Goal: Information Seeking & Learning: Learn about a topic

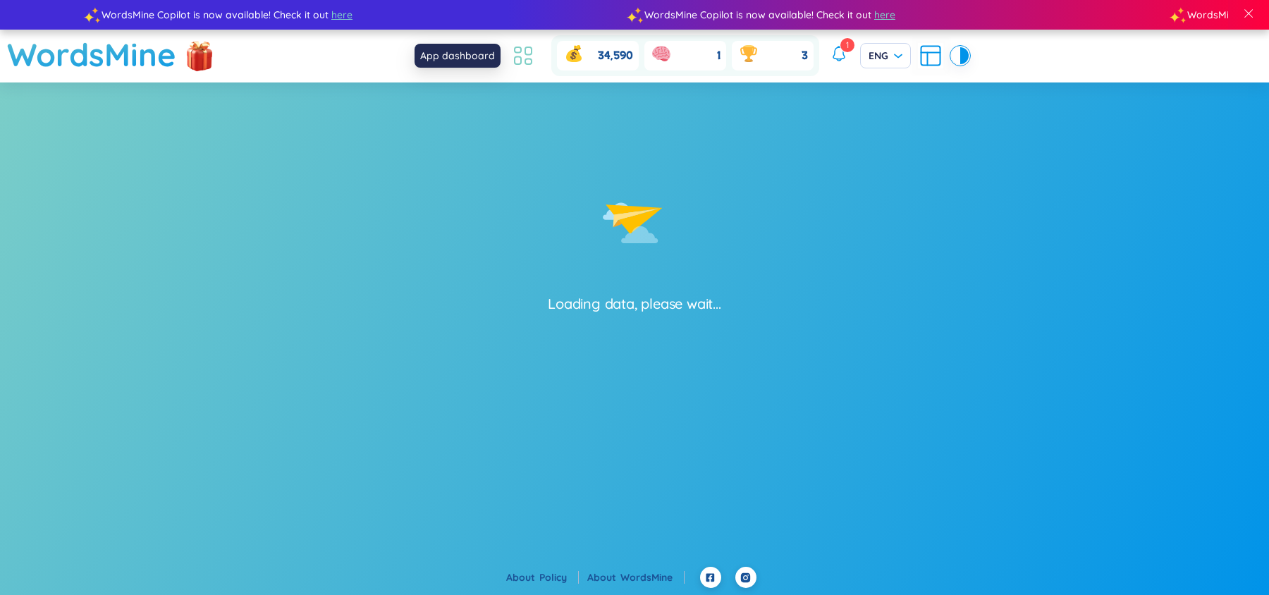
click at [512, 56] on icon at bounding box center [523, 55] width 25 height 25
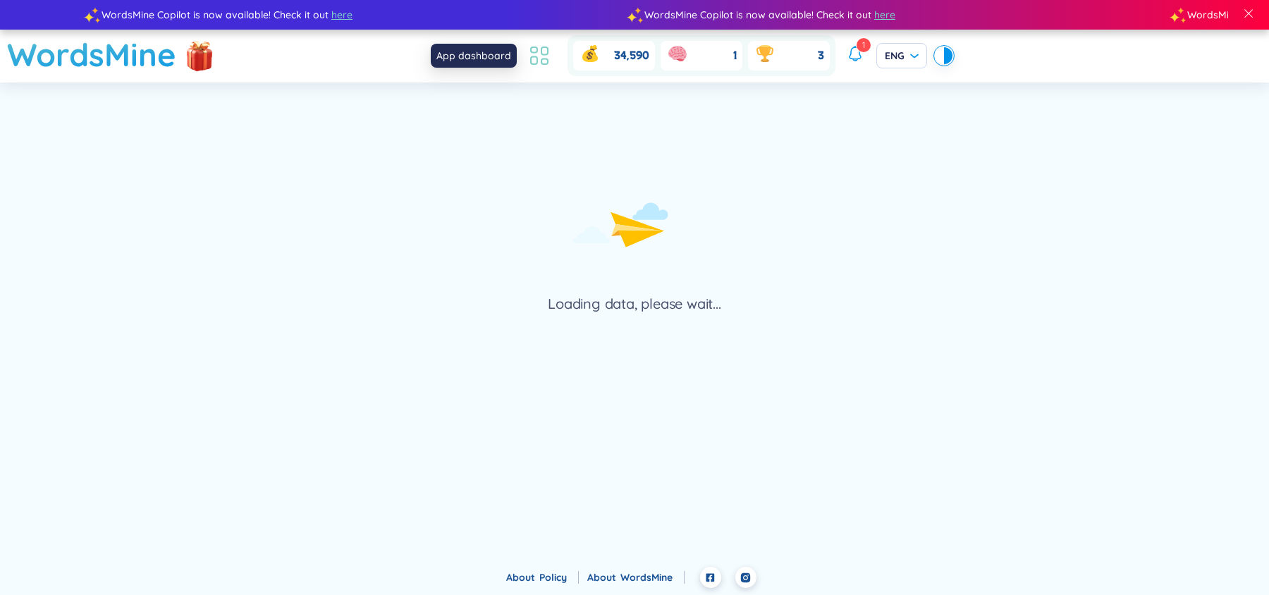
click at [545, 56] on icon at bounding box center [539, 55] width 25 height 25
click at [525, 73] on div "34,590 1 3" at bounding box center [680, 55] width 312 height 41
click at [532, 60] on icon at bounding box center [539, 55] width 25 height 25
click at [546, 62] on icon at bounding box center [539, 55] width 25 height 25
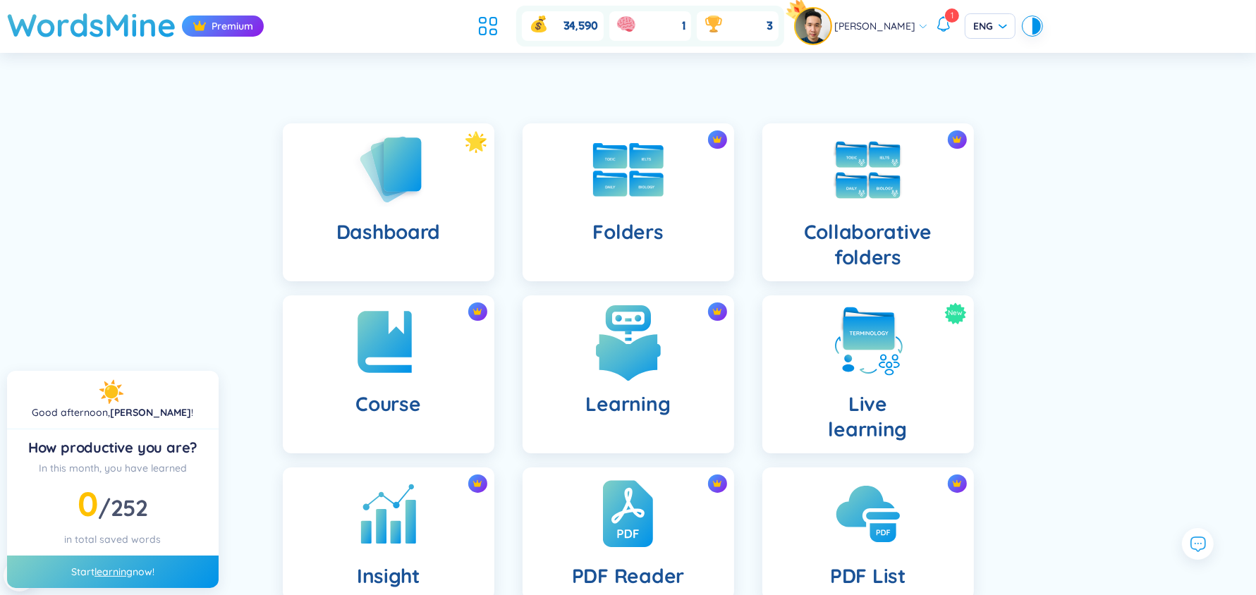
scroll to position [124, 0]
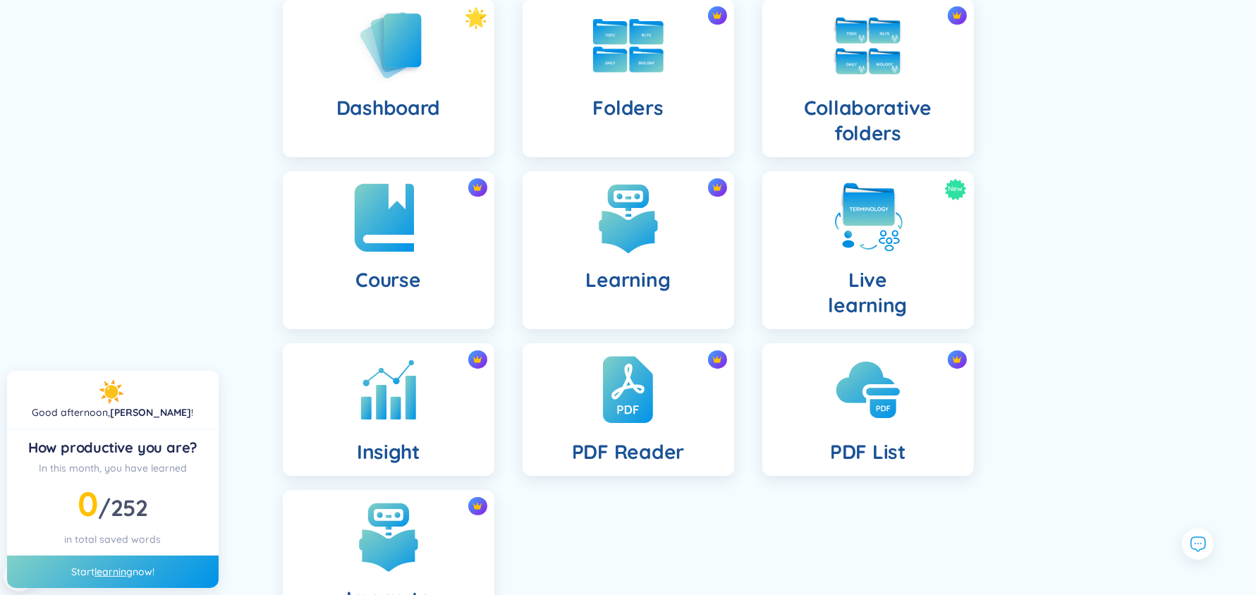
click at [413, 227] on img at bounding box center [389, 218] width 78 height 78
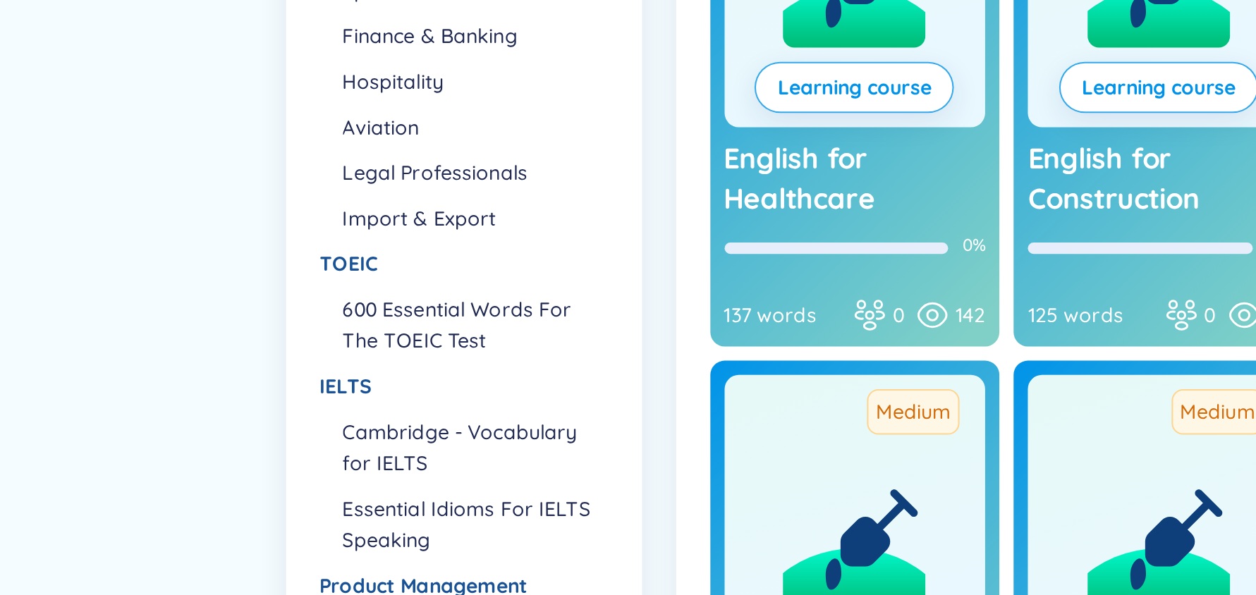
scroll to position [55, 0]
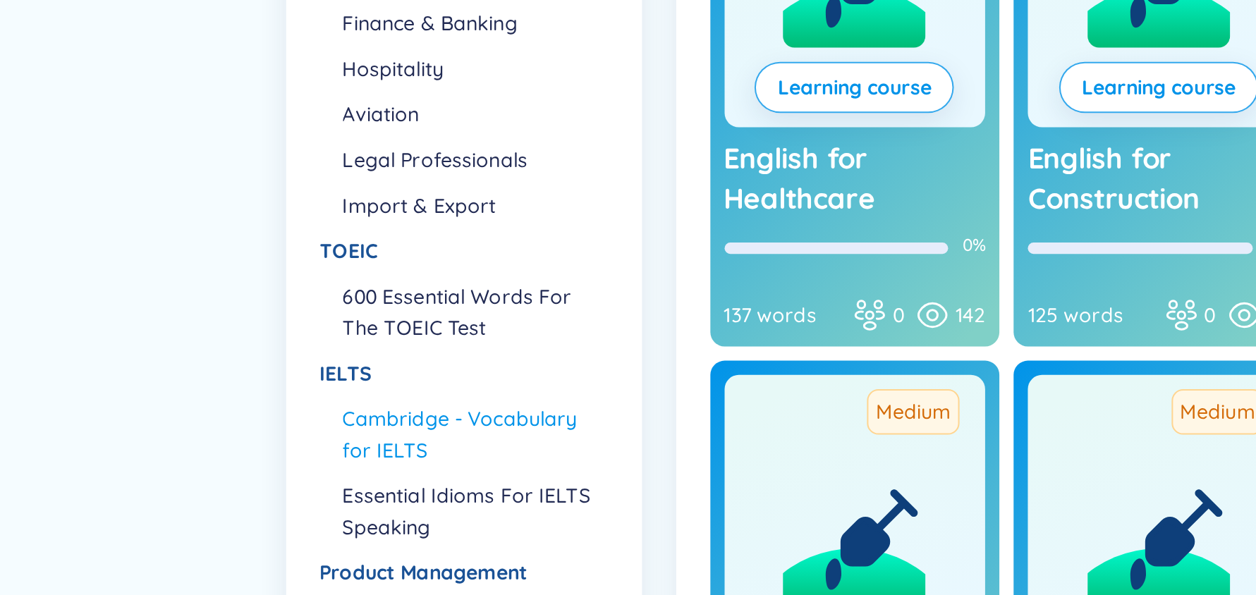
click at [219, 508] on li "Cambridge - Vocabulary for IELTS" at bounding box center [235, 515] width 130 height 31
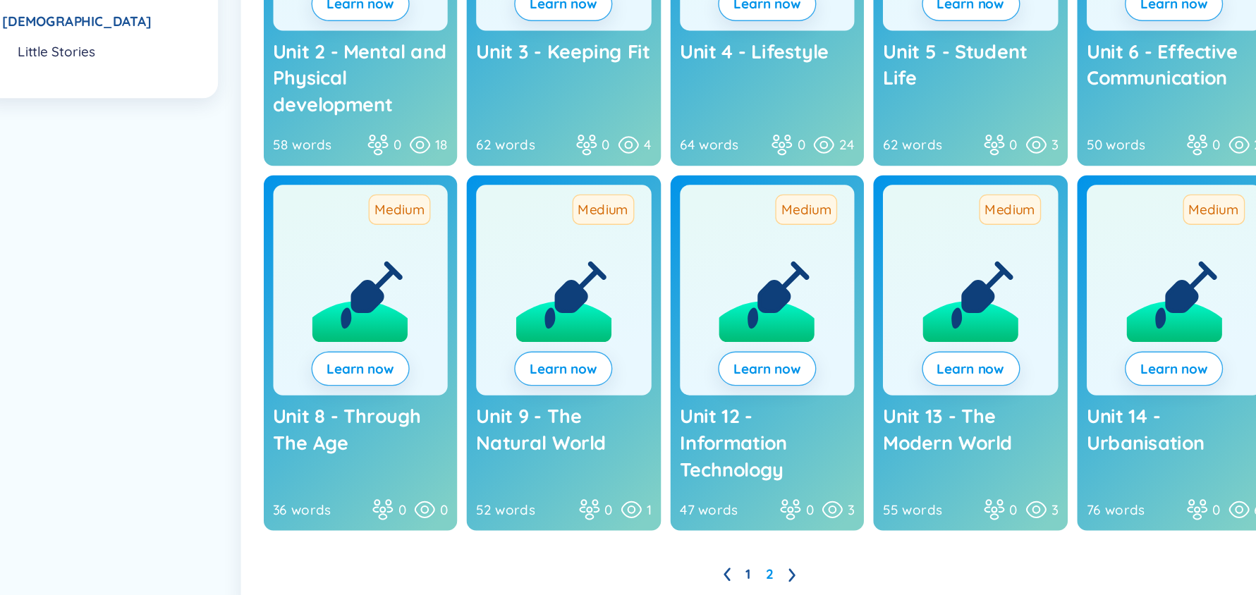
scroll to position [572, 0]
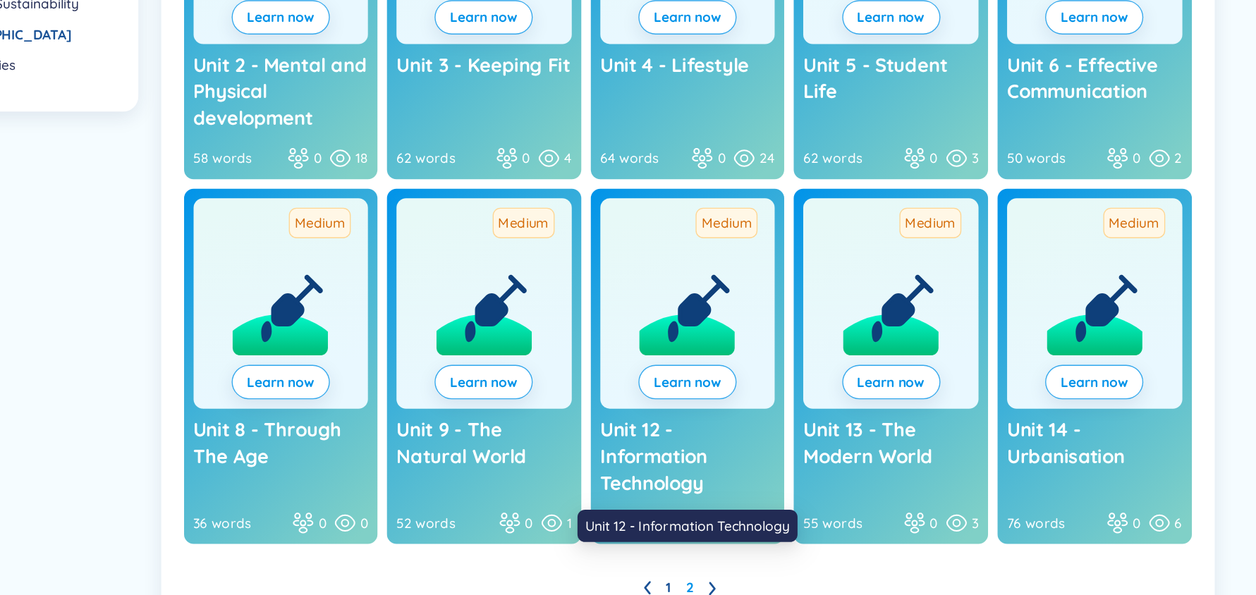
click at [722, 449] on h3 "Unit 12 - Information Technology" at bounding box center [725, 465] width 130 height 59
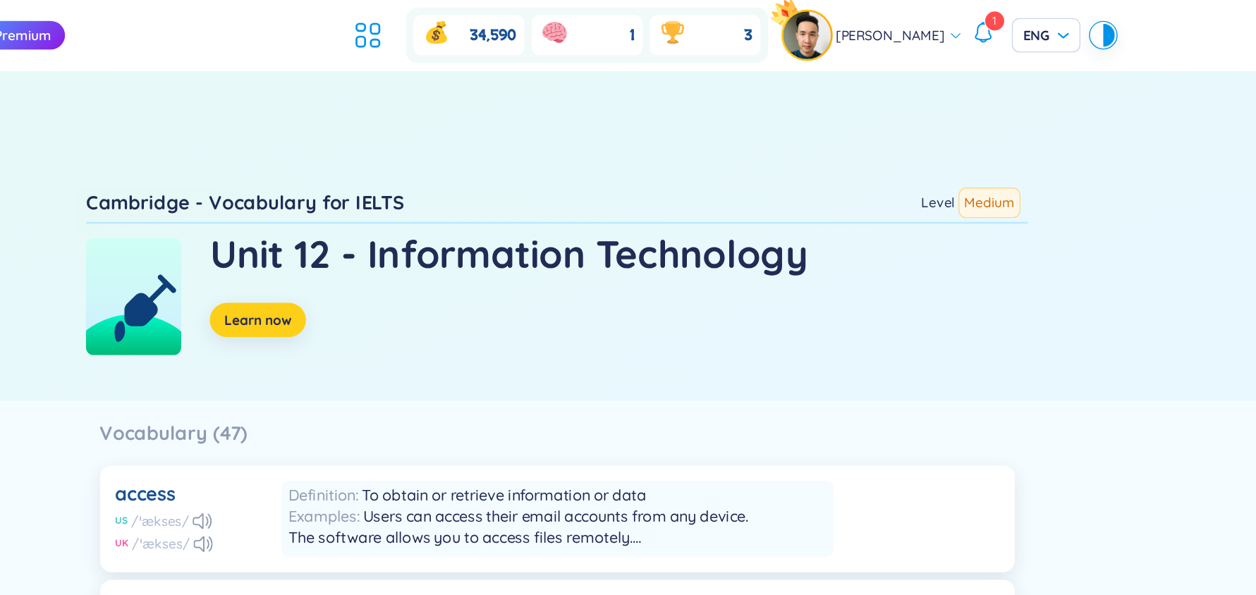
click at [435, 231] on button "Learn now" at bounding box center [406, 236] width 71 height 25
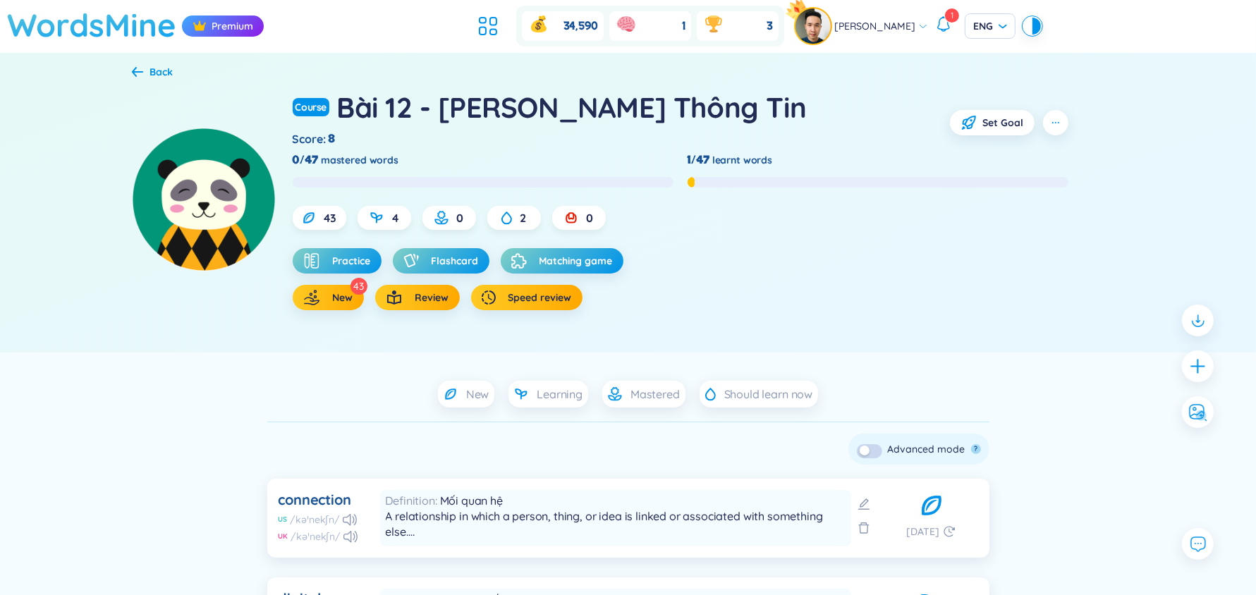
click at [133, 29] on h1 "WordsMine" at bounding box center [91, 25] width 169 height 50
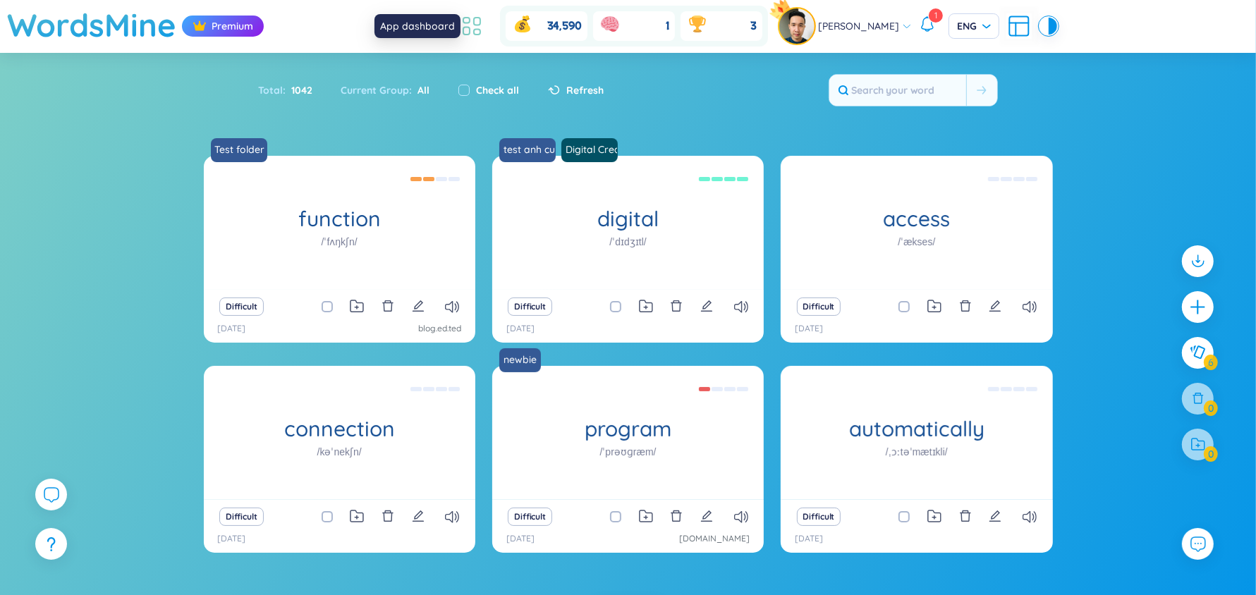
click at [471, 22] on icon at bounding box center [471, 25] width 25 height 25
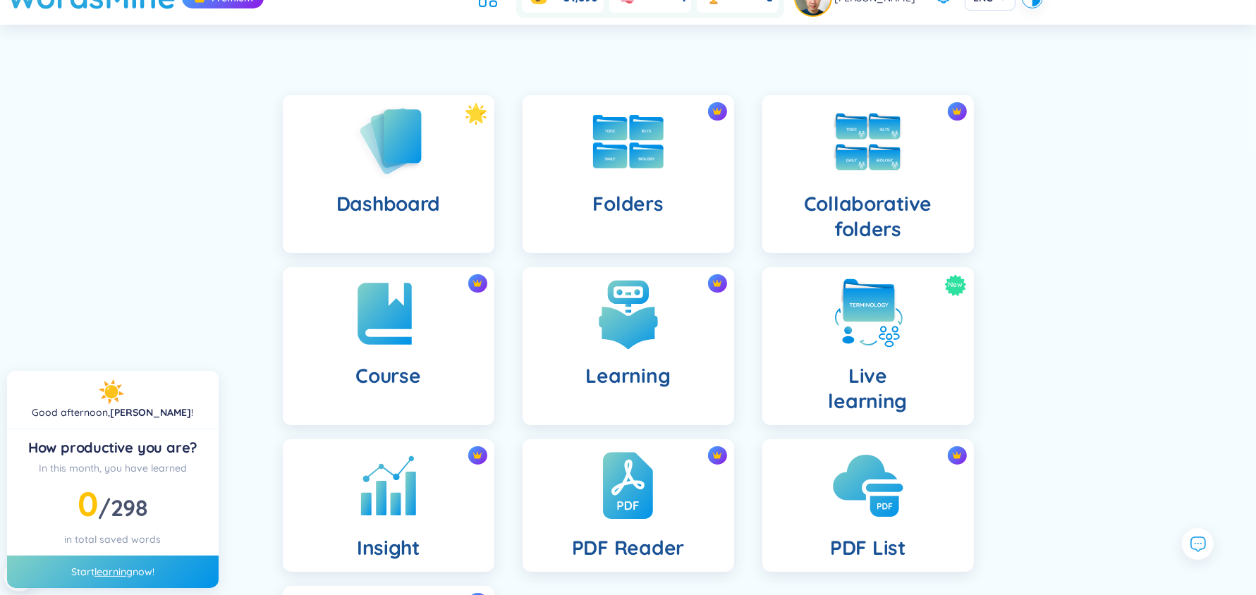
scroll to position [18, 0]
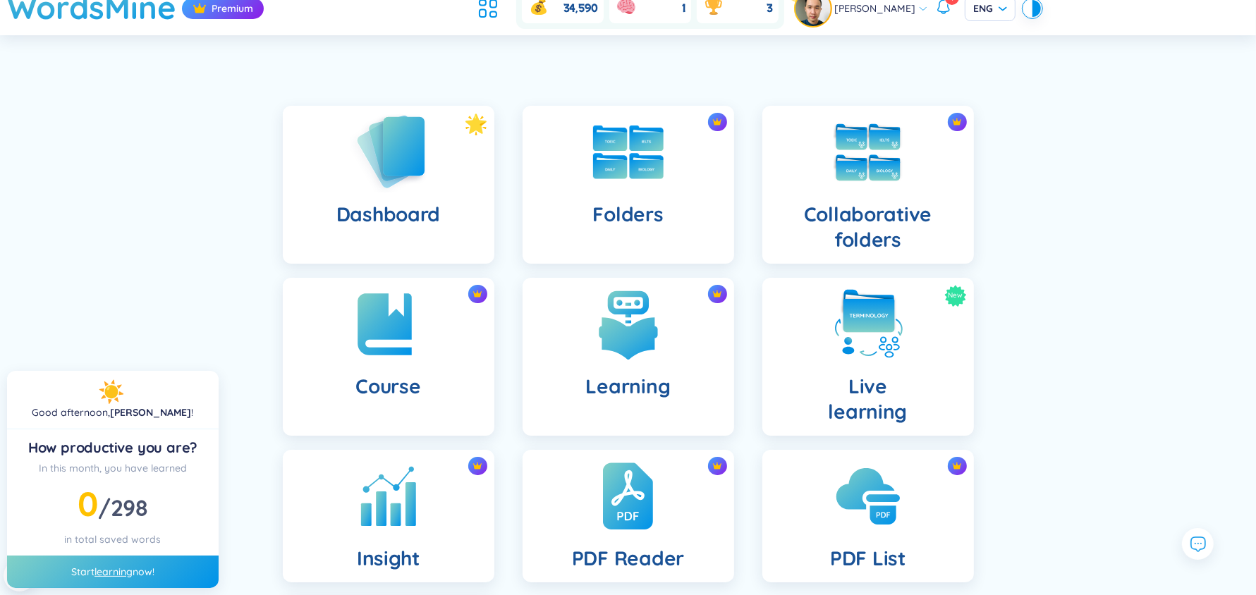
click at [451, 178] on div "Dashboard" at bounding box center [389, 185] width 212 height 158
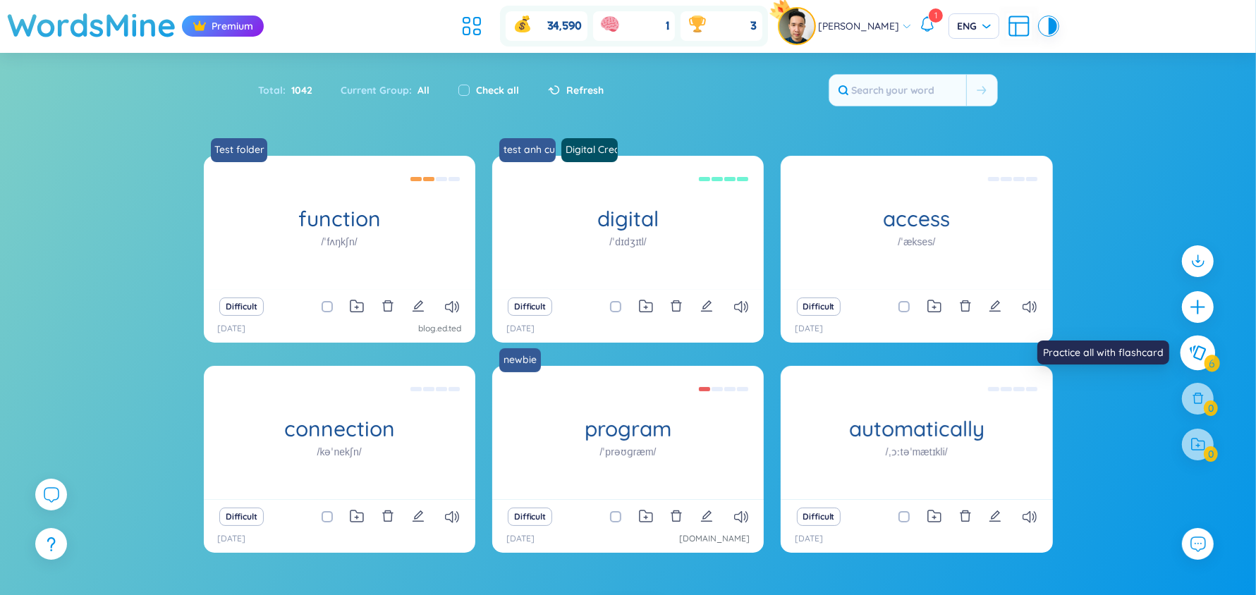
click at [1207, 353] on button at bounding box center [1197, 352] width 35 height 35
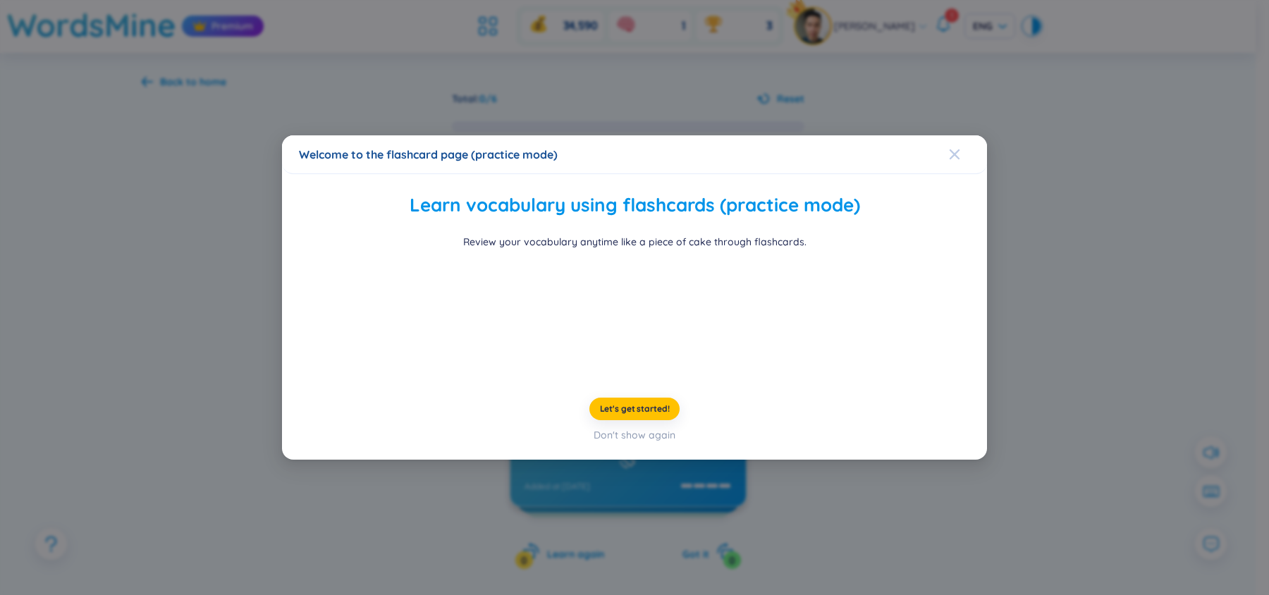
click at [959, 149] on icon "Close" at bounding box center [954, 154] width 11 height 11
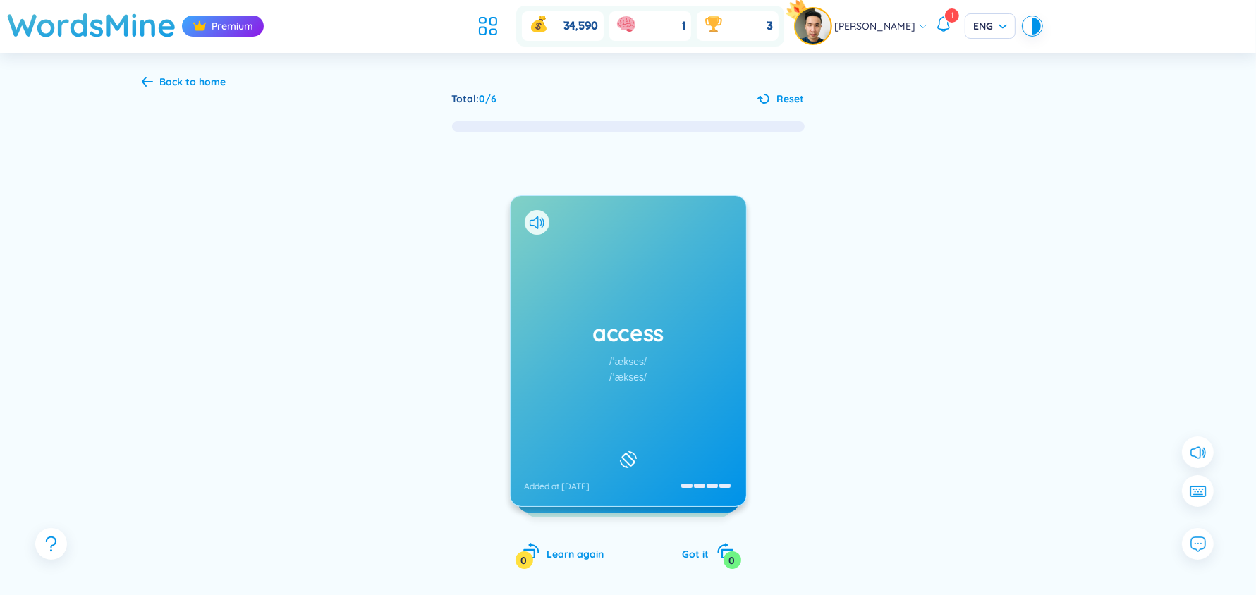
scroll to position [81, 0]
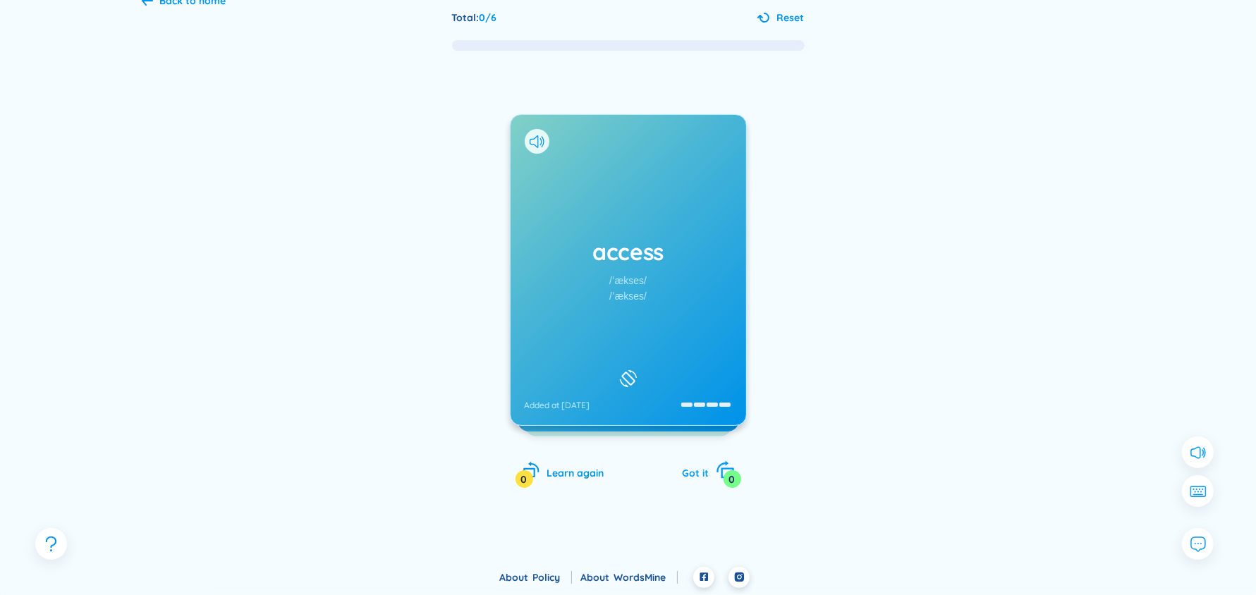
click at [719, 475] on icon "rotate-right" at bounding box center [725, 470] width 20 height 20
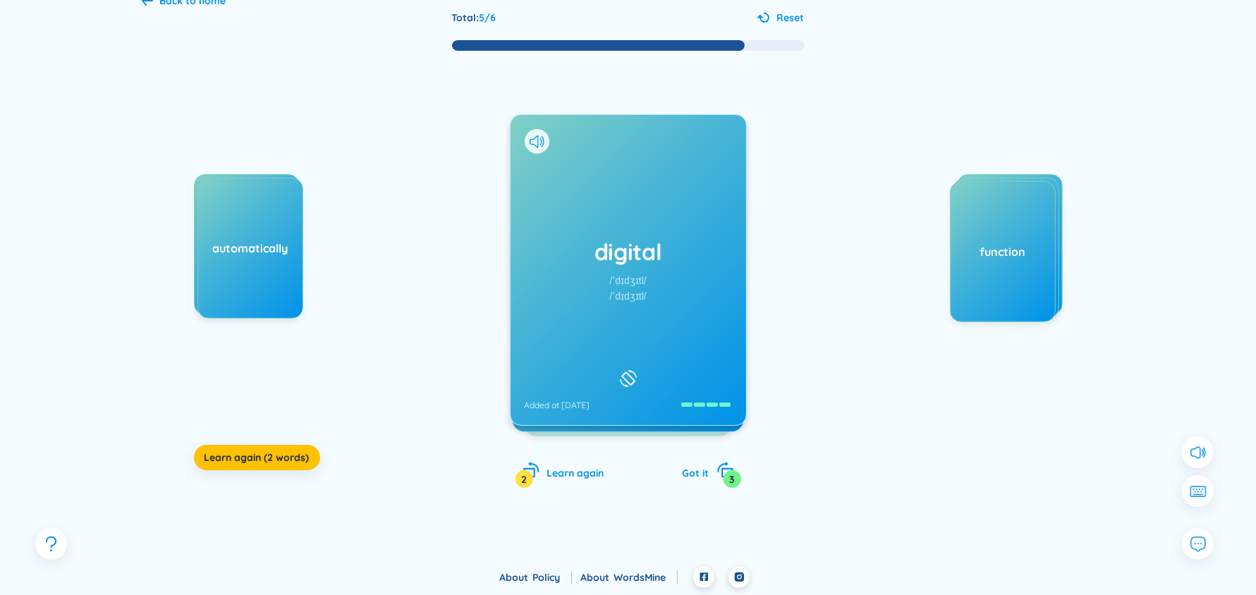
scroll to position [0, 0]
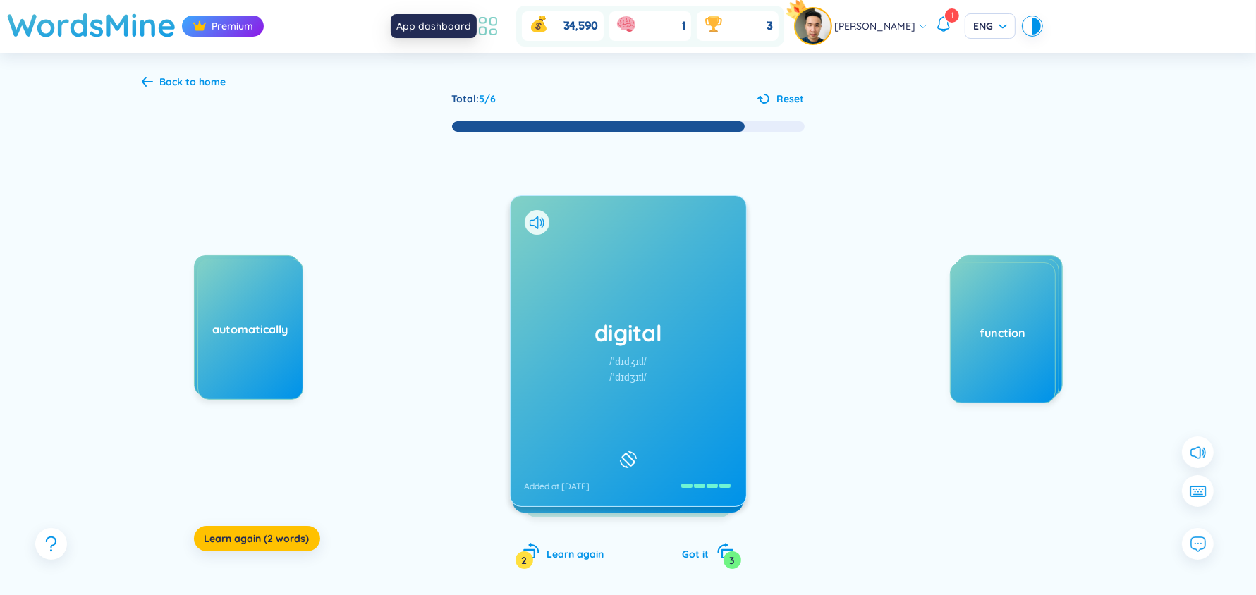
click at [486, 34] on icon at bounding box center [483, 32] width 6 height 8
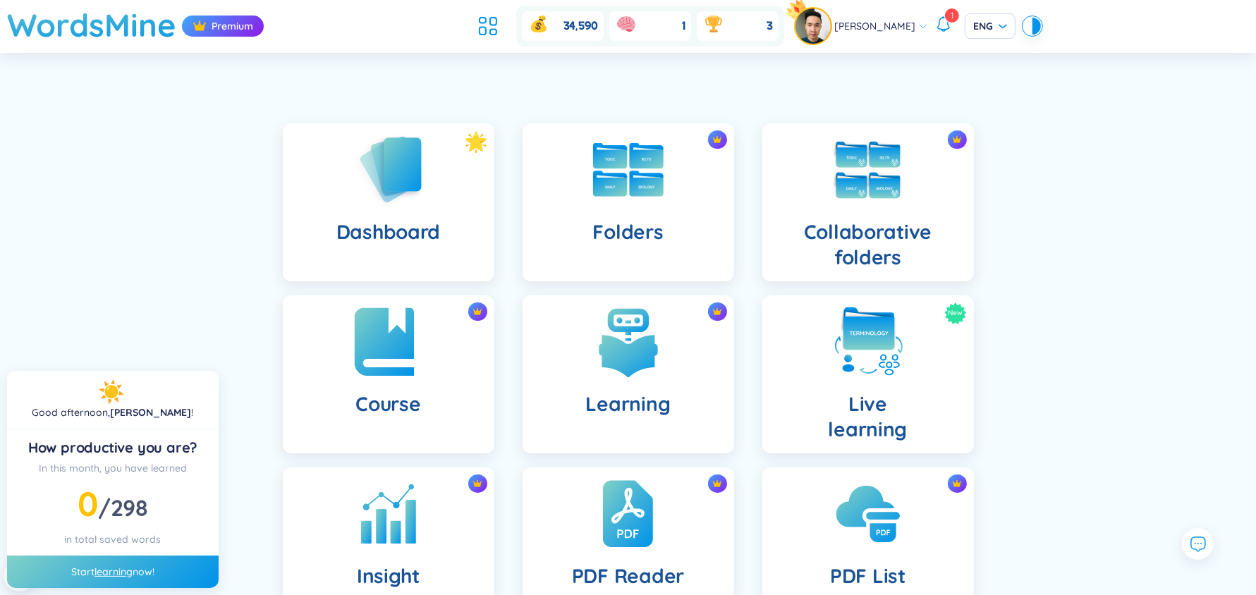
click at [420, 365] on img at bounding box center [389, 342] width 78 height 78
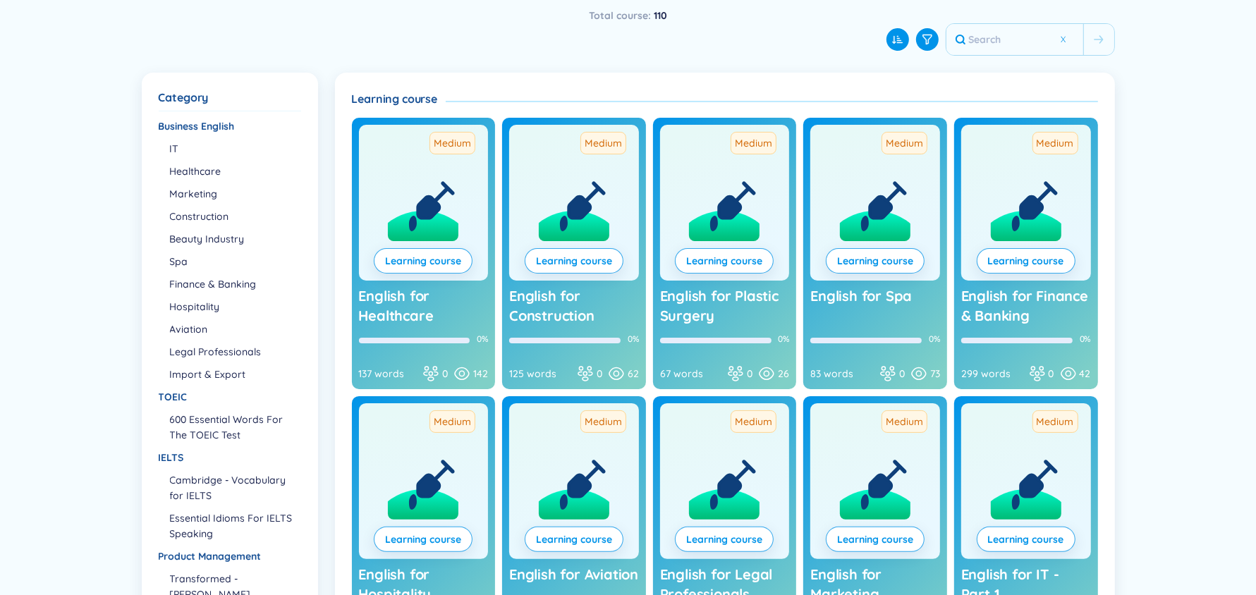
scroll to position [121, 0]
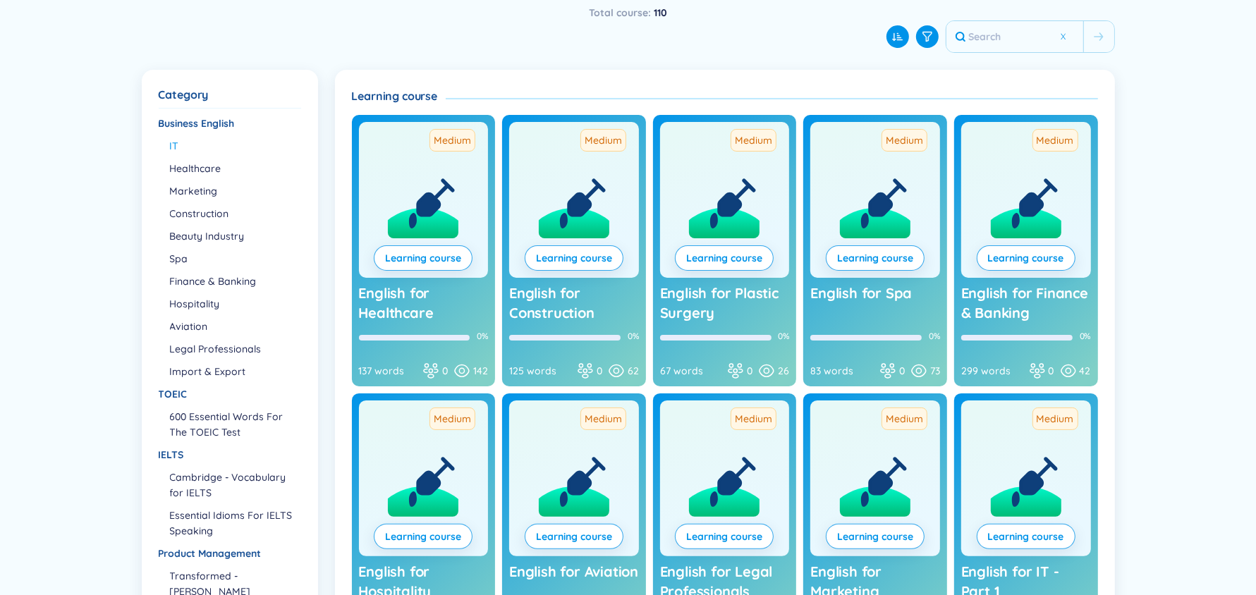
click at [176, 141] on li "IT" at bounding box center [235, 146] width 130 height 16
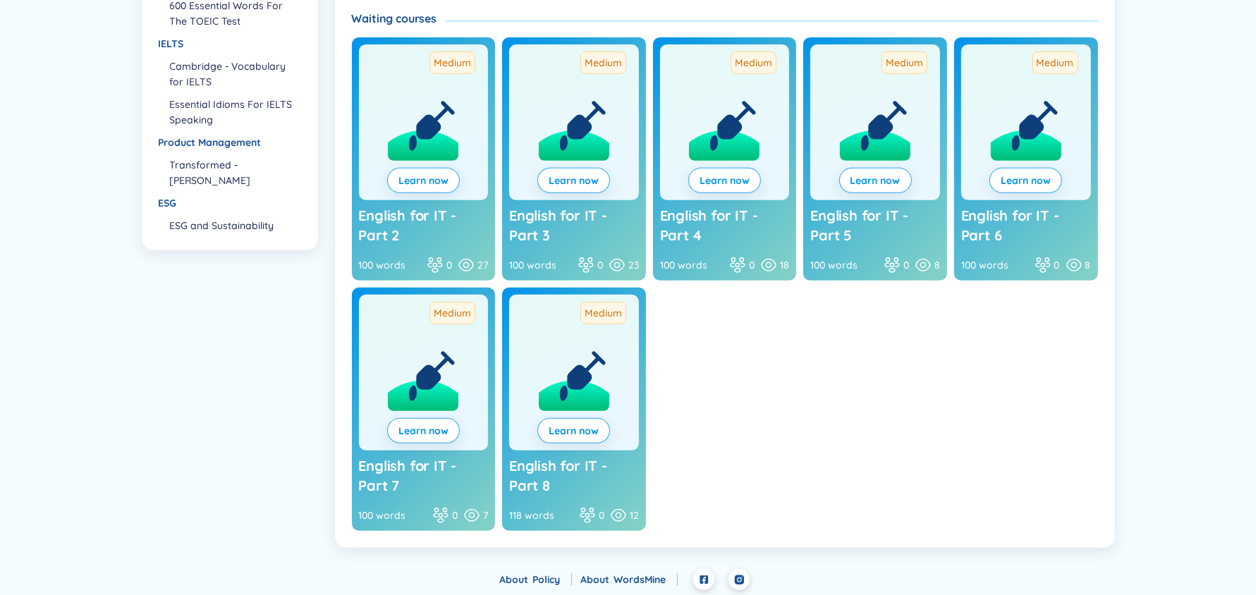
scroll to position [0, 0]
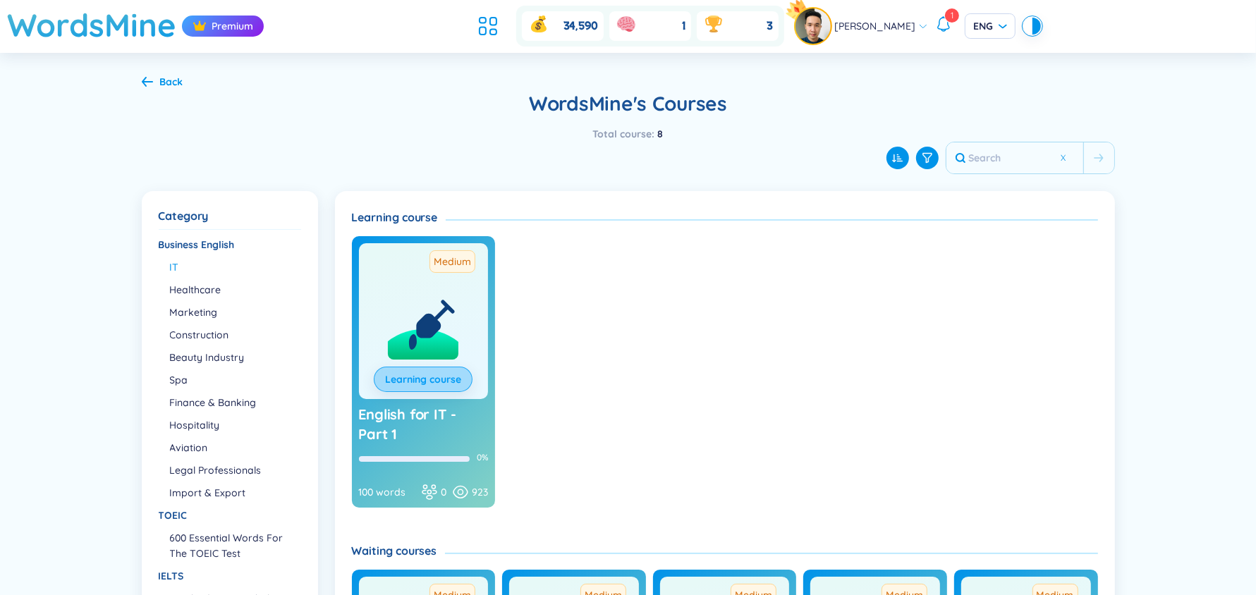
click at [420, 385] on link "Learning course" at bounding box center [423, 380] width 76 height 16
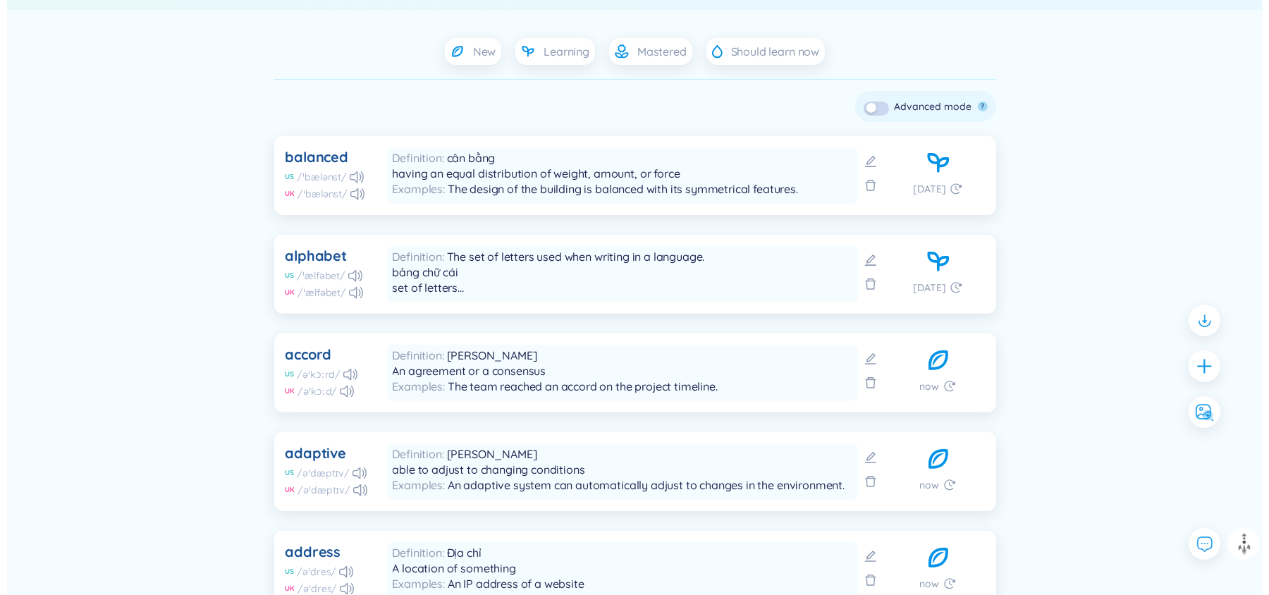
scroll to position [342, 0]
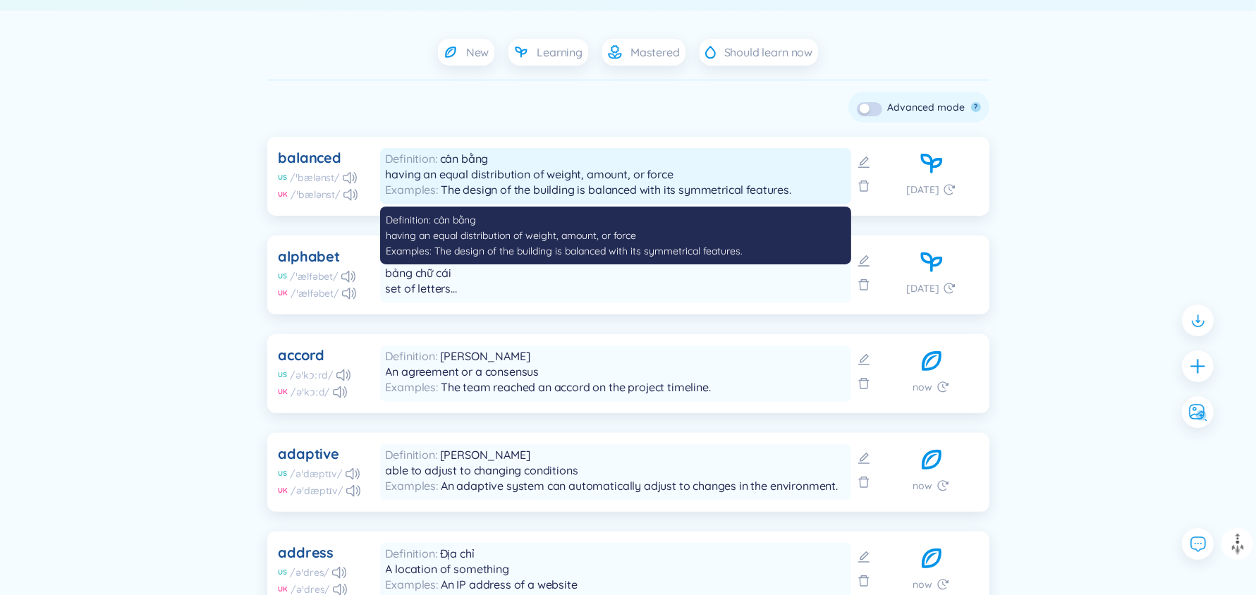
click at [656, 160] on div "Definition cân bằng having an equal distribution of weight, amount, or force" at bounding box center [616, 166] width 460 height 31
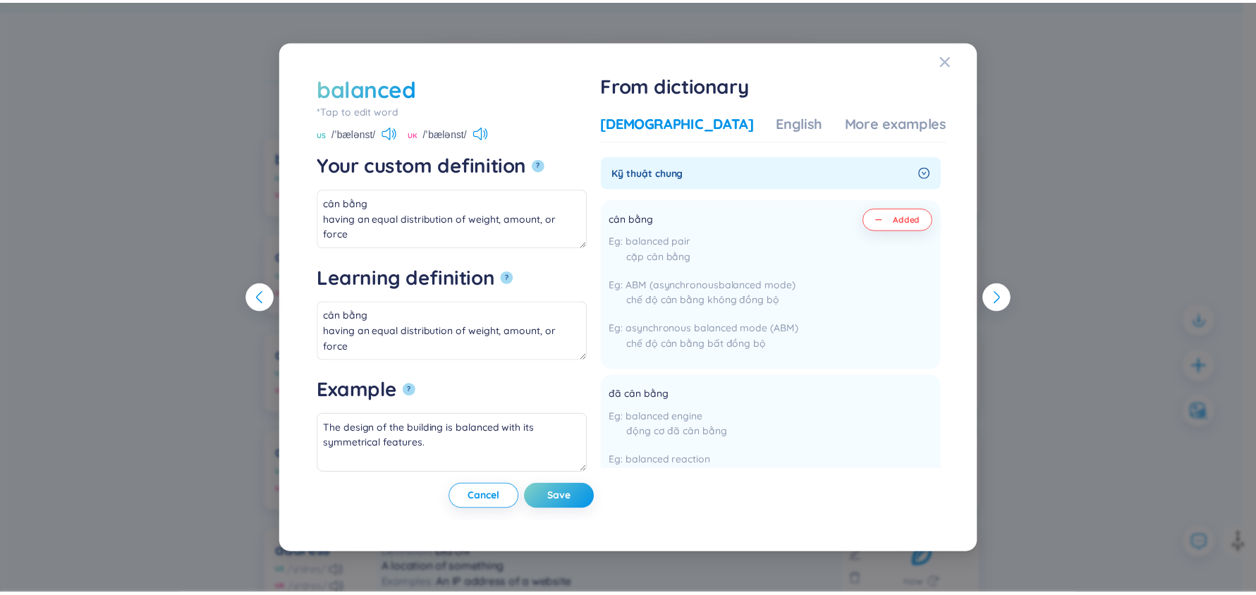
scroll to position [280, 0]
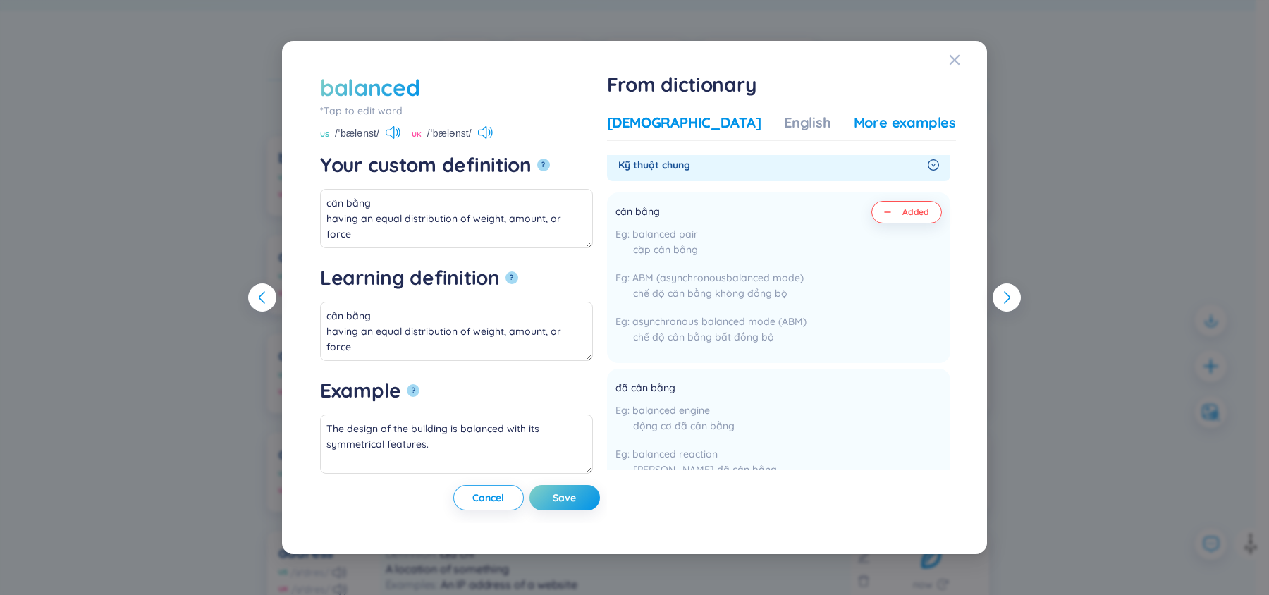
click at [854, 126] on div "More examples" at bounding box center [905, 123] width 102 height 20
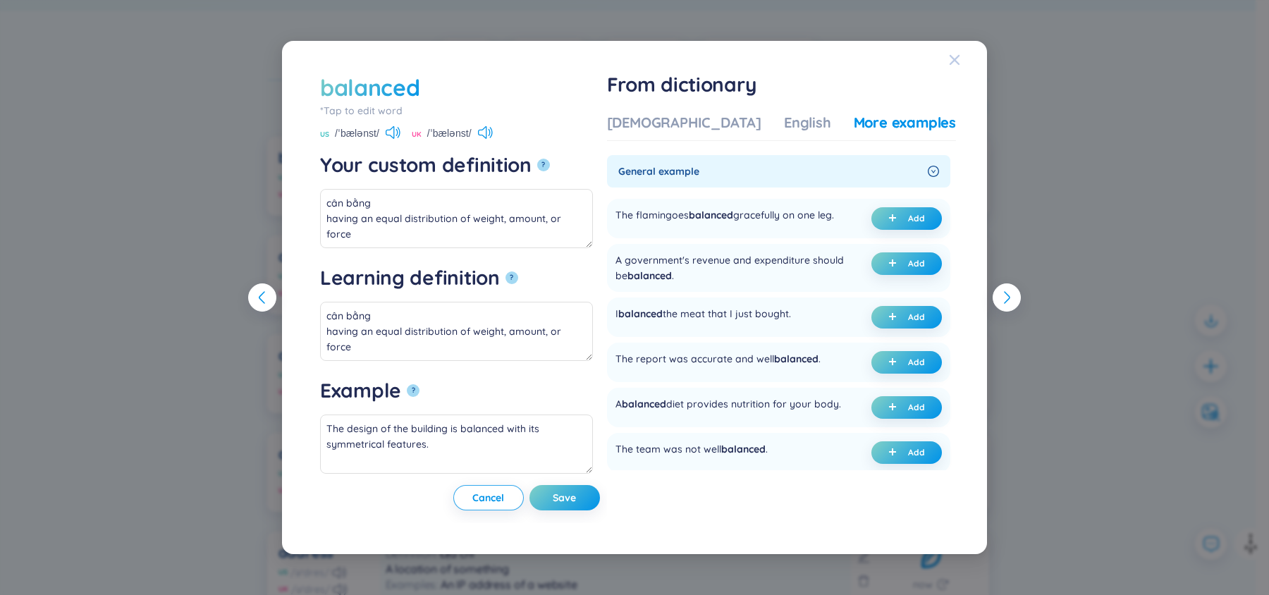
click at [955, 56] on icon "Close" at bounding box center [954, 59] width 11 height 11
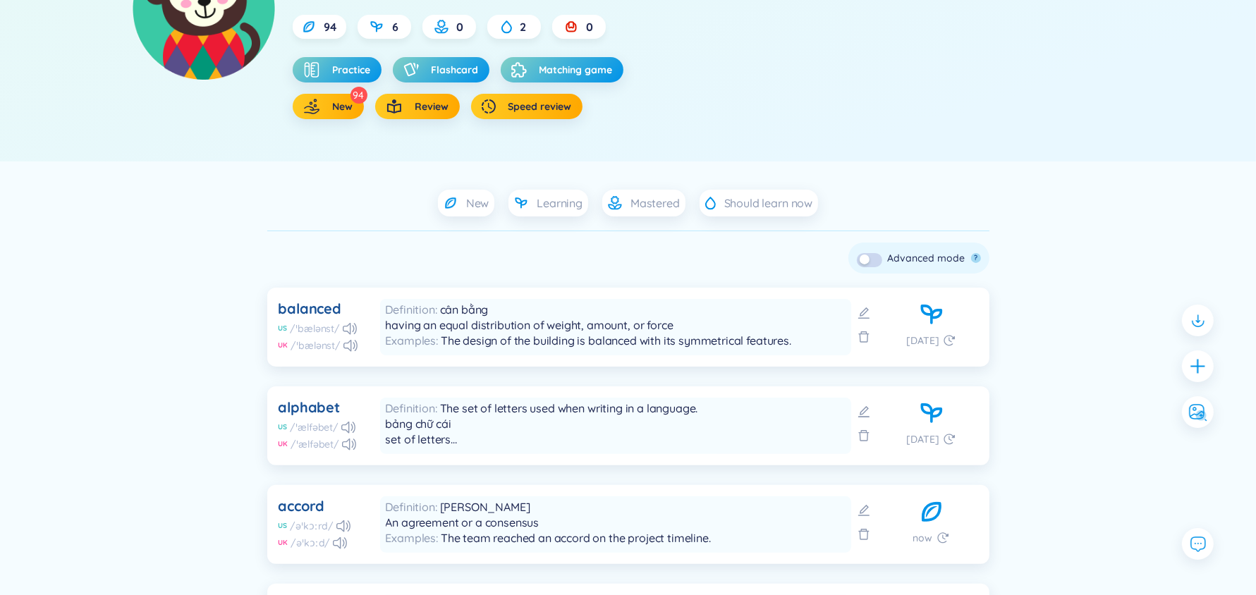
scroll to position [0, 0]
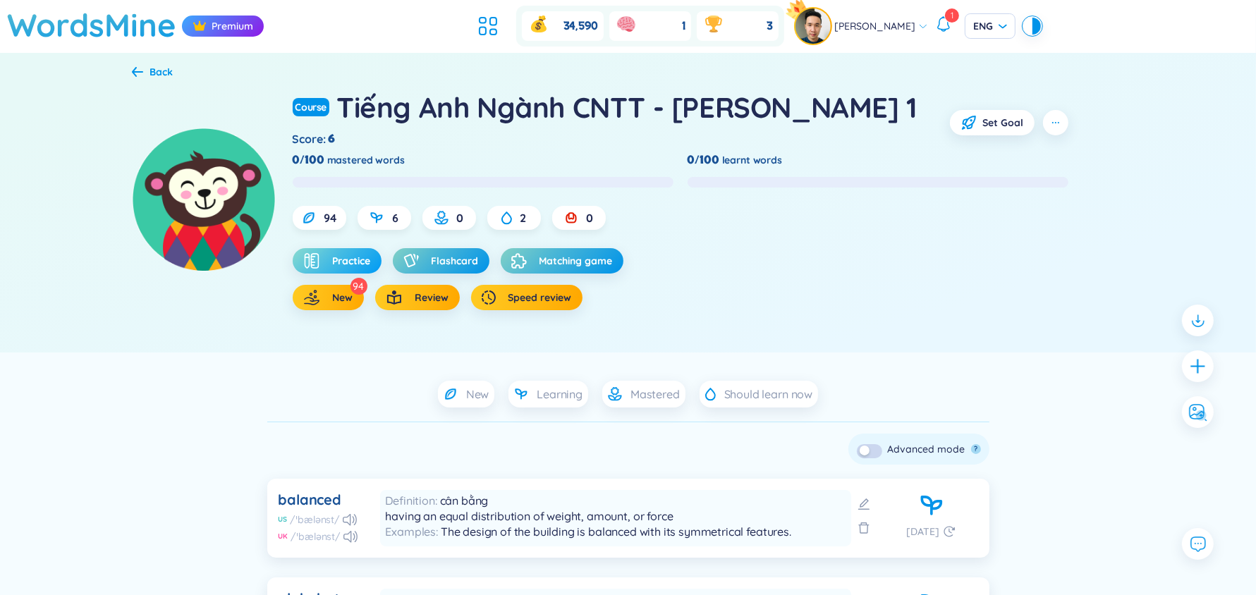
click at [362, 265] on span "Practice" at bounding box center [352, 261] width 38 height 14
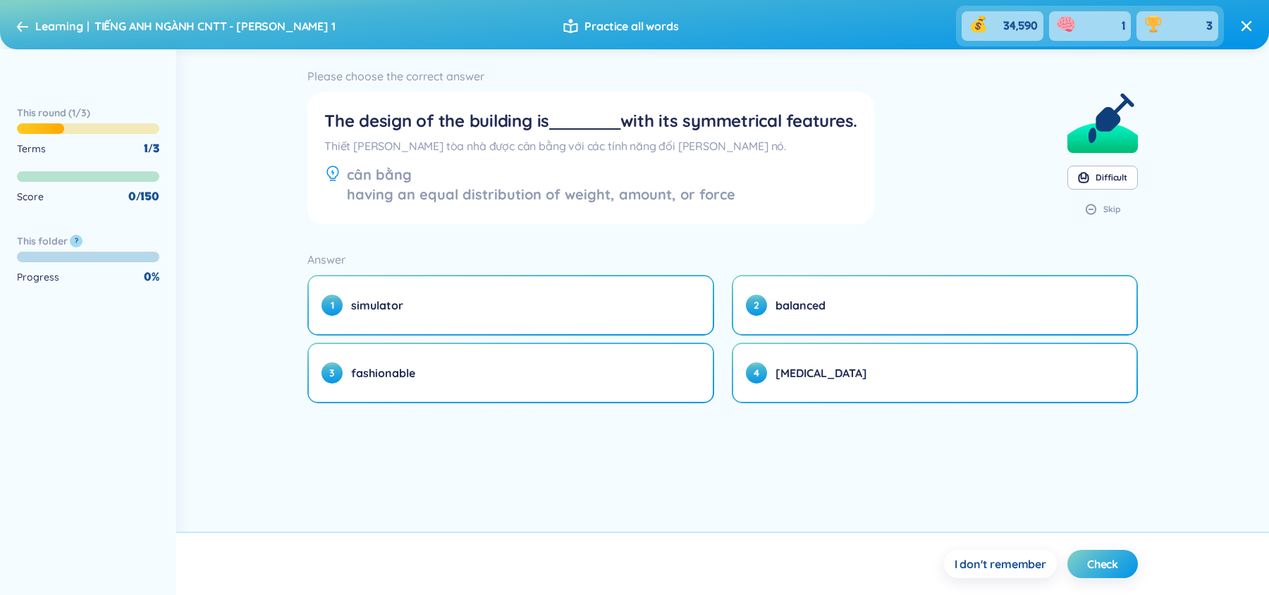
click at [44, 32] on div "Learning TIẾNG ANH NGÀNH CNTT - PHẦN 1" at bounding box center [185, 26] width 300 height 16
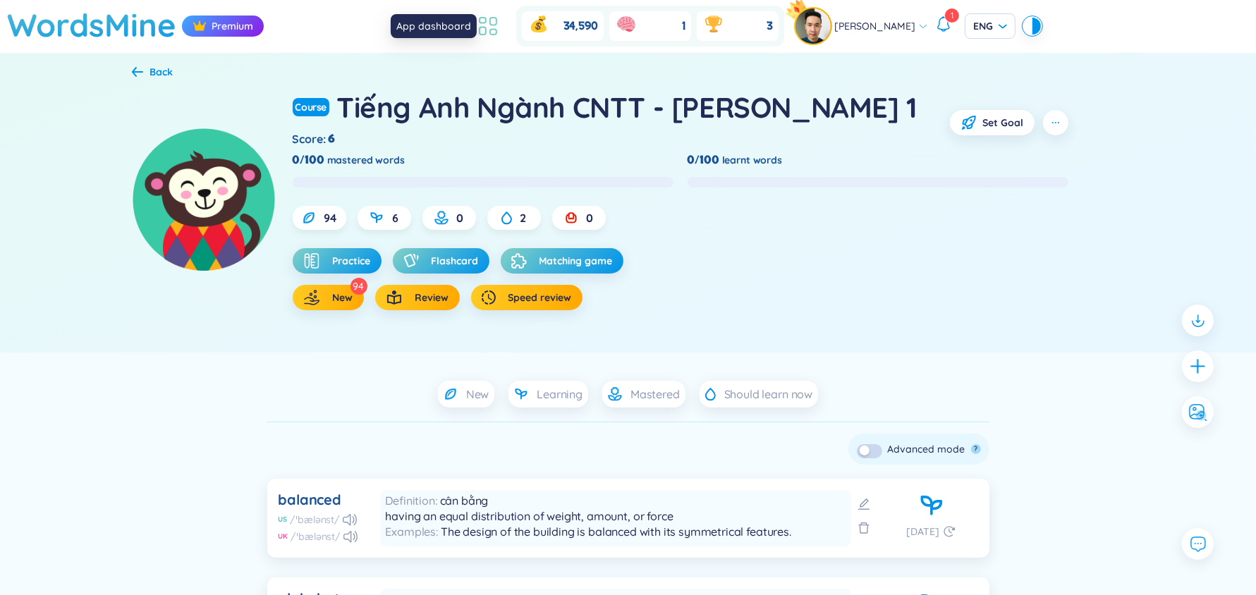
click at [501, 32] on icon at bounding box center [487, 25] width 25 height 25
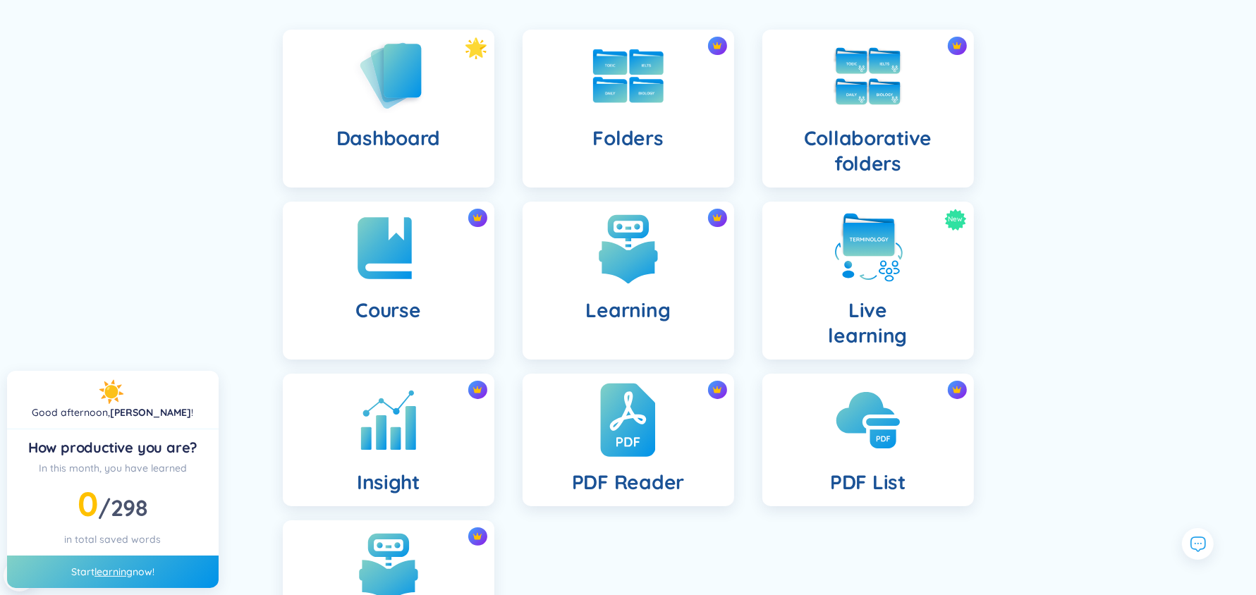
scroll to position [92, 0]
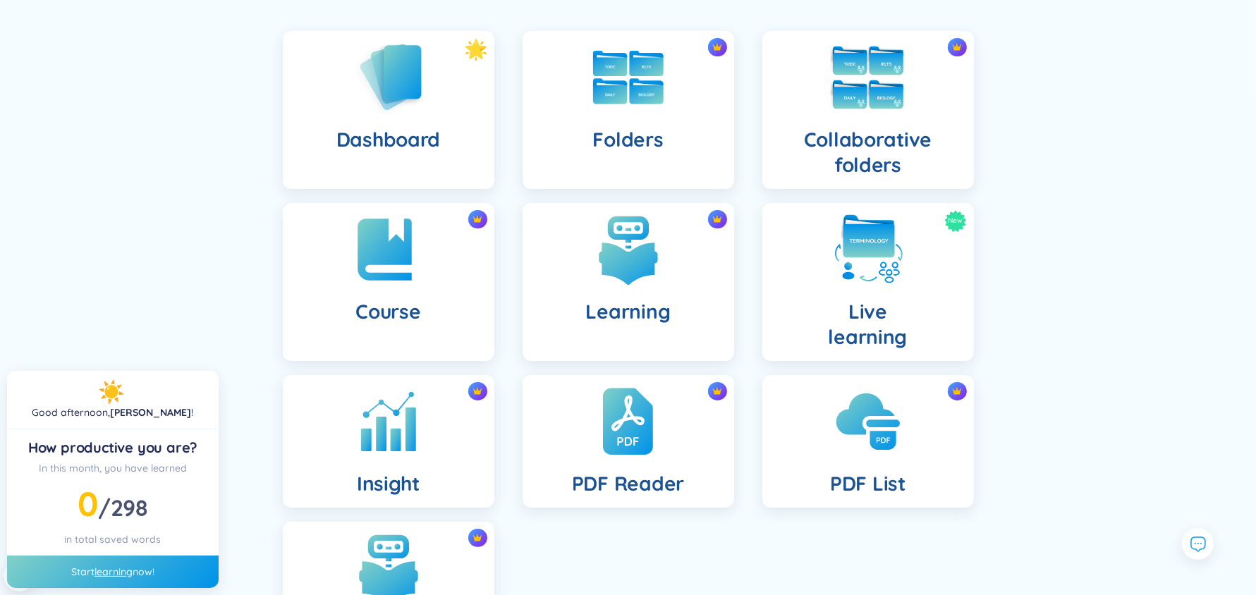
click at [825, 124] on div "Collaborative folders" at bounding box center [868, 110] width 212 height 158
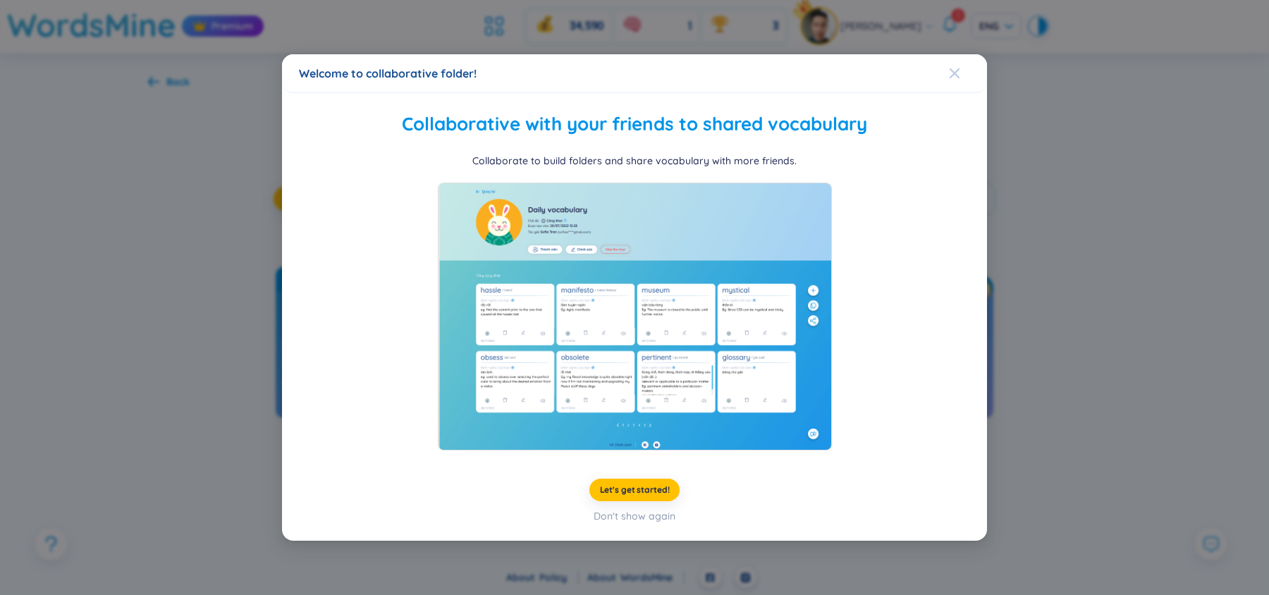
click at [956, 66] on div "Close" at bounding box center [954, 73] width 11 height 38
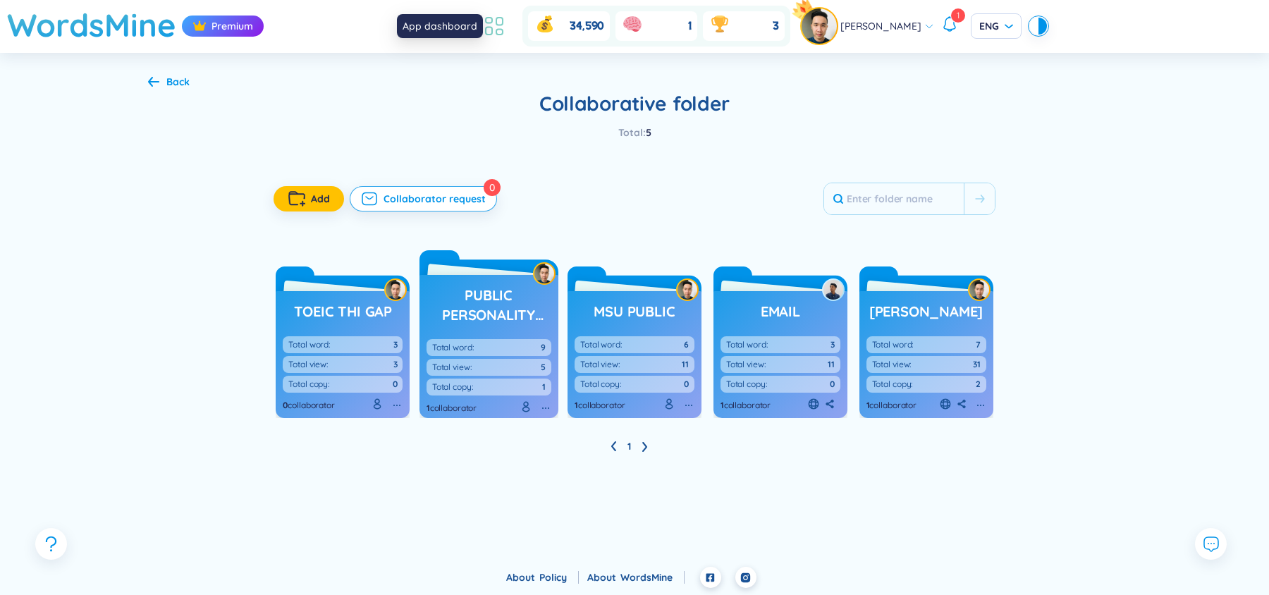
click at [505, 32] on icon at bounding box center [494, 25] width 25 height 25
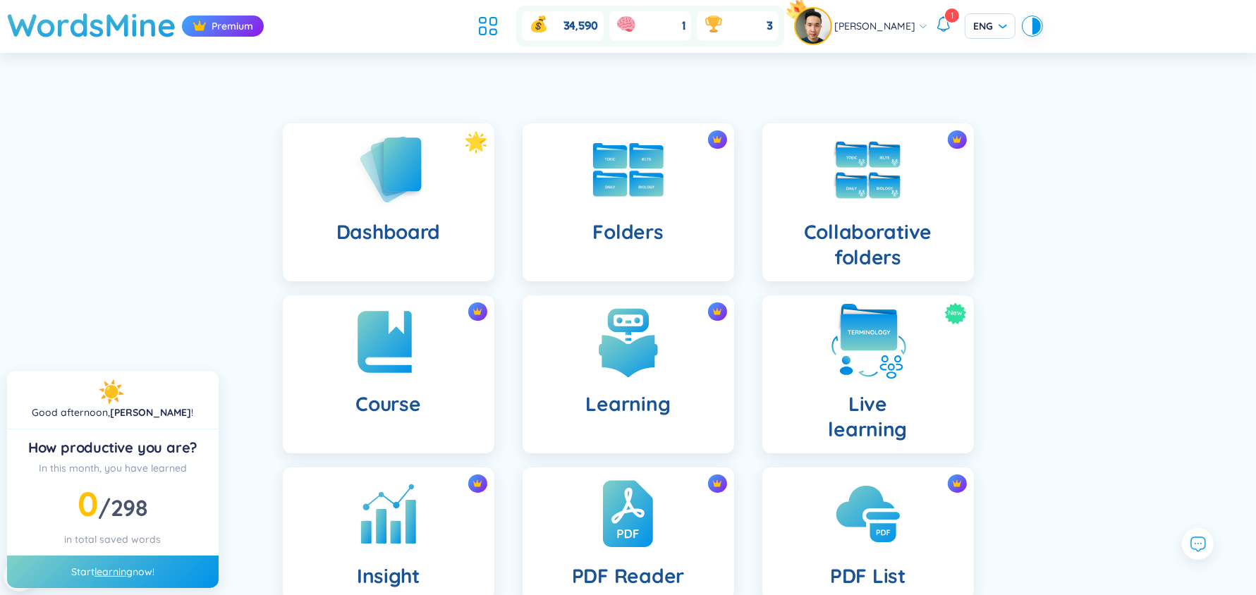
scroll to position [163, 0]
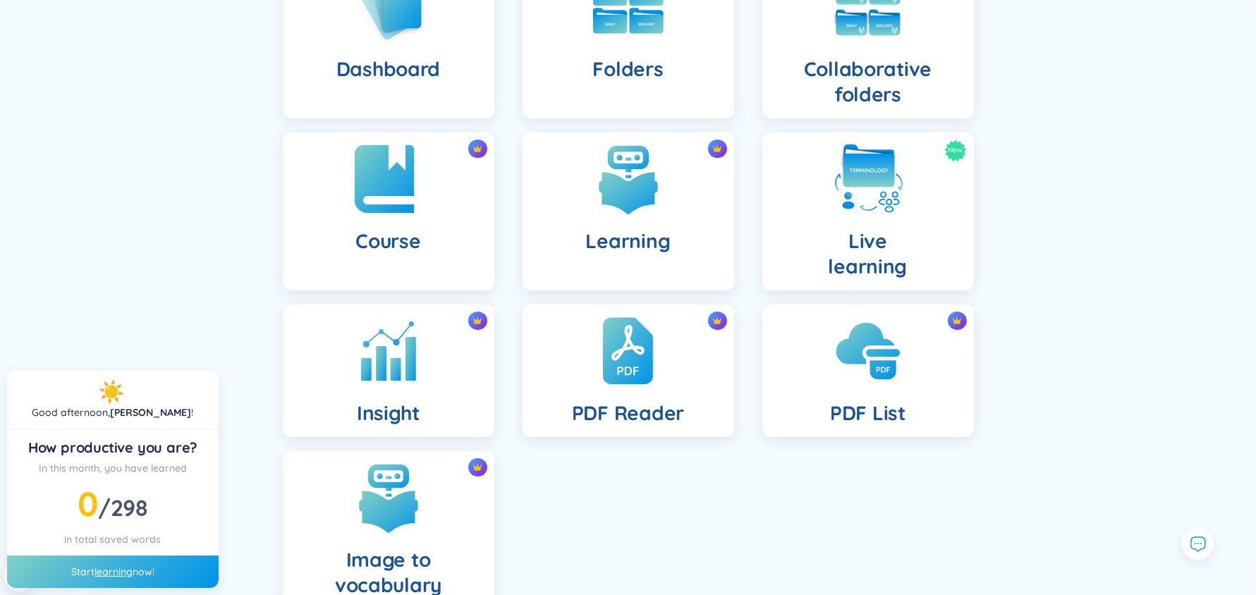
click at [377, 223] on div "Course" at bounding box center [389, 212] width 212 height 158
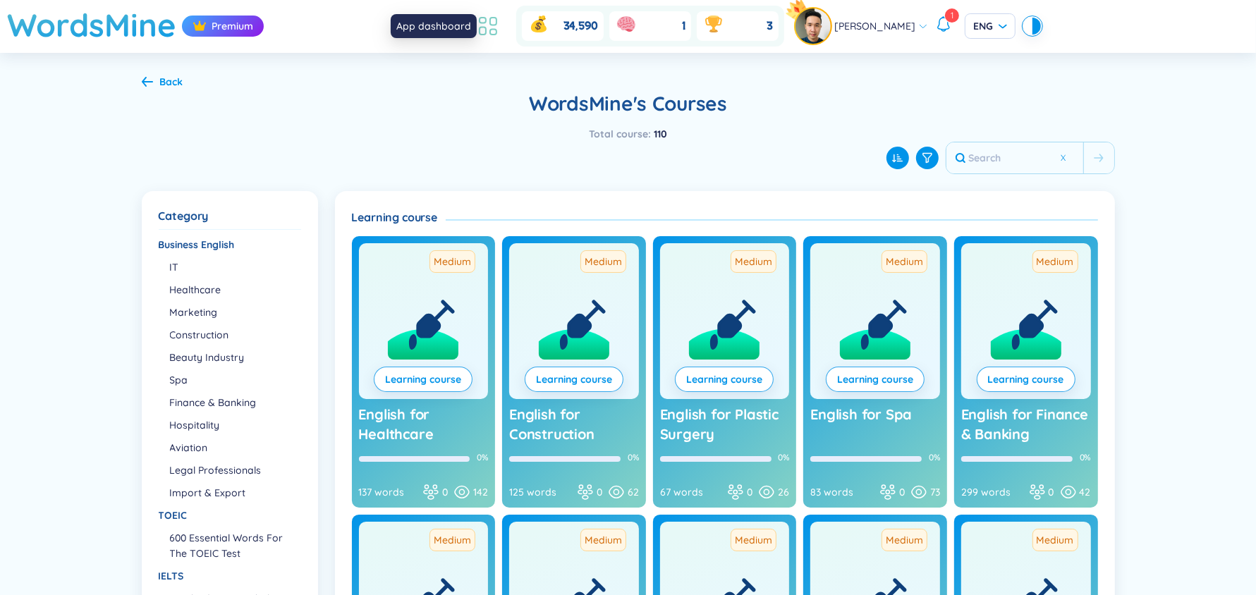
click at [501, 26] on icon at bounding box center [487, 25] width 25 height 25
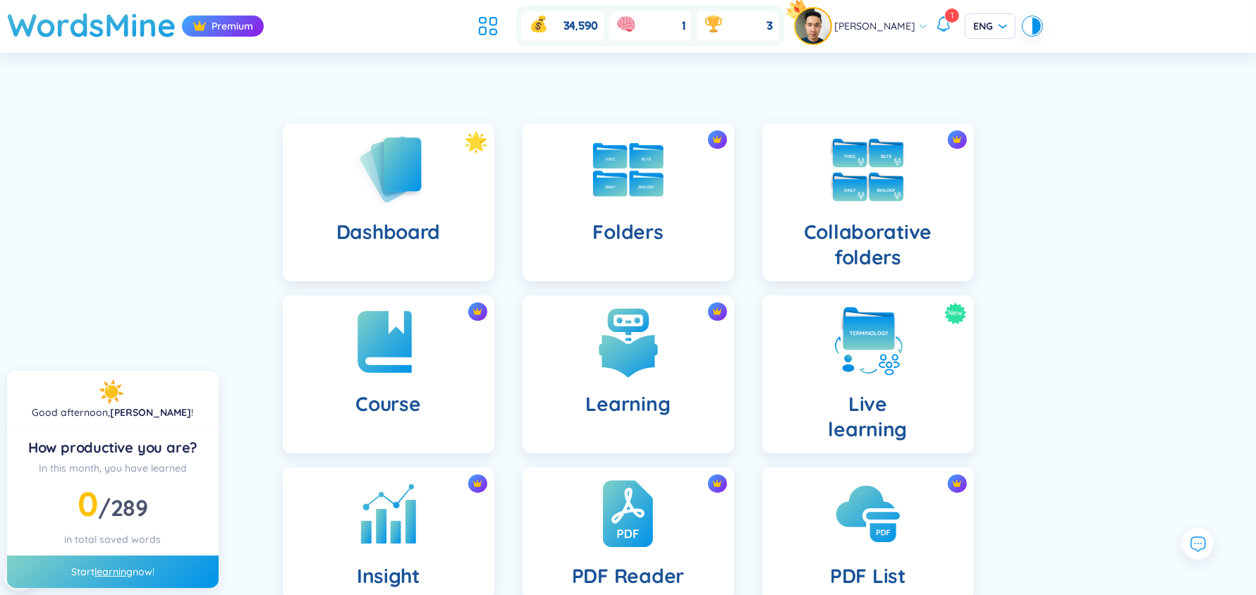
click at [836, 189] on img at bounding box center [868, 170] width 78 height 78
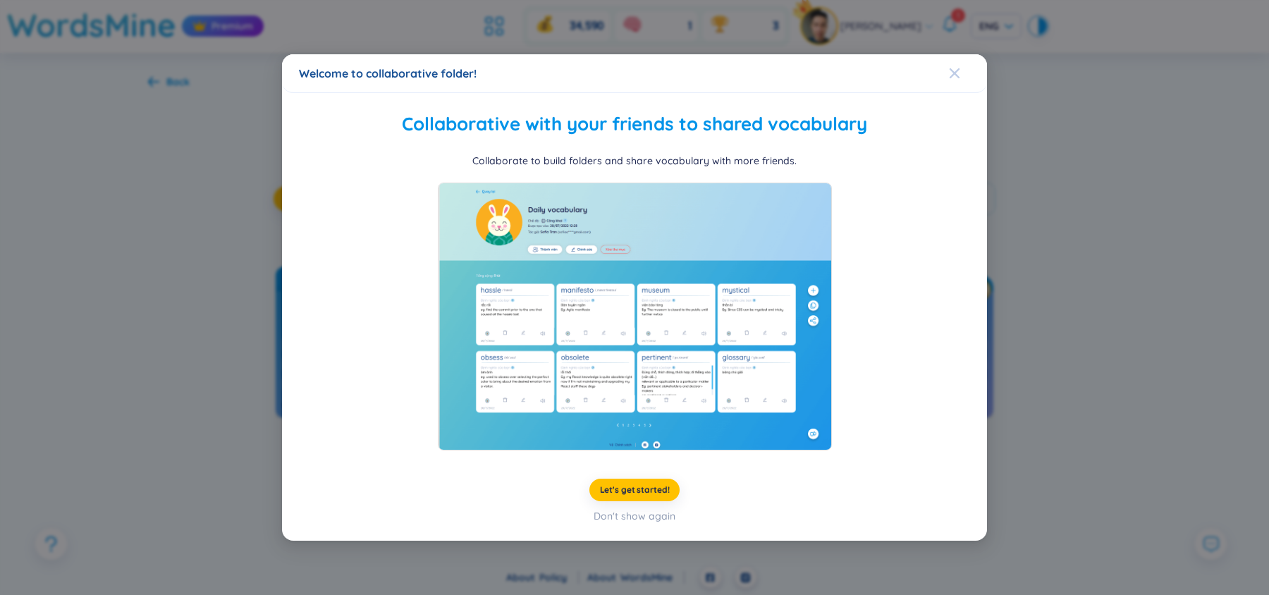
click at [955, 70] on icon "Close" at bounding box center [954, 73] width 11 height 11
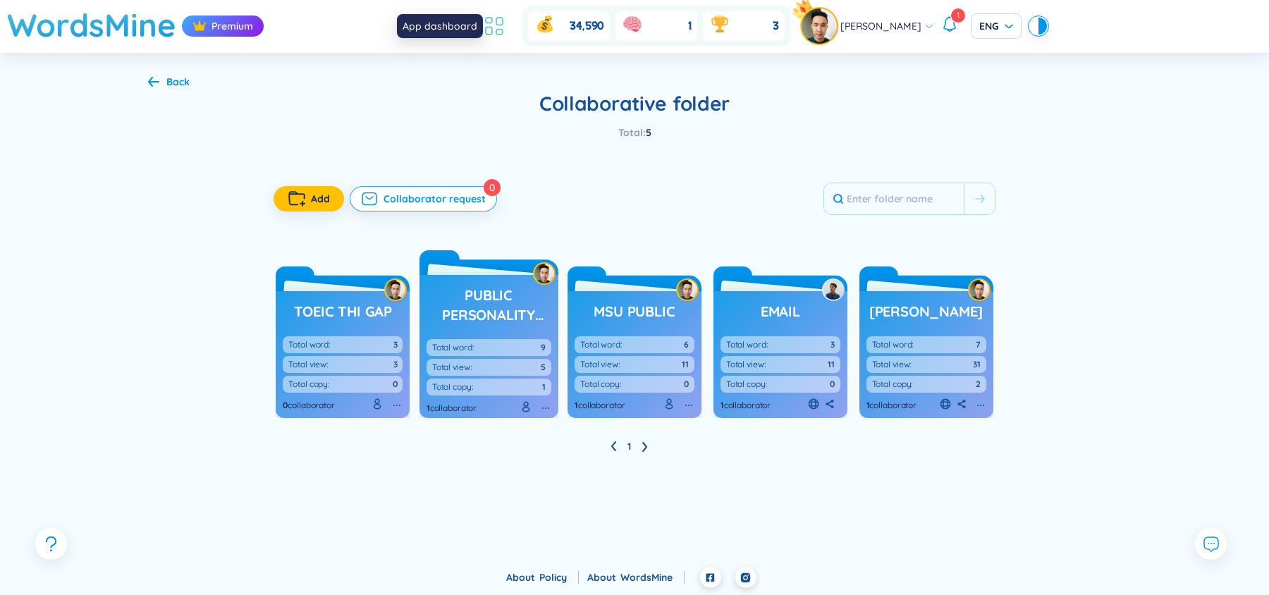
click at [503, 25] on icon at bounding box center [494, 25] width 25 height 25
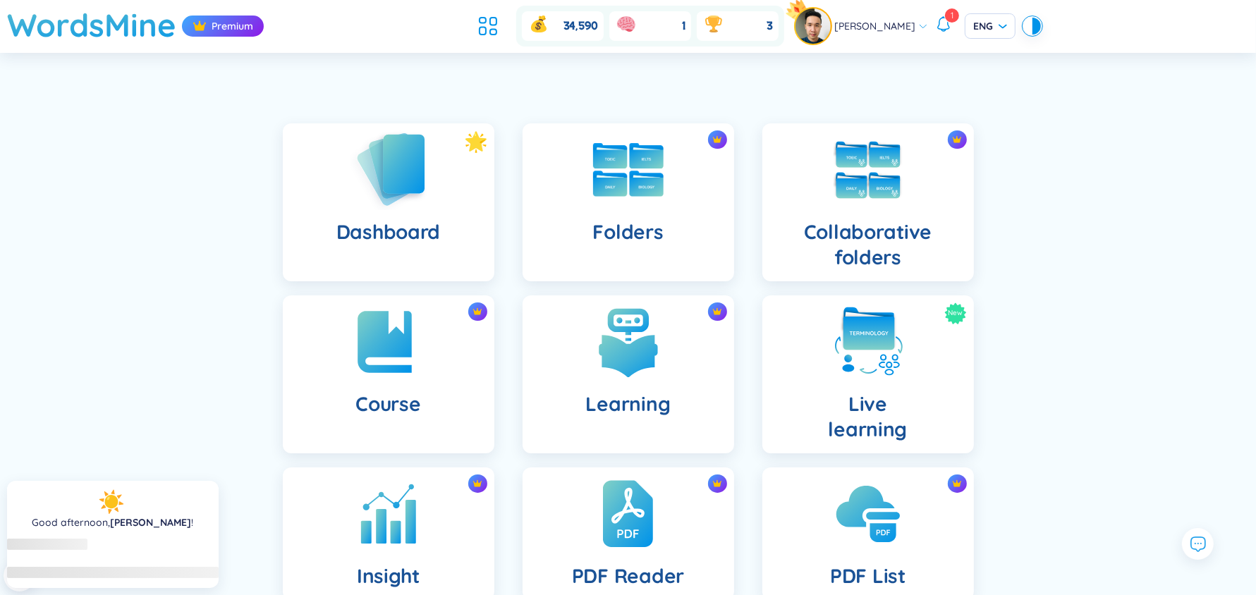
click at [386, 147] on img at bounding box center [389, 169] width 78 height 80
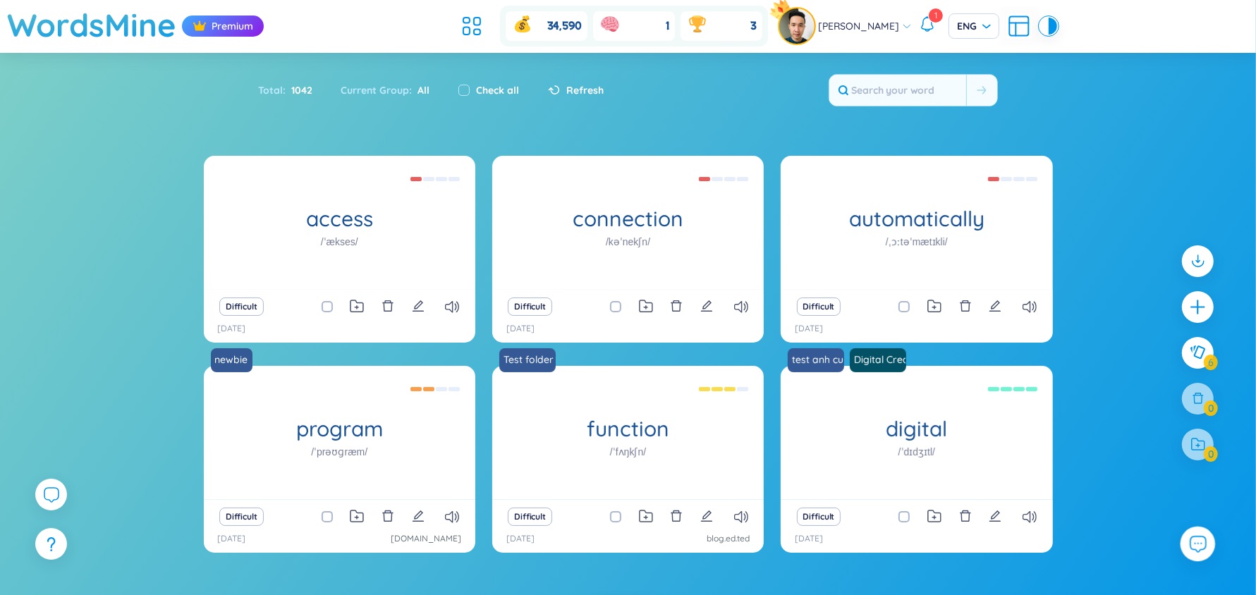
click at [1195, 537] on icon at bounding box center [1198, 545] width 16 height 16
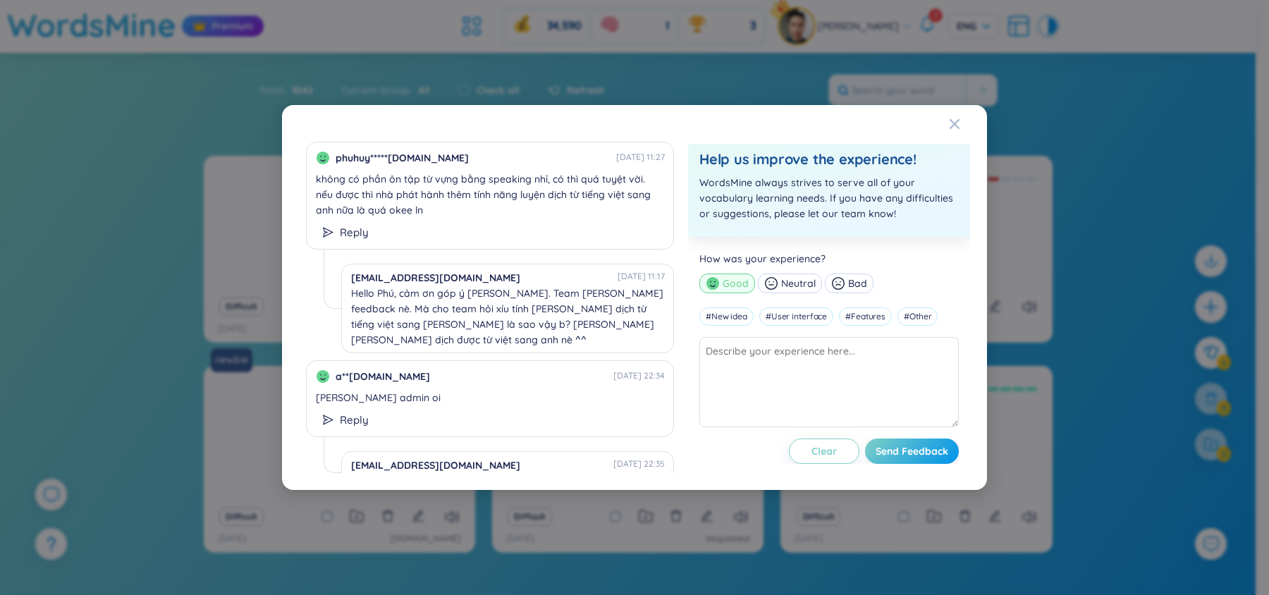
click at [113, 496] on div "phuhuy*****gmail.com 11/05/2025 11:27 không có phần ôn tập từ vựng bằng speakin…" at bounding box center [634, 297] width 1269 height 595
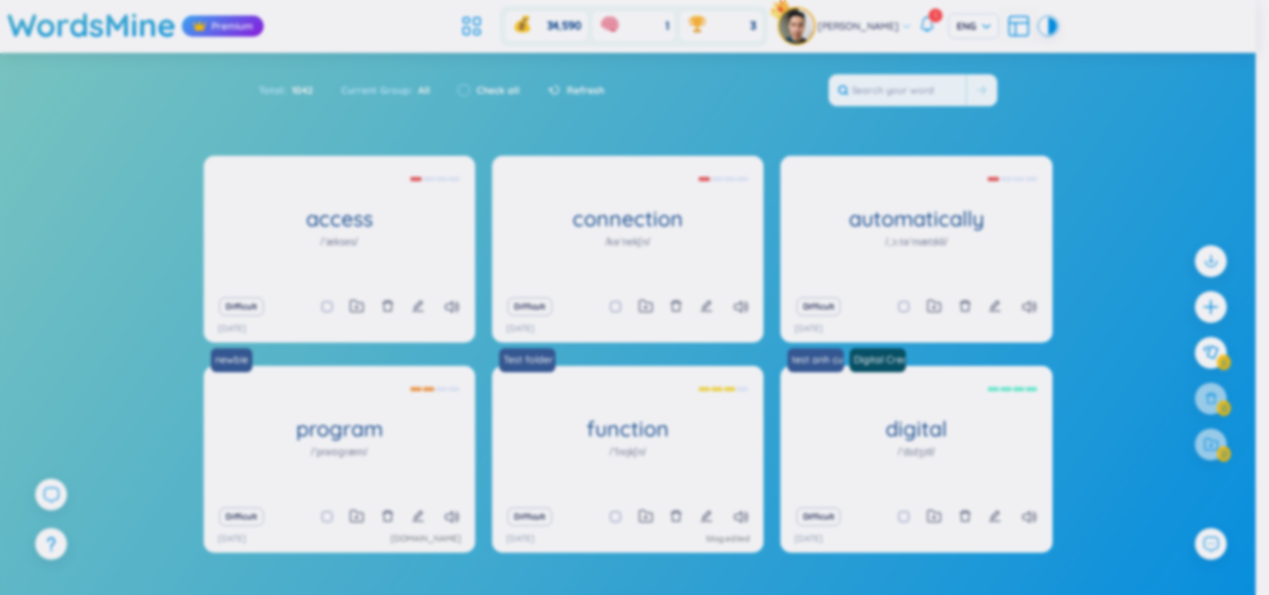
click at [113, 496] on div "phuhuy*****gmail.com 11/05/2025 11:27 không có phần ôn tập từ vựng bằng speakin…" at bounding box center [634, 297] width 1269 height 595
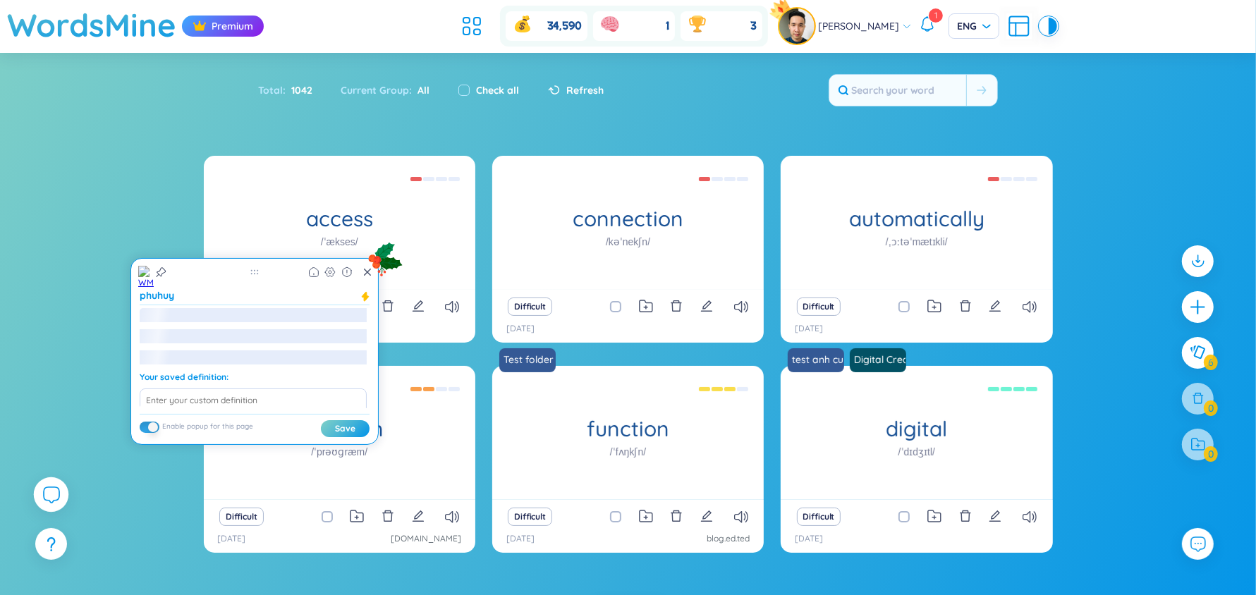
click at [54, 488] on icon at bounding box center [50, 494] width 17 height 17
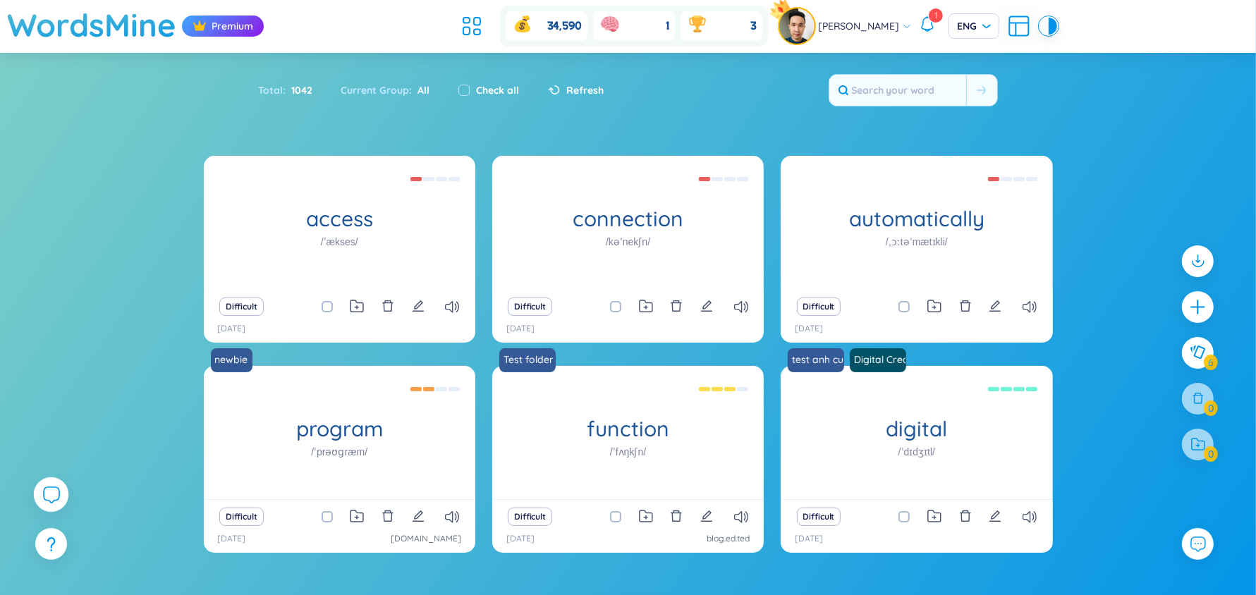
scroll to position [16214, 0]
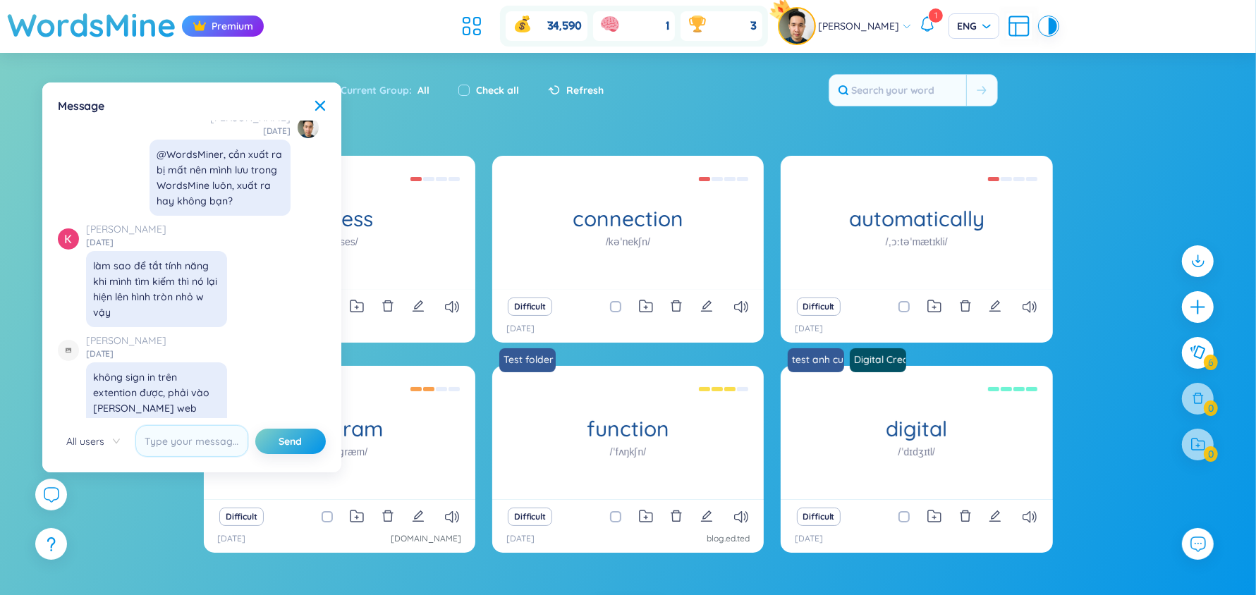
click at [92, 441] on span "All users" at bounding box center [93, 441] width 54 height 21
click at [77, 483] on div "SeedBae" at bounding box center [93, 491] width 54 height 16
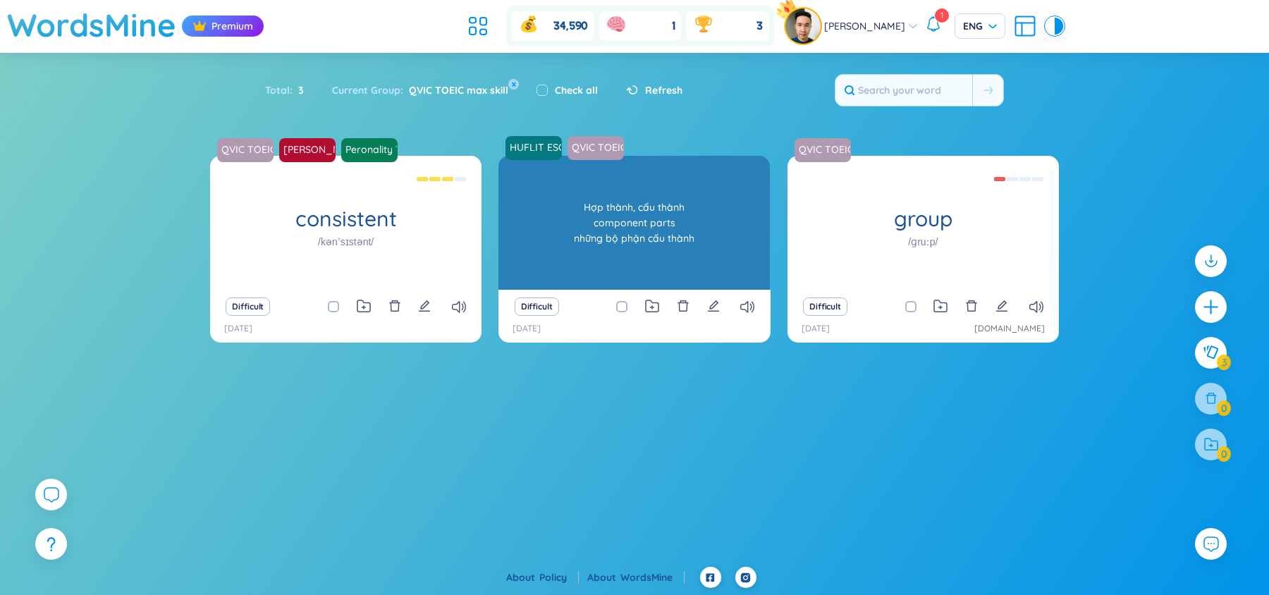
click at [671, 224] on div "Hợp thành, cấu thành component parts những bộ phận cấu thành" at bounding box center [634, 222] width 257 height 127
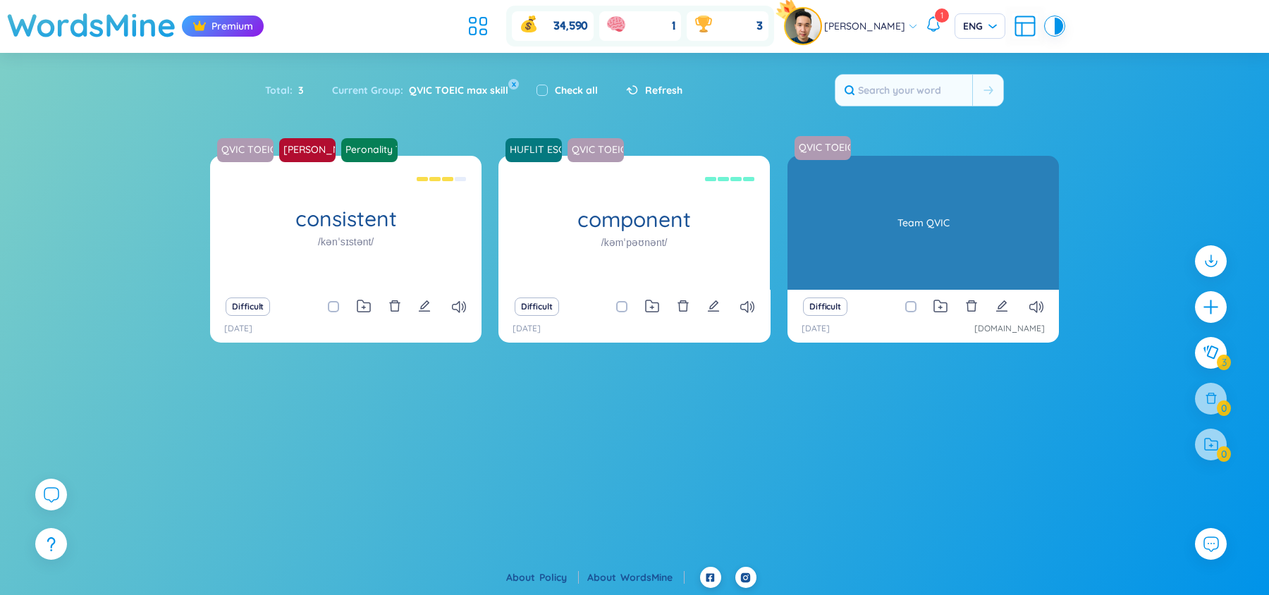
click at [899, 216] on div "group /ɡruːp/ Team QVIC" at bounding box center [923, 223] width 271 height 134
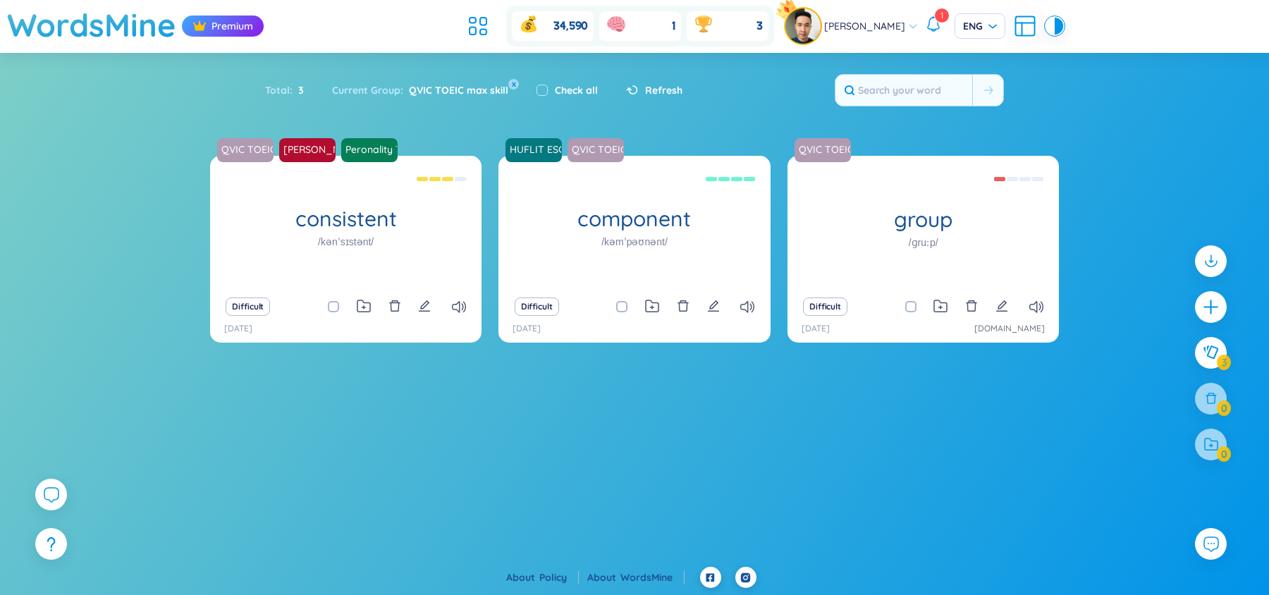
click at [43, 480] on div at bounding box center [51, 495] width 32 height 32
click at [48, 489] on icon at bounding box center [50, 494] width 17 height 17
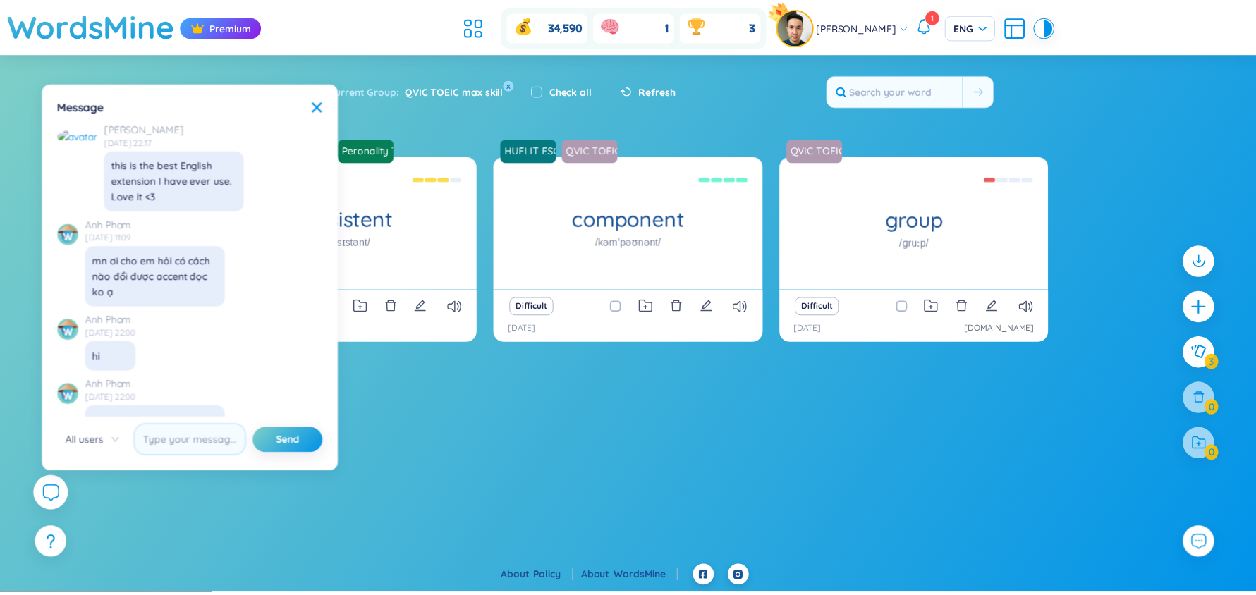
scroll to position [16214, 0]
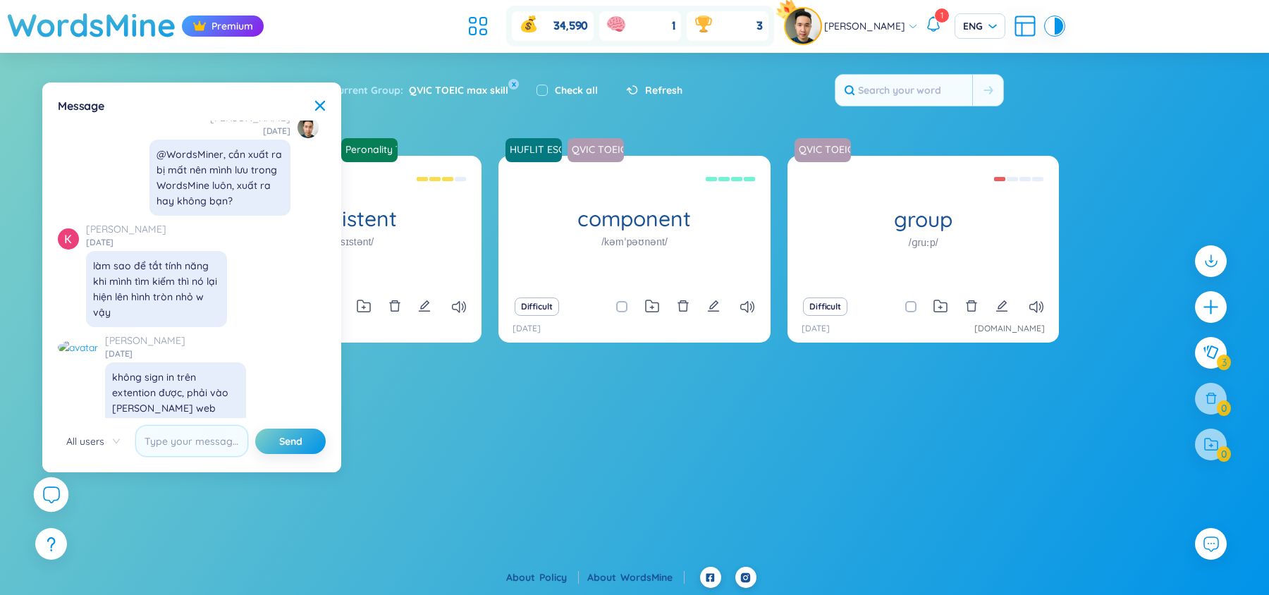
click at [48, 489] on icon at bounding box center [50, 494] width 17 height 17
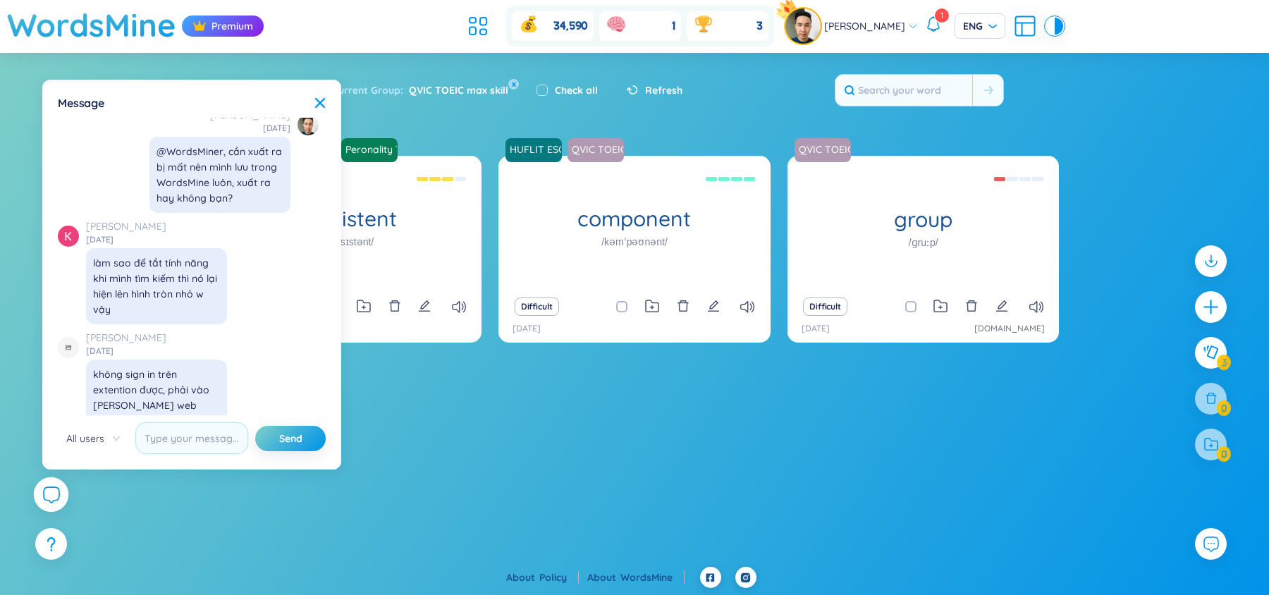
click at [48, 489] on icon at bounding box center [50, 494] width 17 height 17
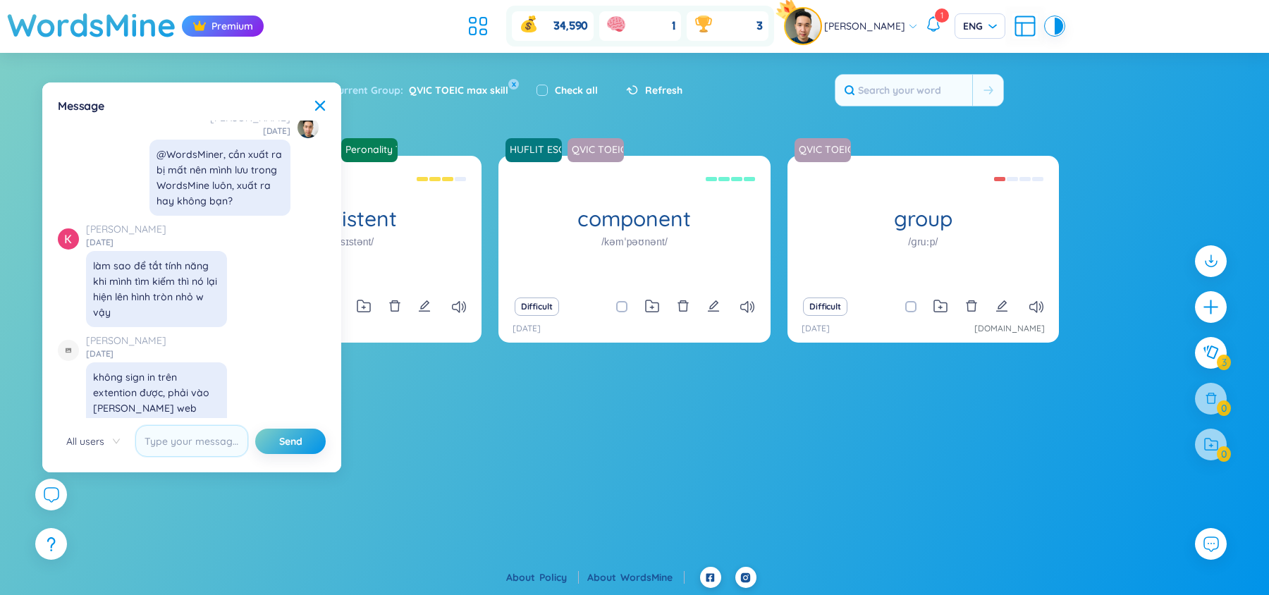
click at [99, 444] on span "All users" at bounding box center [93, 441] width 54 height 21
click at [99, 491] on div "SeedBae" at bounding box center [93, 491] width 54 height 16
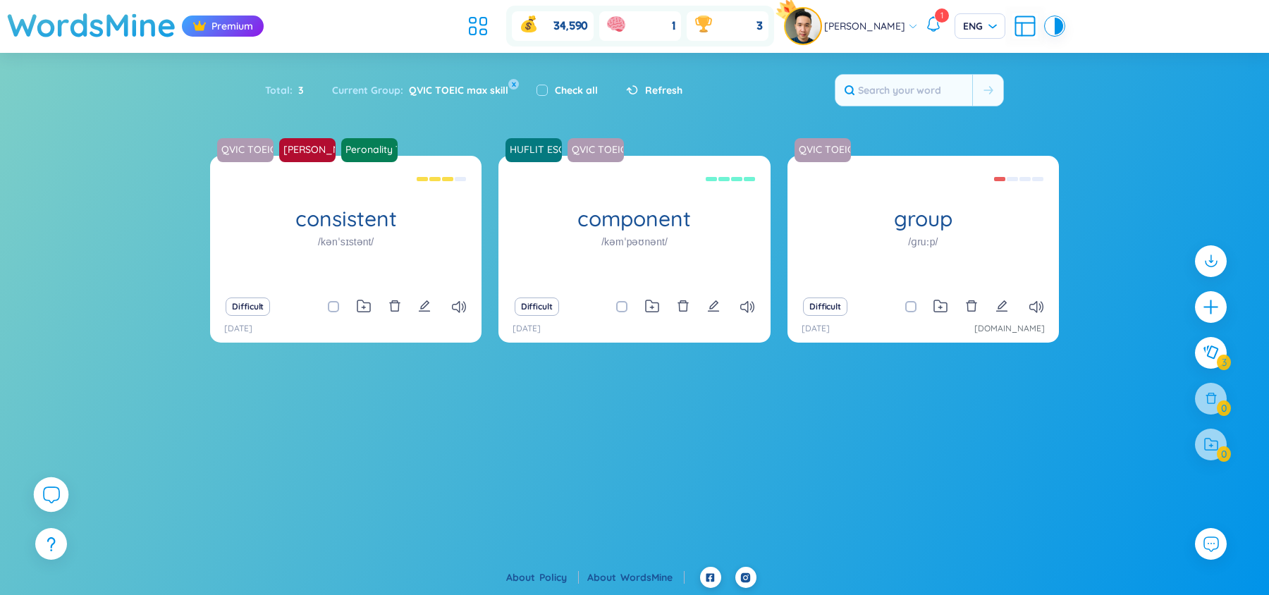
click at [56, 486] on icon at bounding box center [50, 494] width 17 height 17
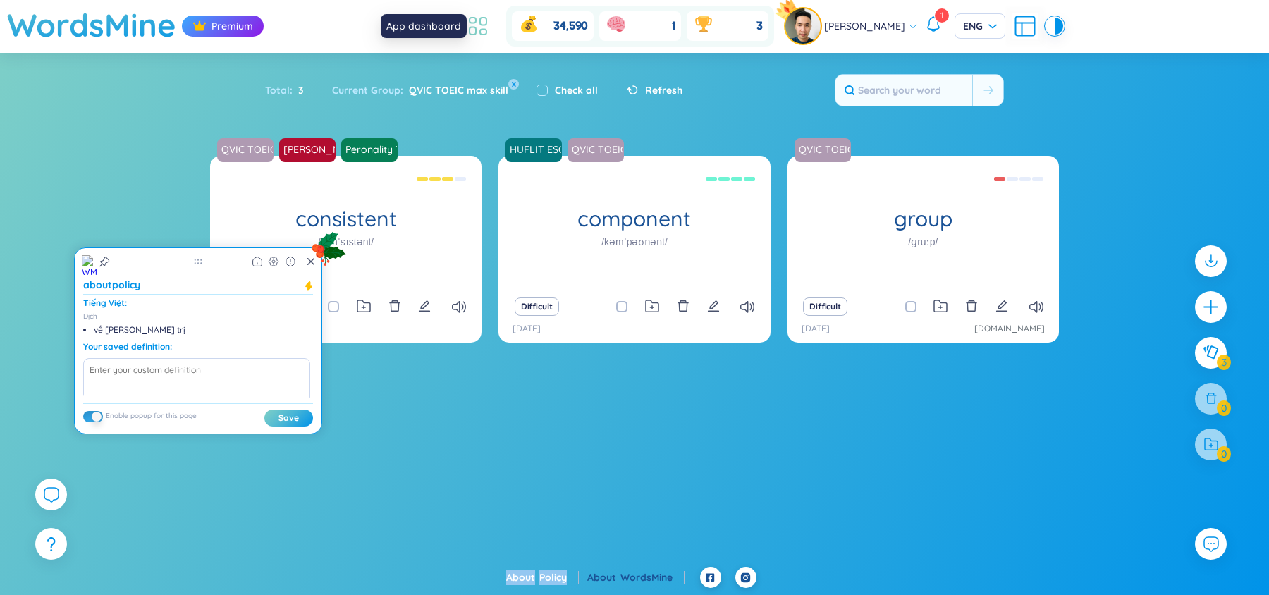
click at [483, 30] on icon at bounding box center [477, 25] width 25 height 25
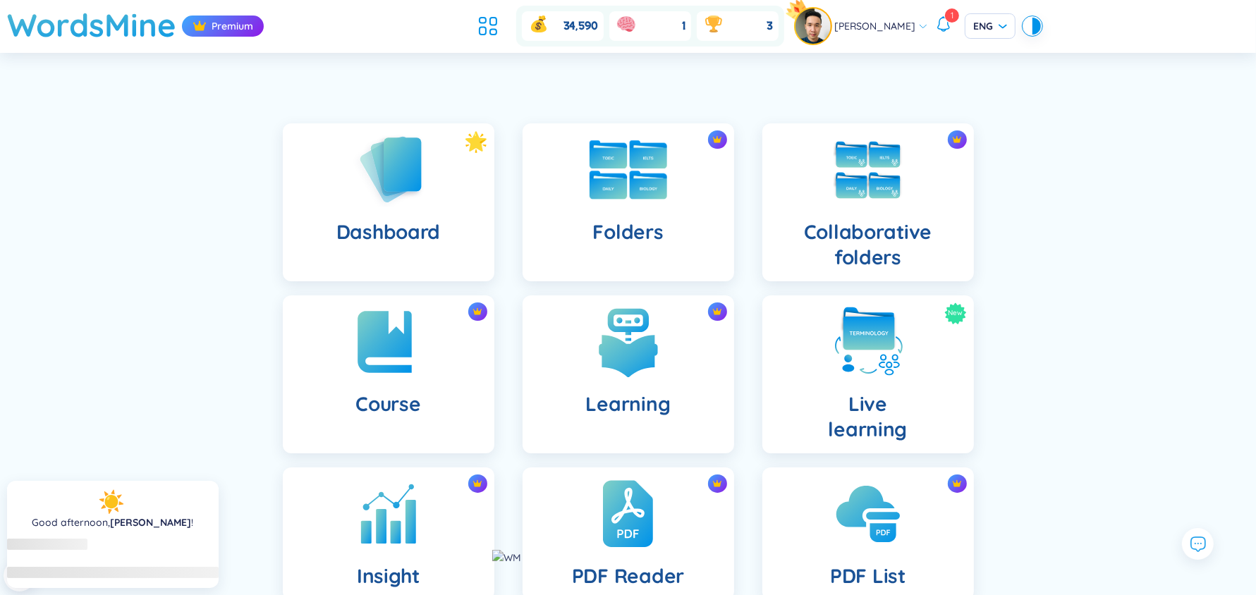
click at [663, 186] on img at bounding box center [629, 169] width 78 height 59
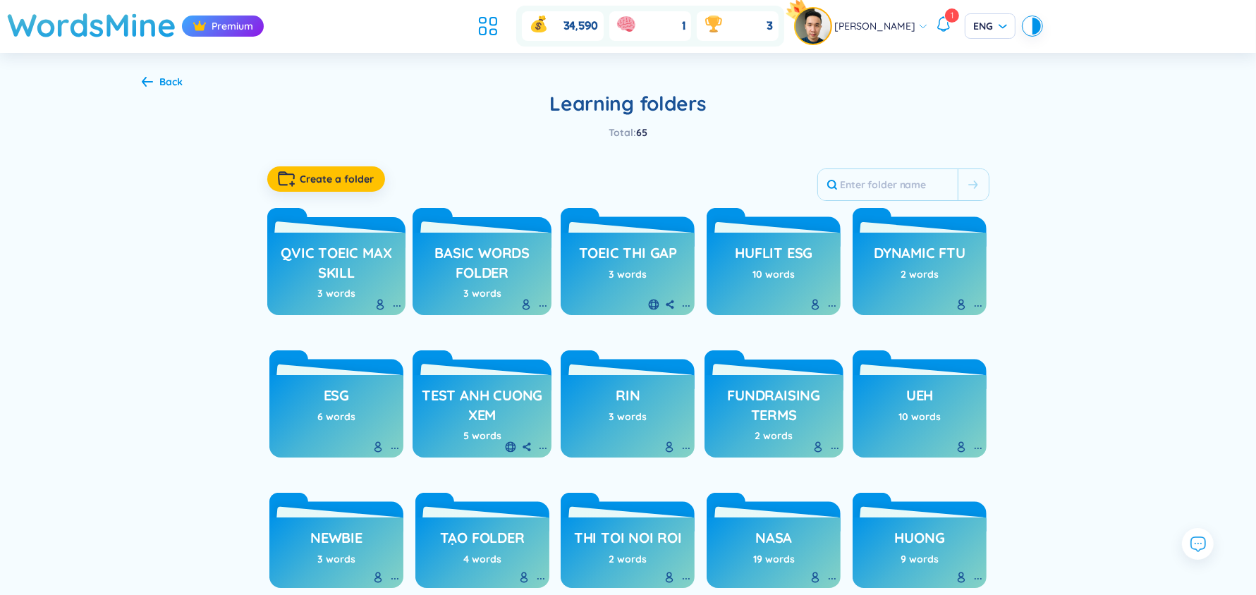
click at [149, 85] on icon at bounding box center [147, 81] width 11 height 11
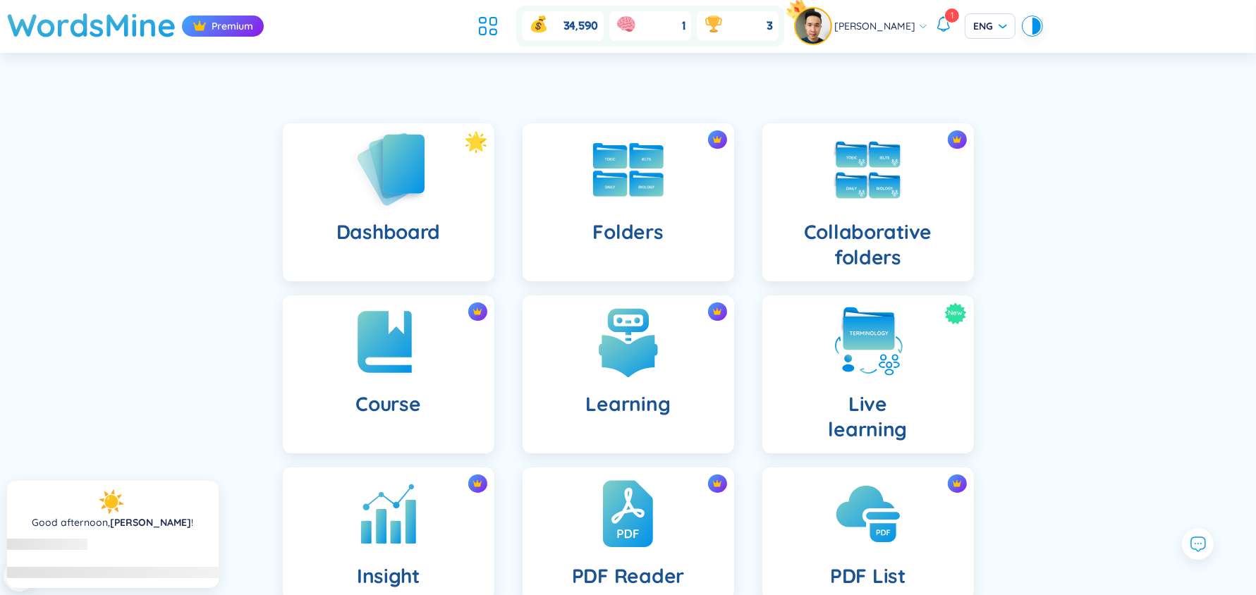
click at [460, 217] on div "Dashboard" at bounding box center [389, 202] width 212 height 158
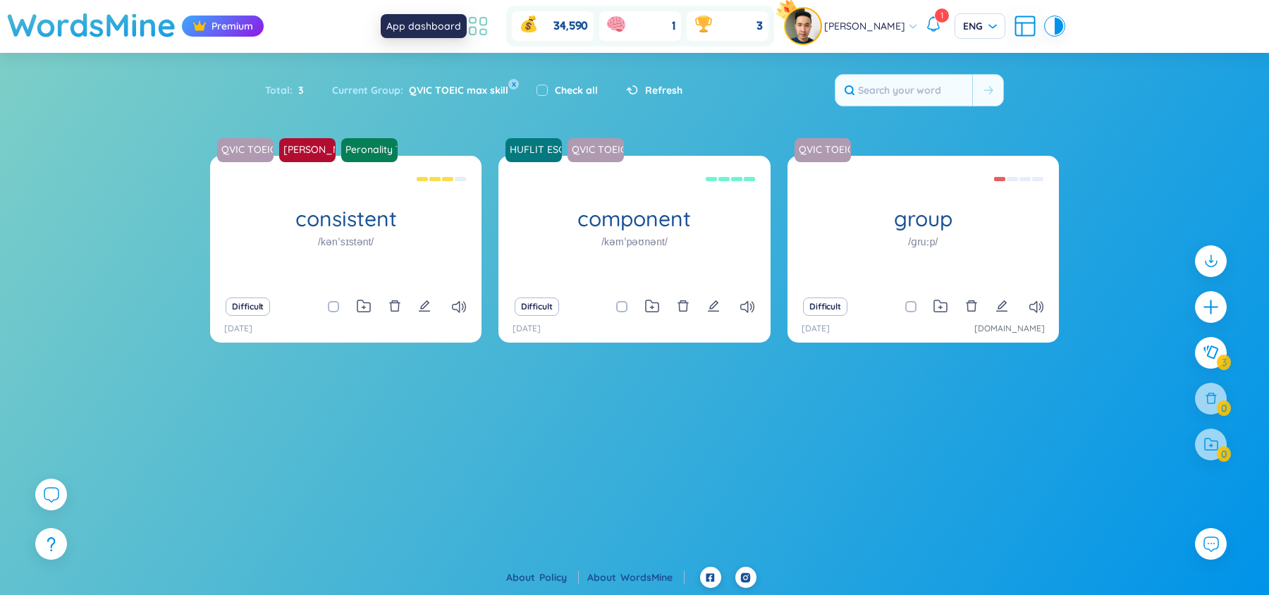
click at [491, 20] on icon at bounding box center [477, 25] width 25 height 25
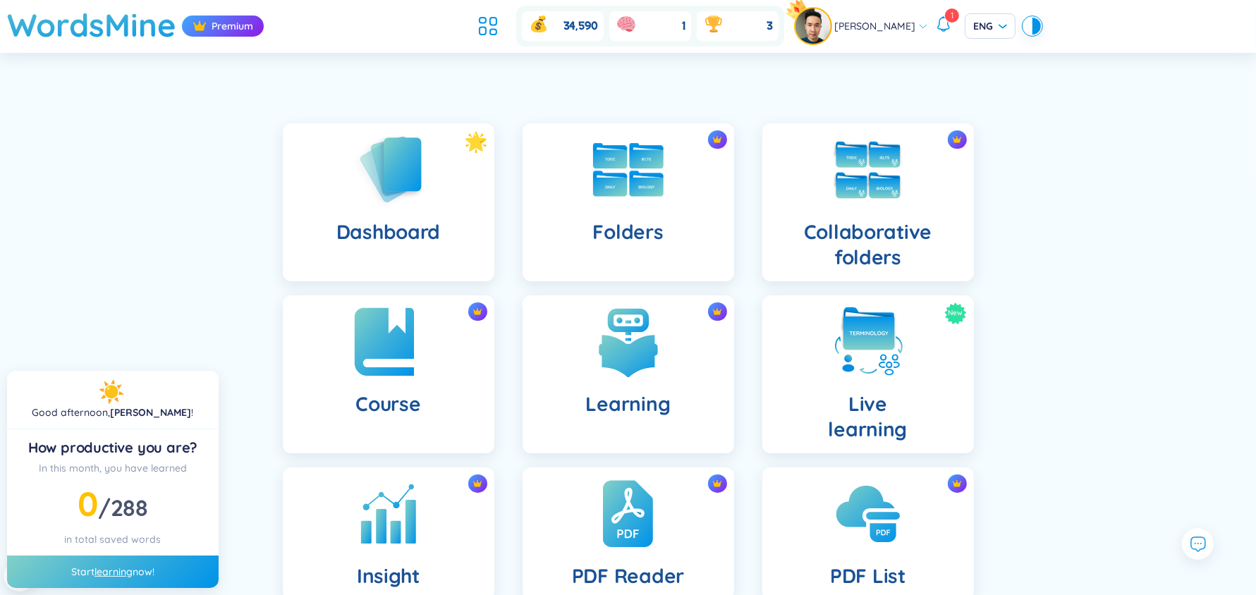
click at [420, 374] on img at bounding box center [389, 342] width 78 height 78
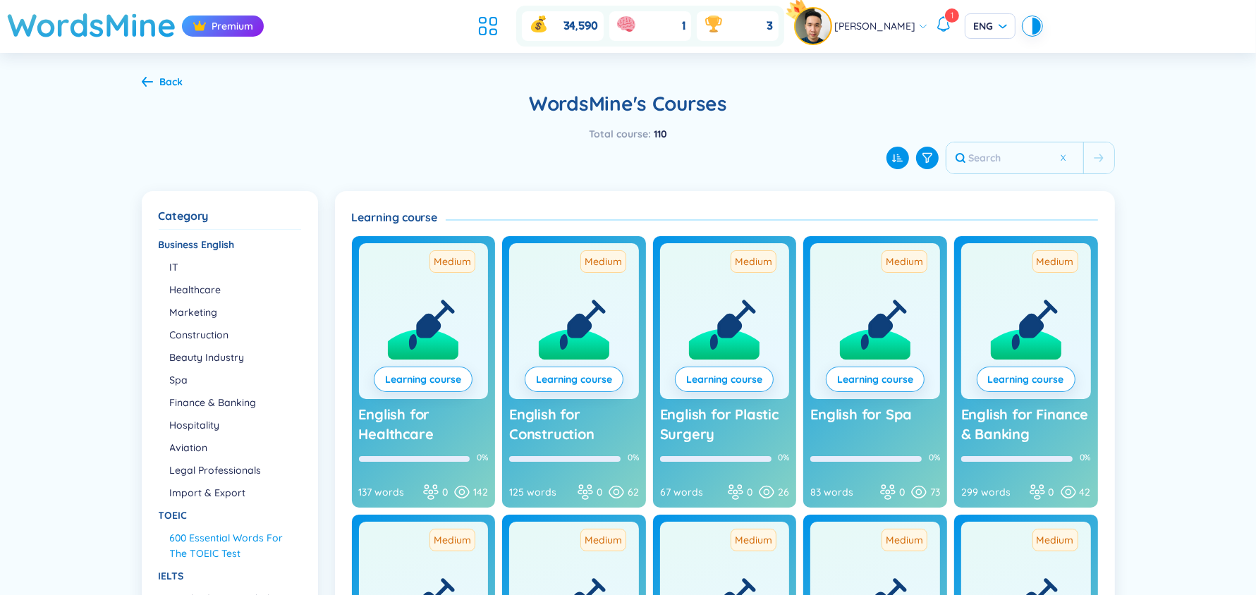
scroll to position [55, 0]
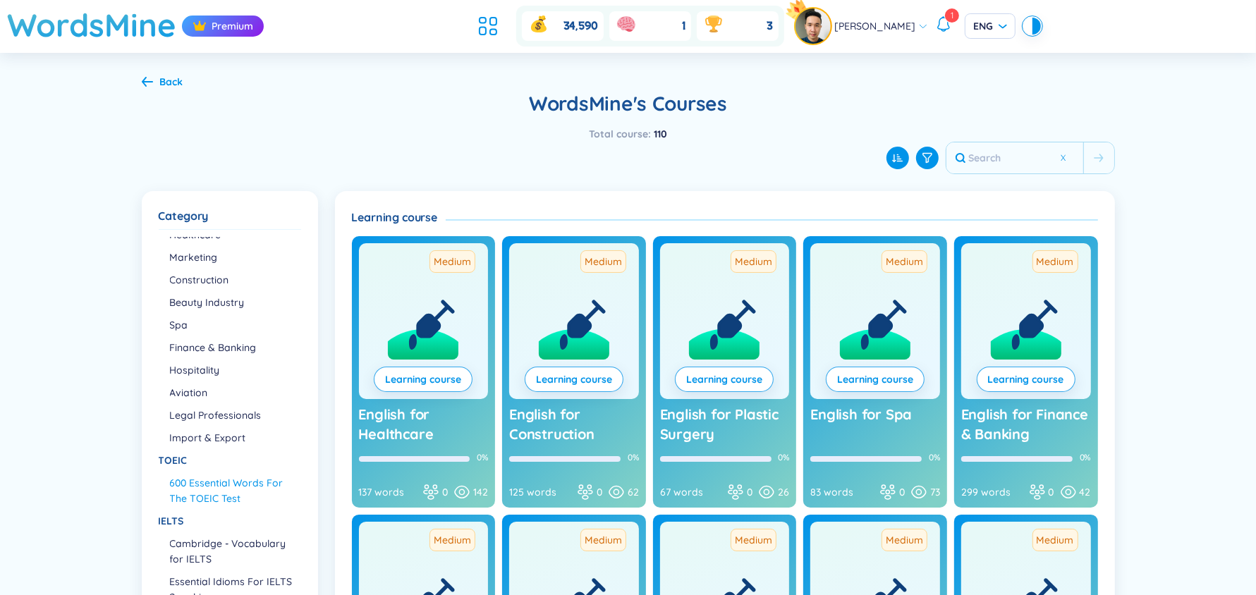
click at [227, 483] on li "600 Essential Words For The TOEIC Test" at bounding box center [235, 490] width 130 height 31
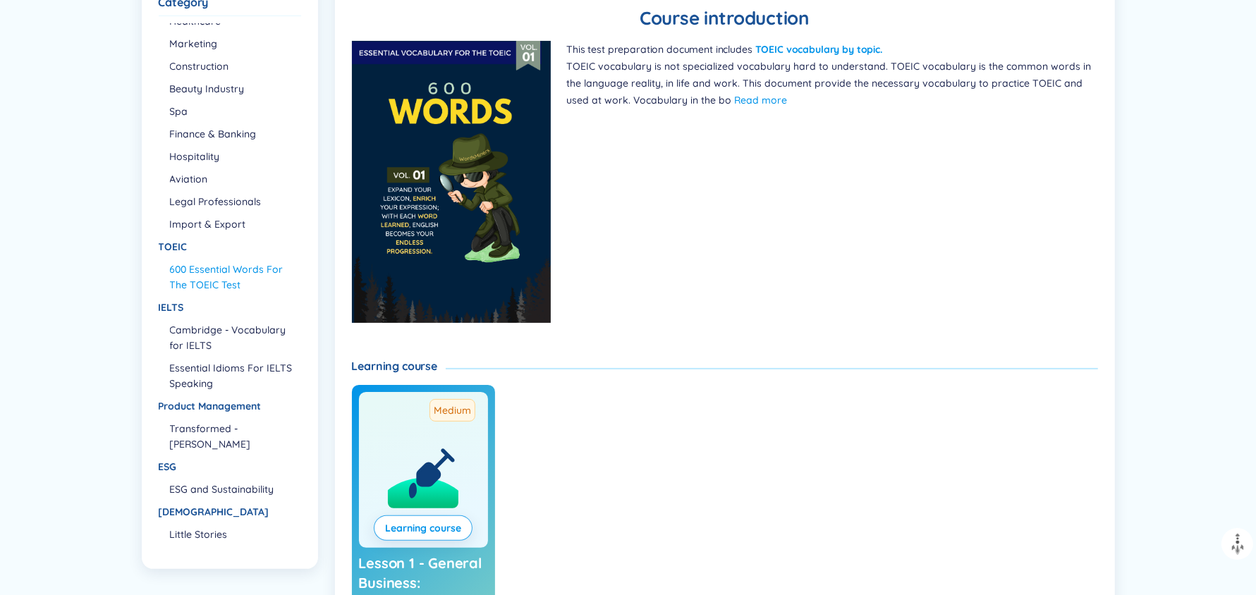
scroll to position [582, 0]
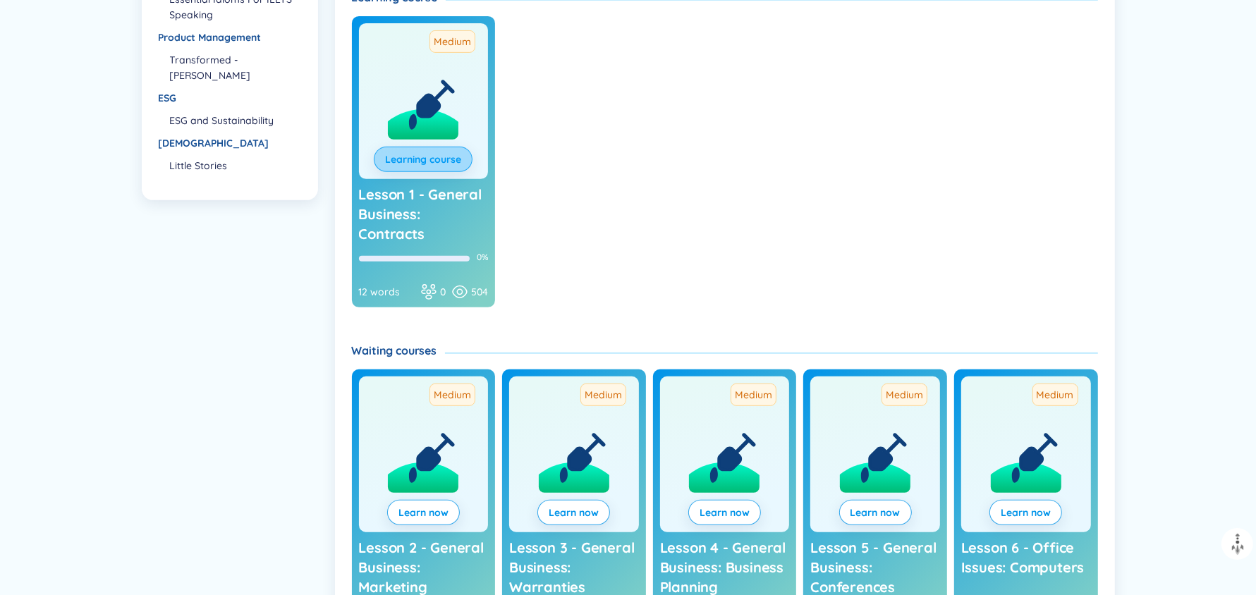
click at [425, 166] on link "Learning course" at bounding box center [423, 160] width 76 height 16
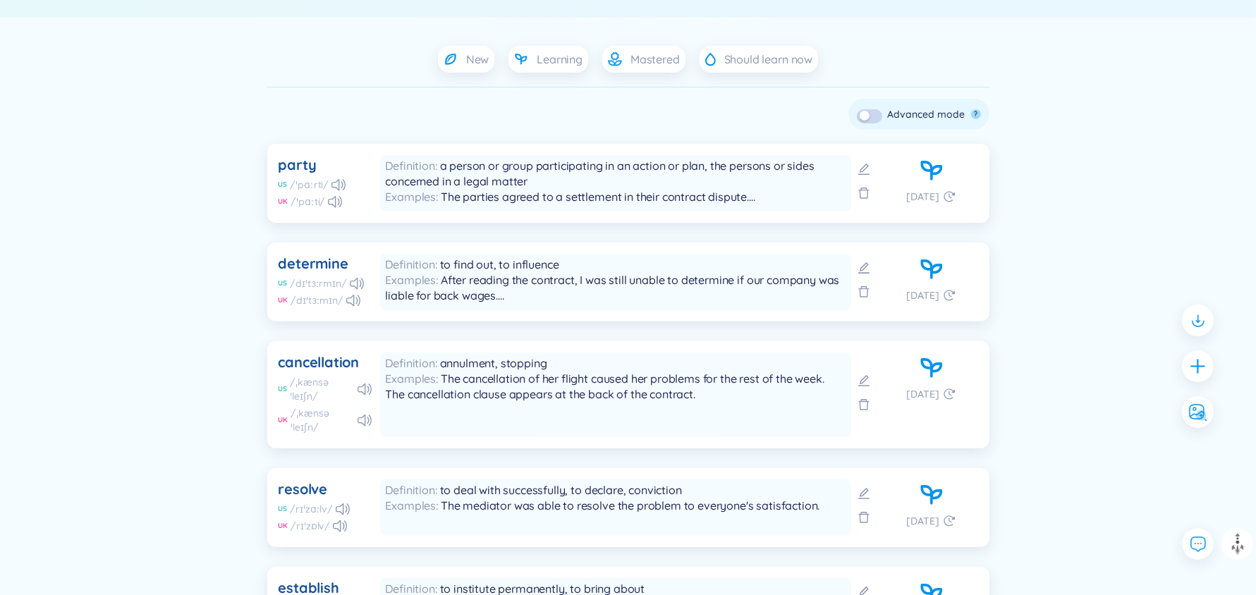
scroll to position [334, 0]
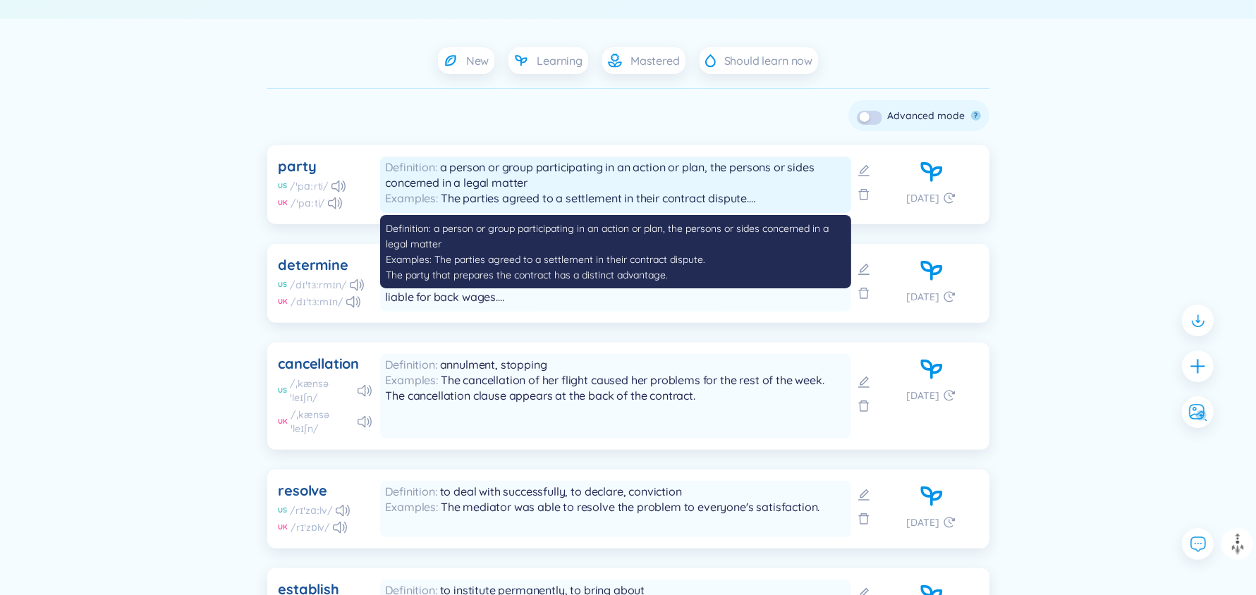
click at [592, 180] on div "Definition a person or group participating in an action or plan, the persons or…" at bounding box center [616, 174] width 460 height 31
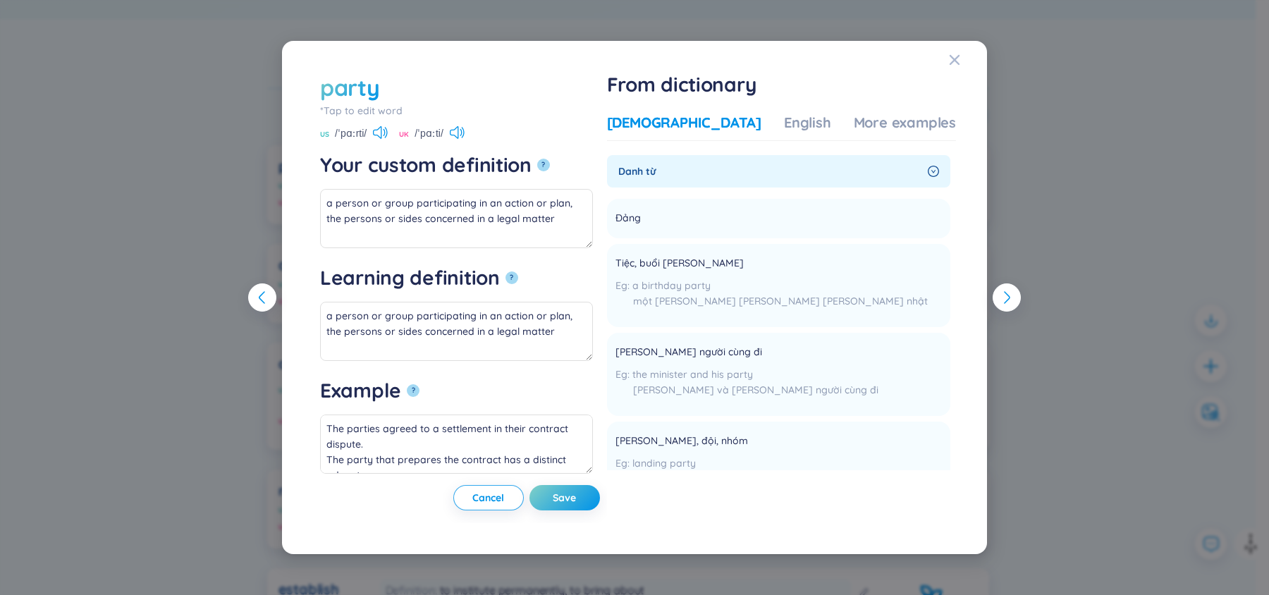
click at [117, 182] on div "party *Tap to edit word party US /ˈpɑːrti/ UK /ˈpɑːti/ Your custom definition ?…" at bounding box center [634, 297] width 1269 height 595
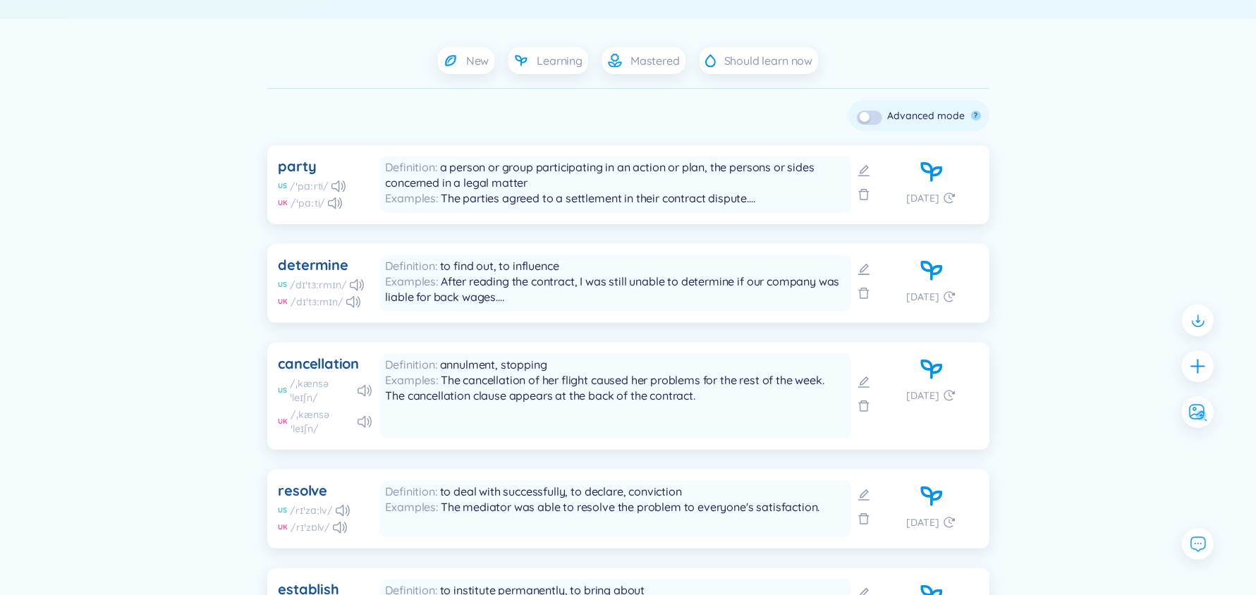
scroll to position [0, 0]
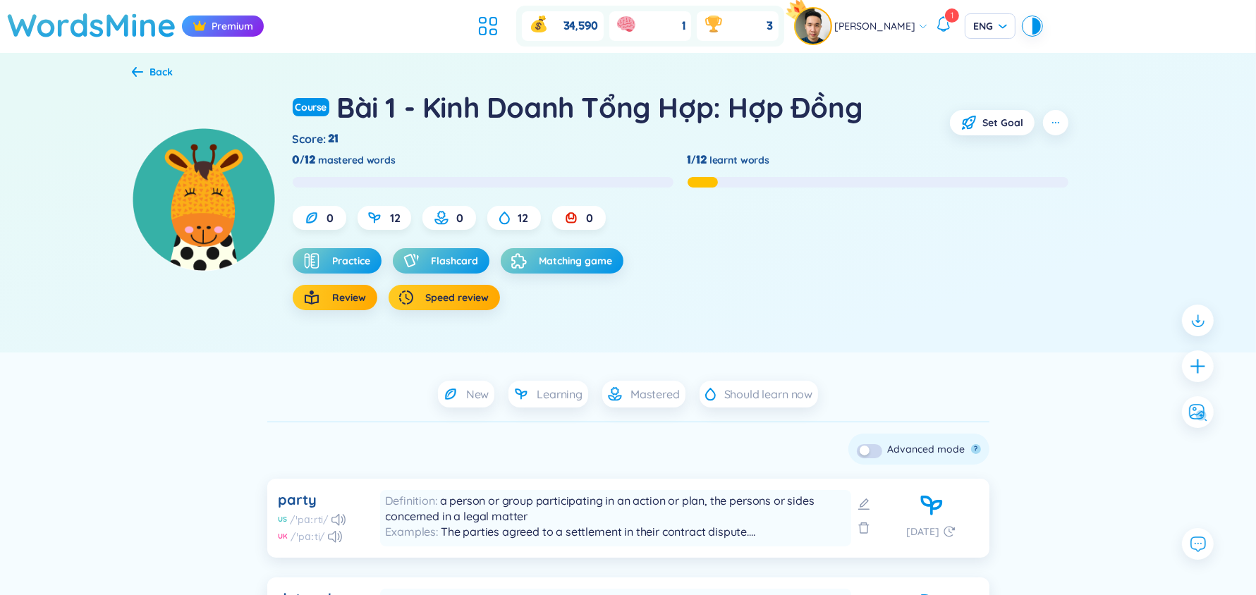
click at [139, 72] on icon at bounding box center [137, 72] width 11 height 10
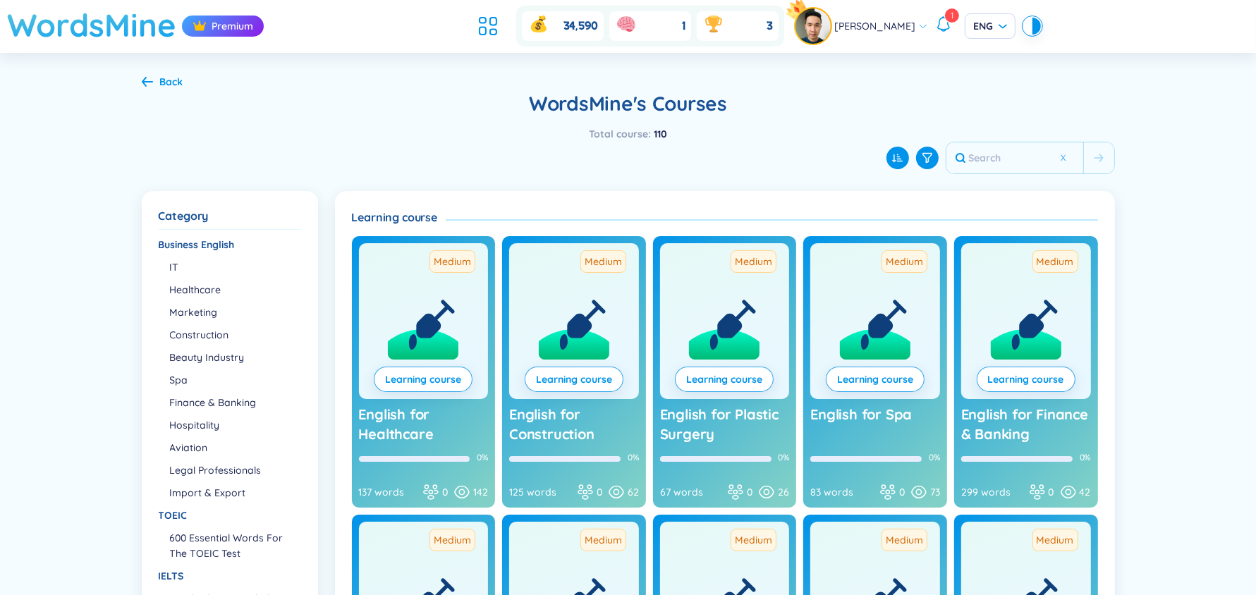
click at [140, 25] on h1 "WordsMine" at bounding box center [91, 25] width 169 height 50
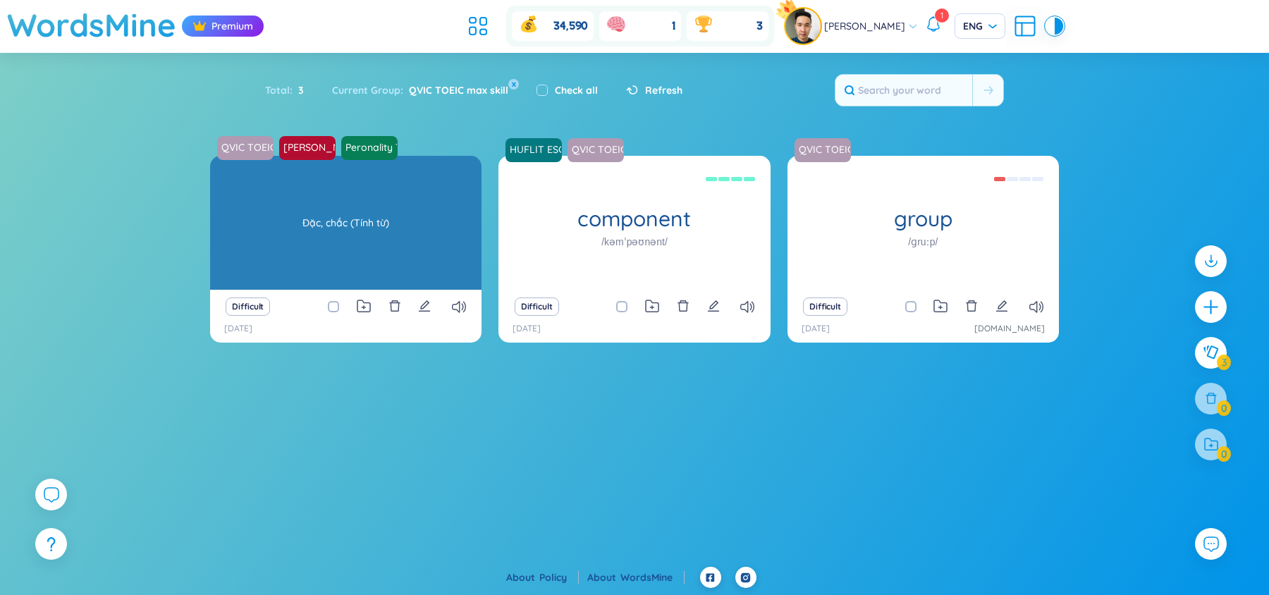
click at [331, 228] on div "Đặc, chắc (Tính từ)" at bounding box center [345, 222] width 257 height 127
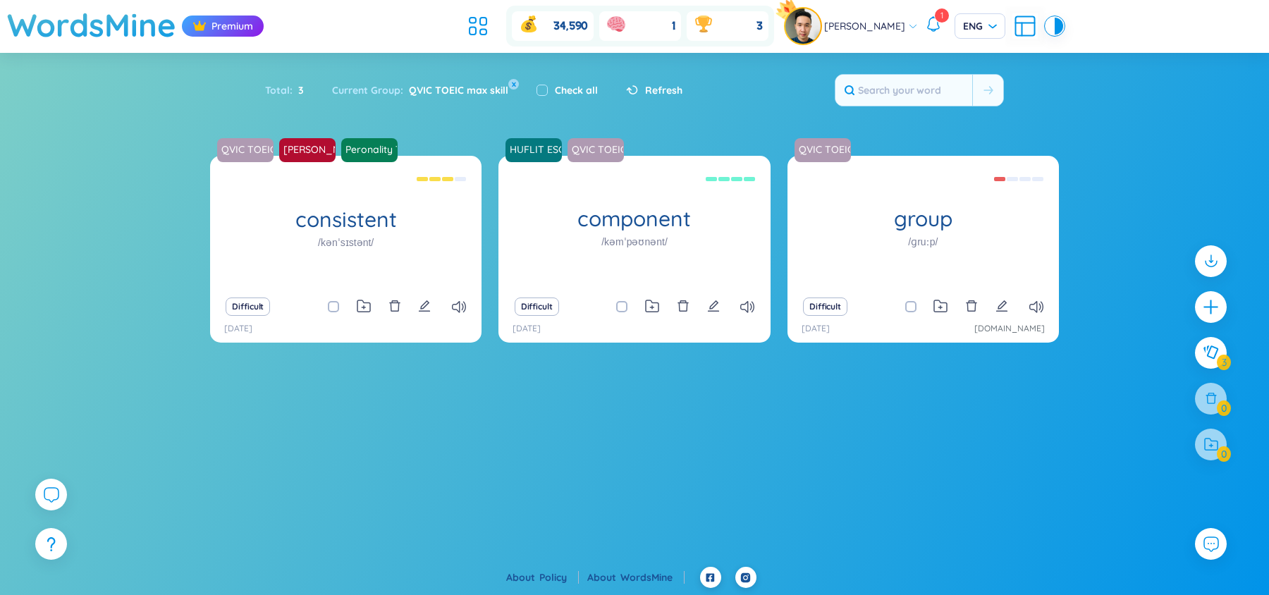
click at [666, 85] on span "Refresh" at bounding box center [663, 91] width 37 height 16
click at [83, 28] on h1 "WordsMine" at bounding box center [91, 25] width 169 height 50
click at [104, 29] on h1 "WordsMine" at bounding box center [91, 25] width 169 height 50
click at [476, 34] on icon at bounding box center [473, 32] width 6 height 8
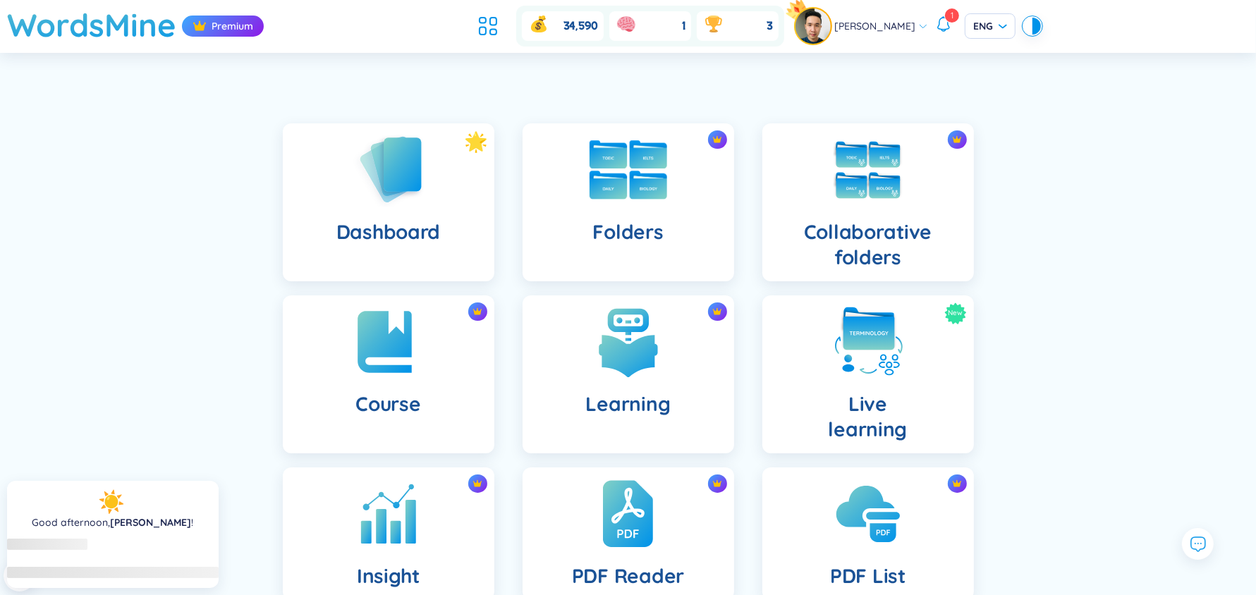
click at [618, 184] on img at bounding box center [629, 169] width 78 height 59
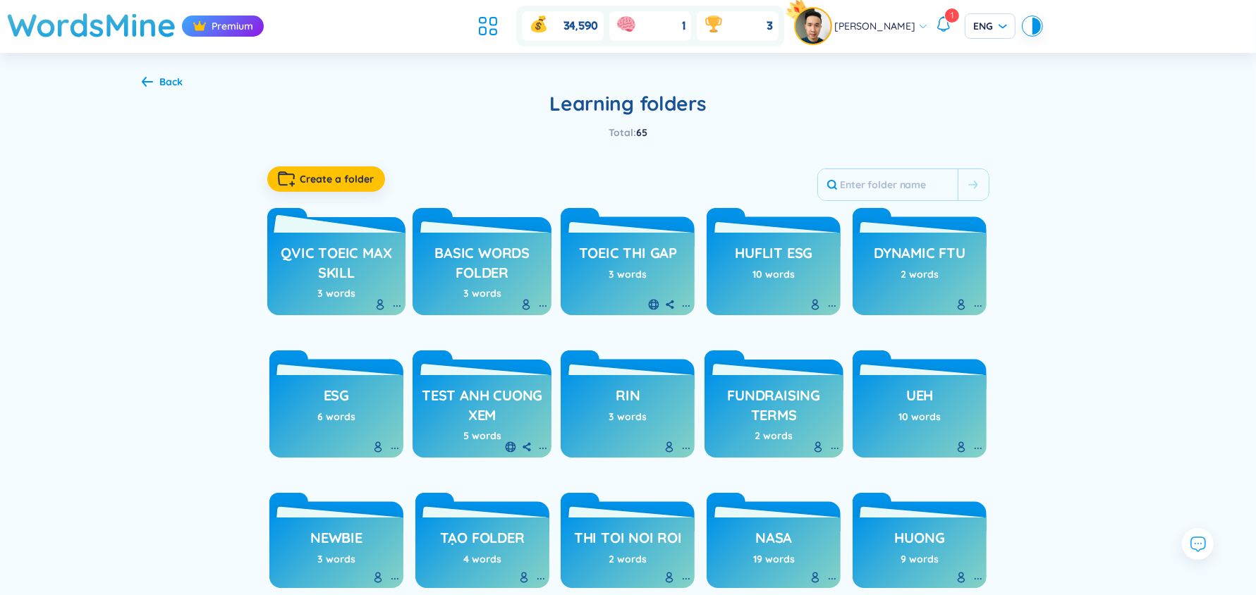
click at [349, 265] on h3 "QVIC TOEIC max skill" at bounding box center [336, 262] width 125 height 39
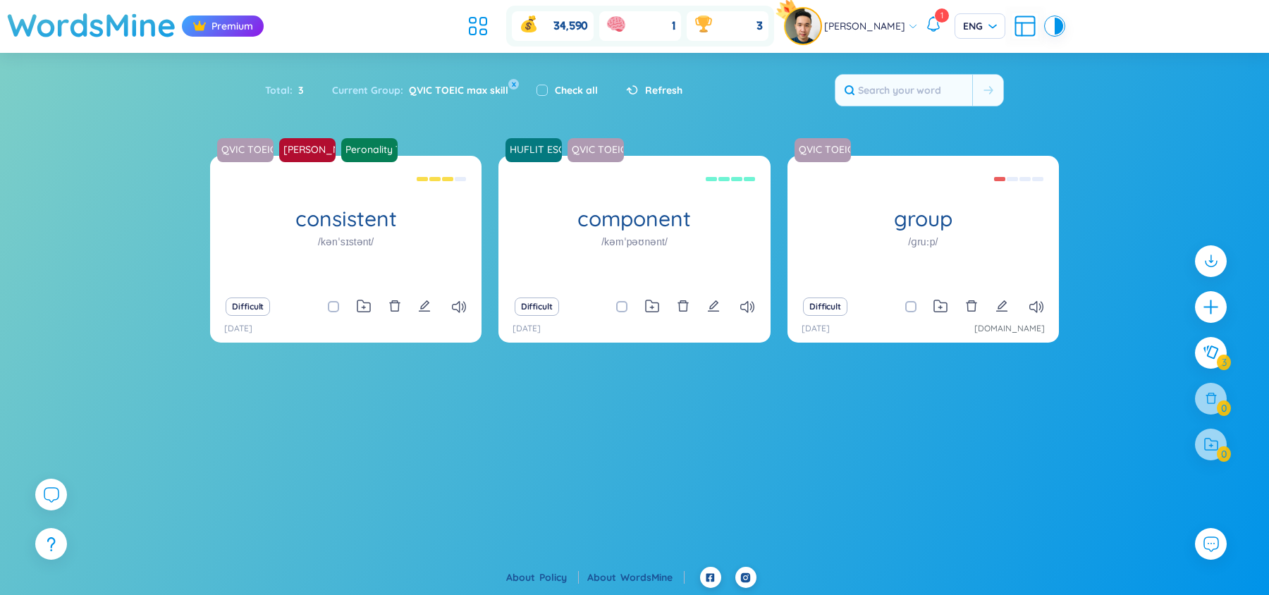
click at [658, 84] on span "Refresh" at bounding box center [663, 91] width 37 height 16
click at [925, 25] on icon at bounding box center [933, 24] width 17 height 17
click at [613, 436] on section "QVIC TOEIC max skill [PERSON_NAME] :-) Peronality Traits Solvay consistent /kən…" at bounding box center [634, 334] width 1269 height 357
click at [476, 28] on icon at bounding box center [473, 32] width 6 height 8
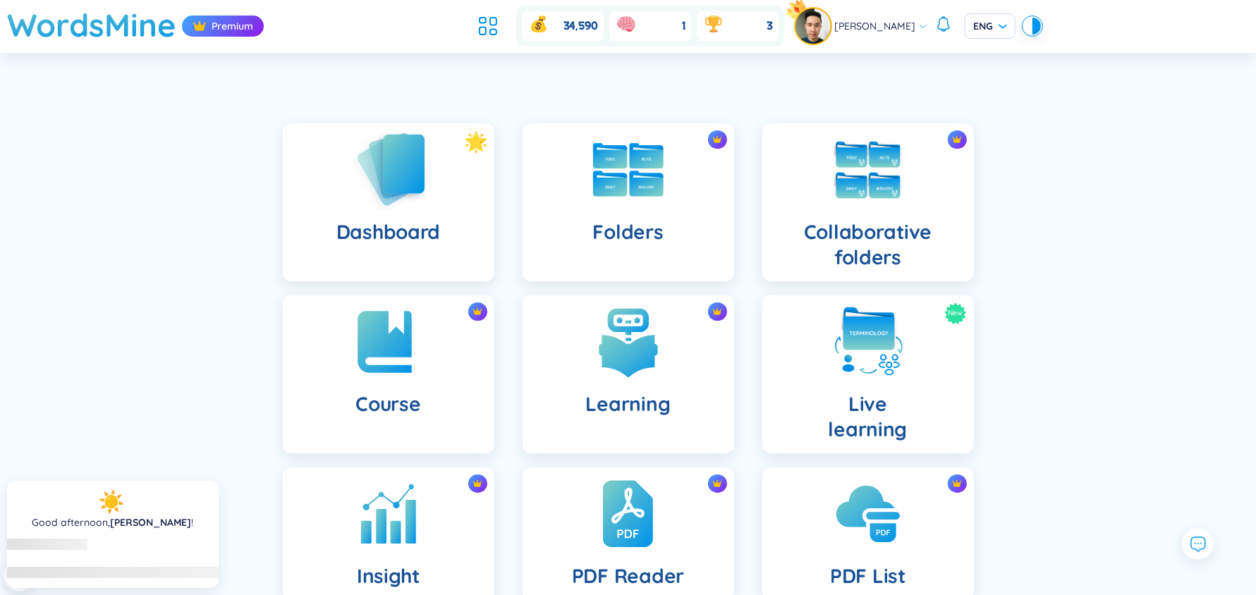
click at [405, 204] on img at bounding box center [389, 169] width 78 height 80
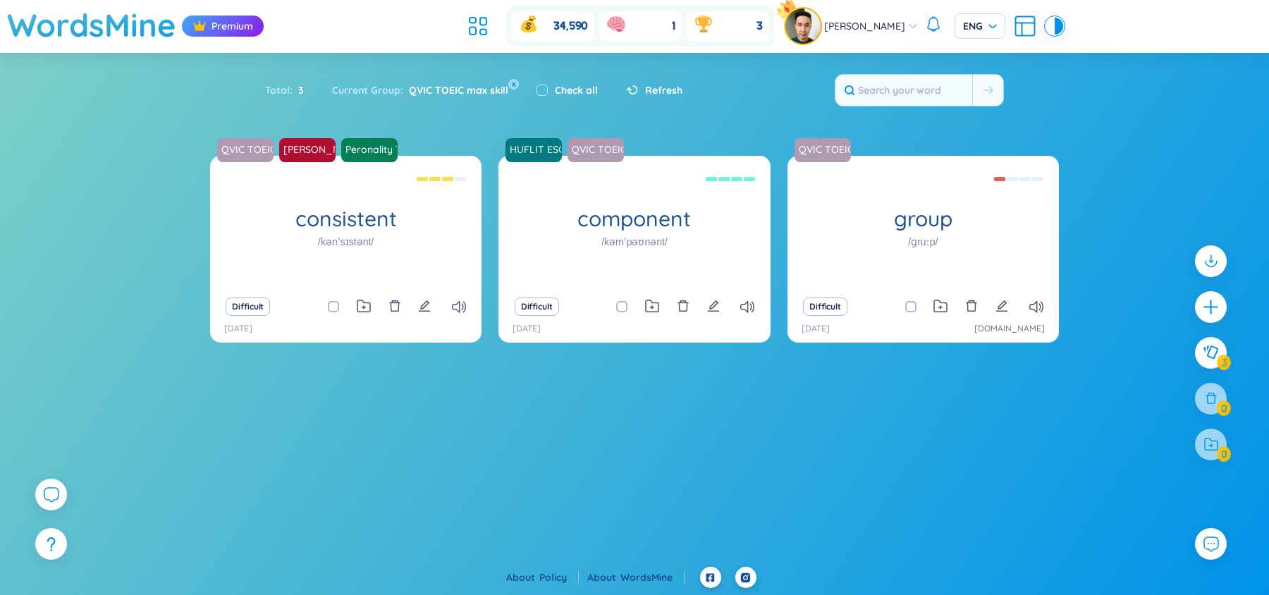
click at [661, 92] on span "Refresh" at bounding box center [663, 91] width 37 height 16
drag, startPoint x: 531, startPoint y: 83, endPoint x: 539, endPoint y: 87, distance: 9.2
click at [539, 87] on div "Check all" at bounding box center [568, 90] width 90 height 30
click at [539, 87] on input "checkbox" at bounding box center [542, 90] width 11 height 11
checkbox input "true"
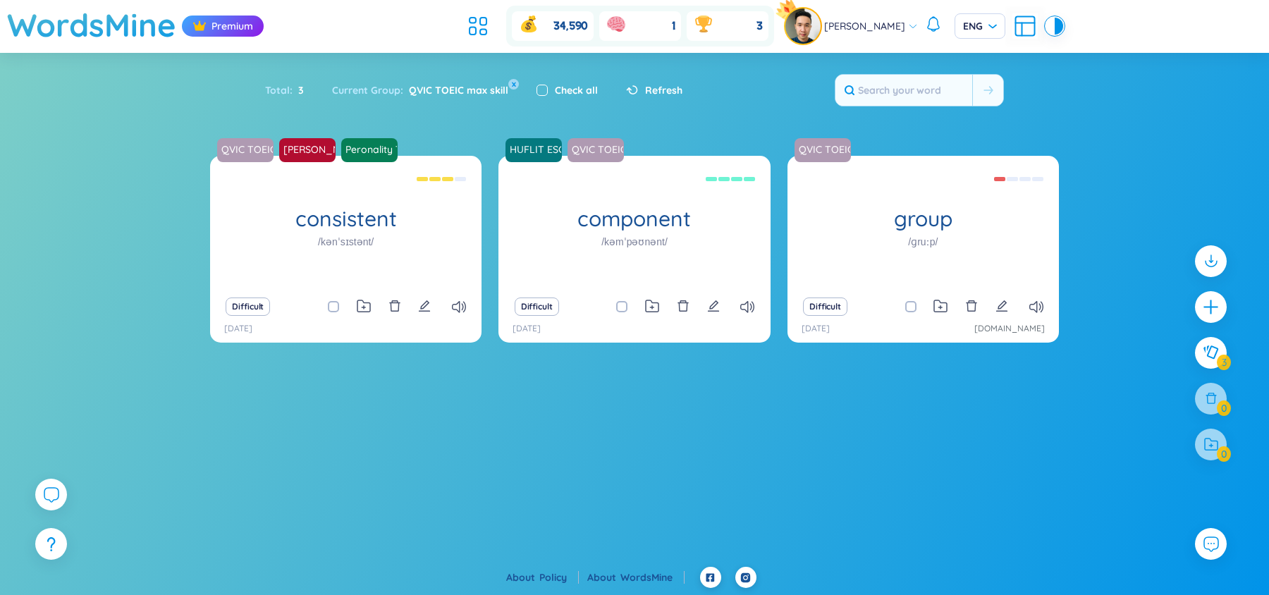
checkbox input "true"
click at [645, 88] on span "Refresh" at bounding box center [663, 91] width 37 height 16
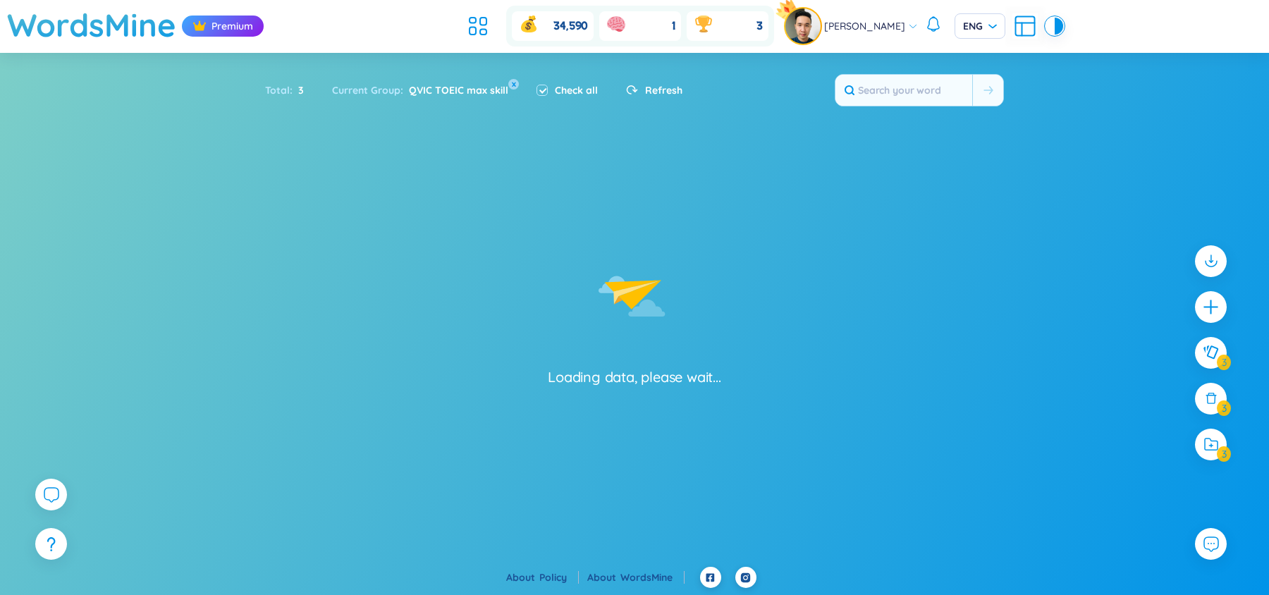
checkbox input "false"
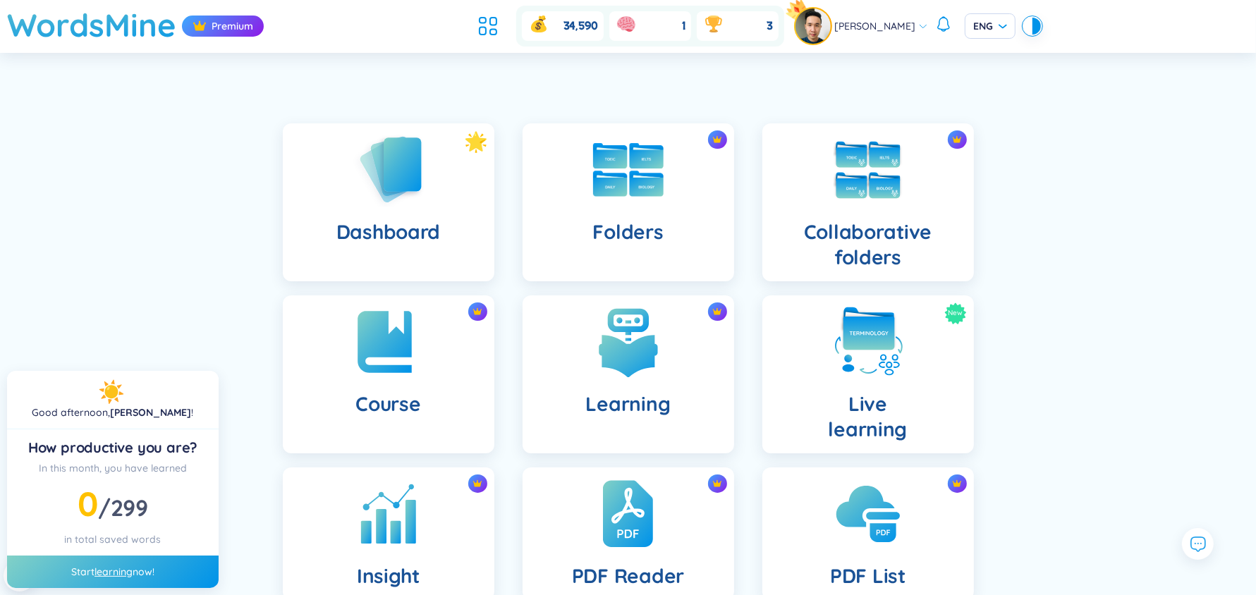
scroll to position [254, 0]
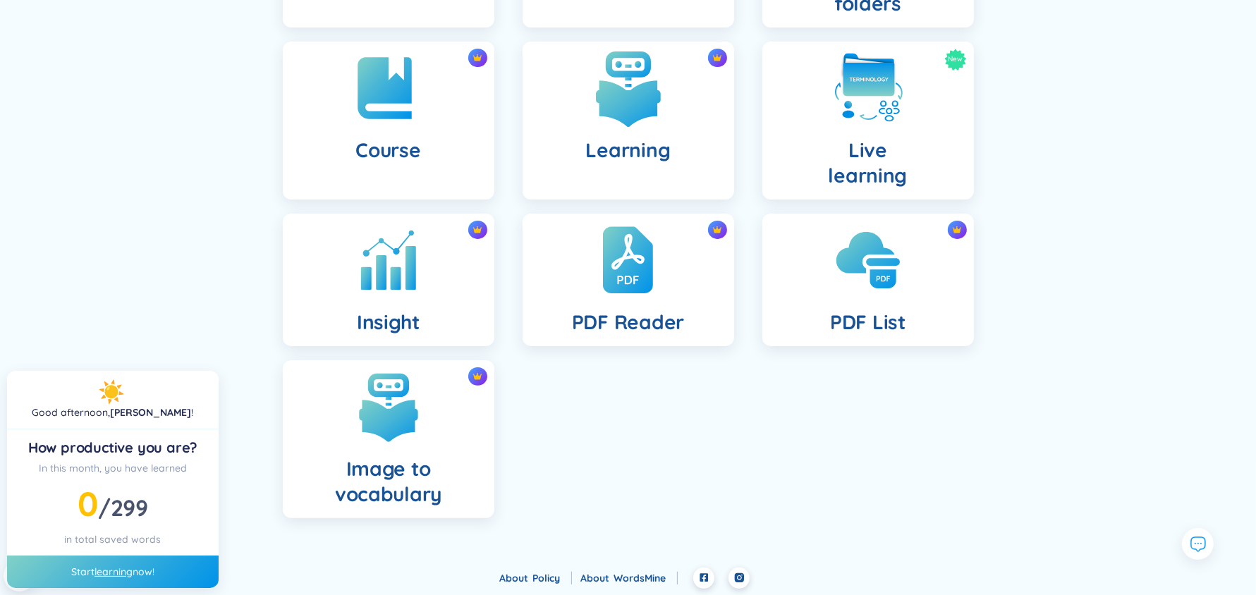
click at [647, 161] on h4 "Learning" at bounding box center [628, 150] width 85 height 25
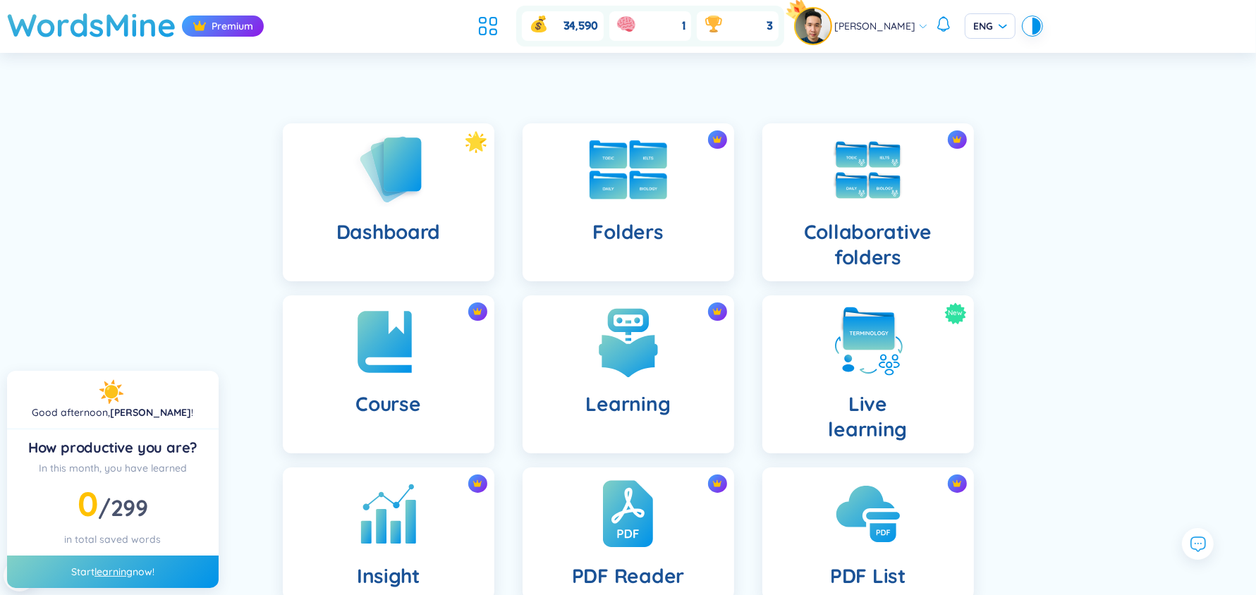
click at [671, 182] on div "Folders" at bounding box center [629, 202] width 212 height 158
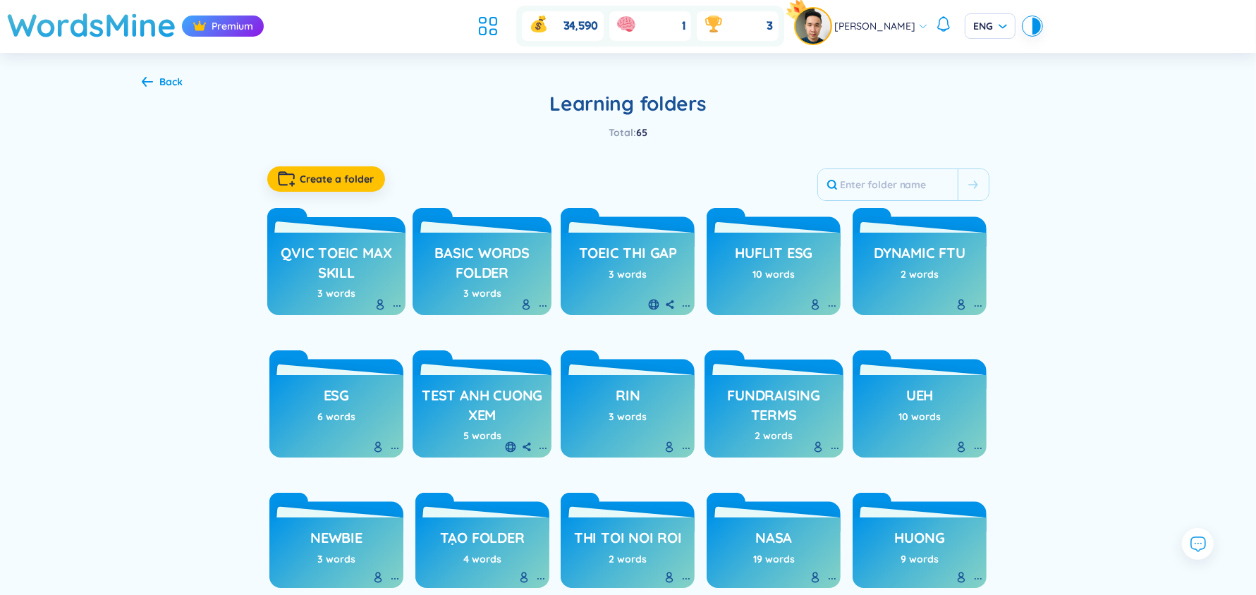
scroll to position [520, 0]
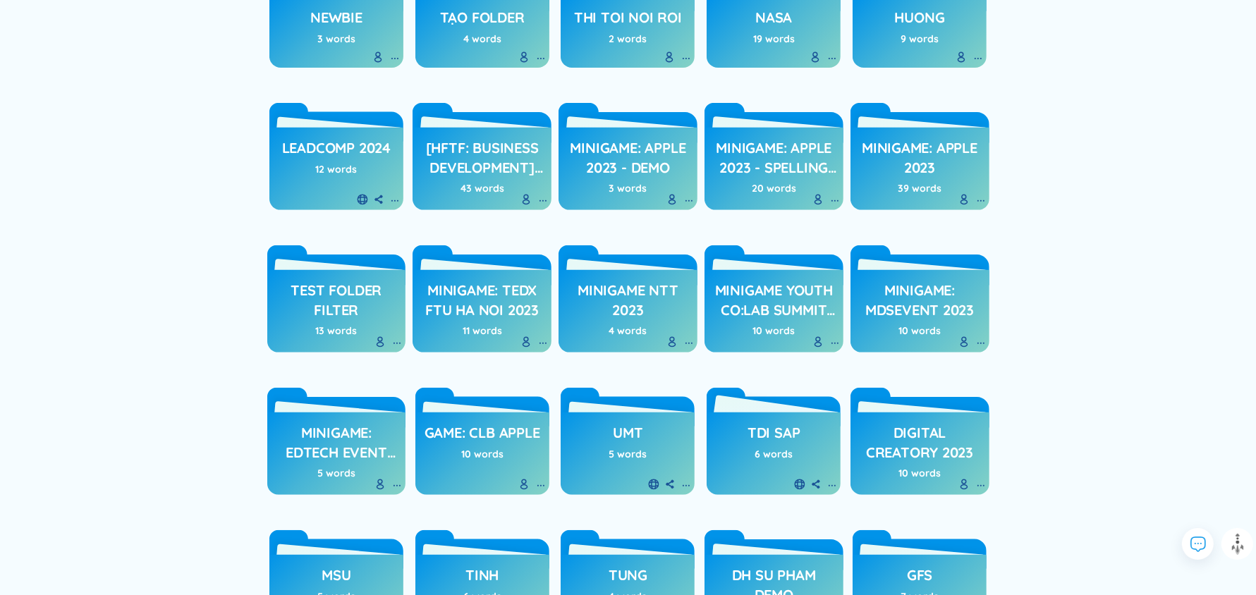
click at [801, 431] on div "TDI SAP 6 words" at bounding box center [774, 454] width 134 height 83
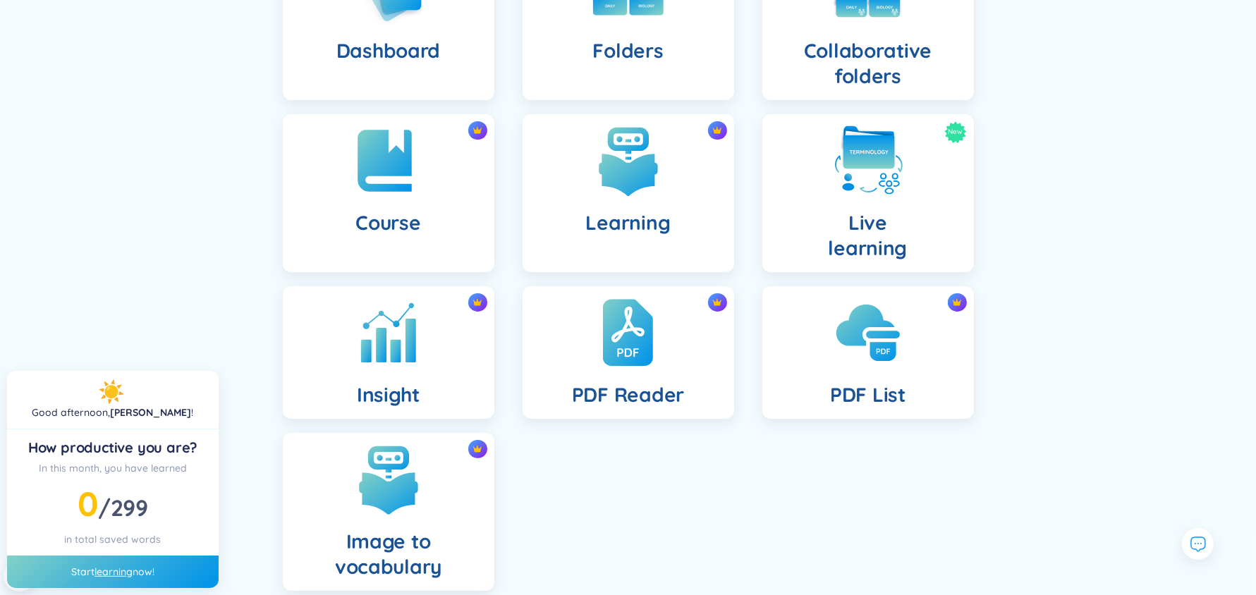
scroll to position [97, 0]
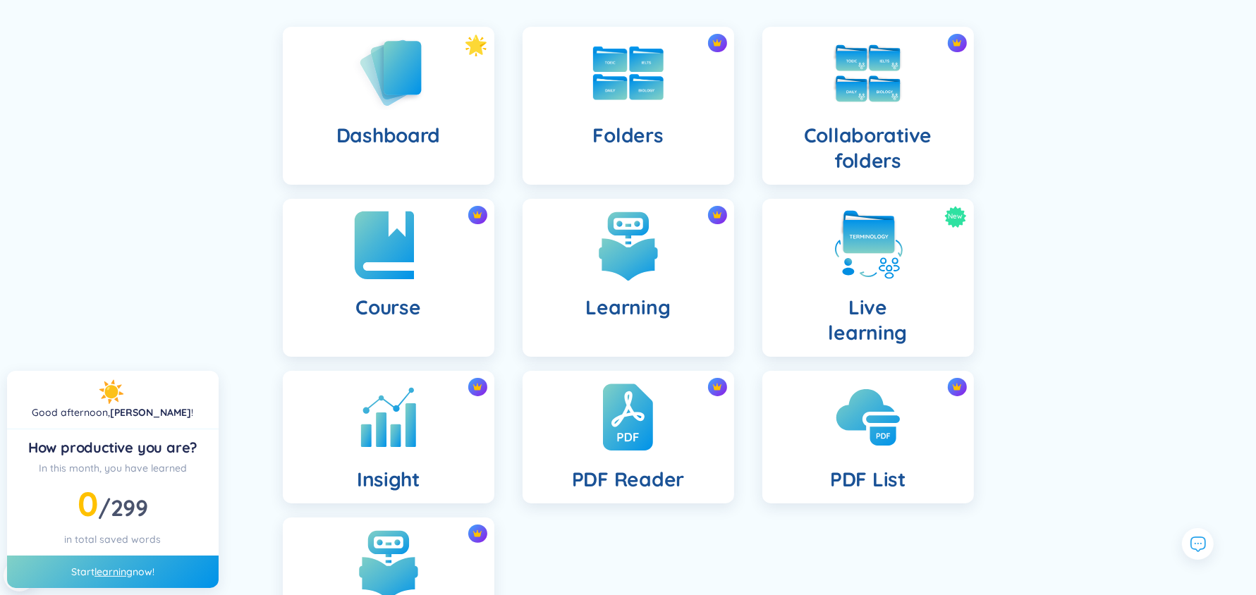
click at [370, 277] on img at bounding box center [389, 246] width 78 height 78
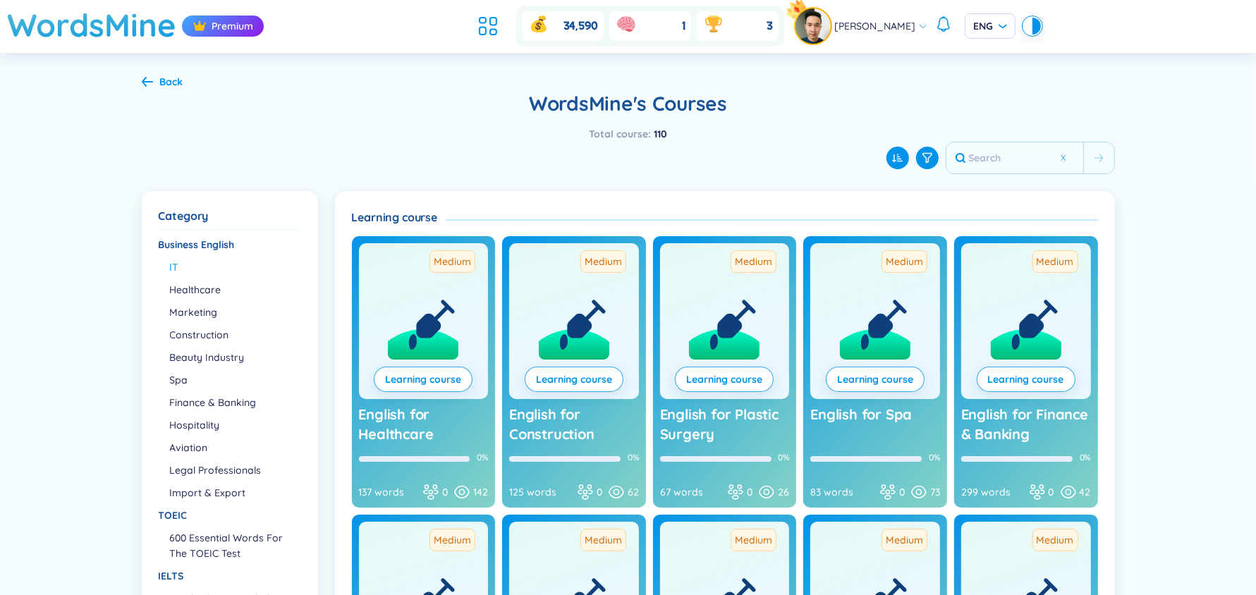
click at [170, 264] on li "IT" at bounding box center [235, 267] width 130 height 16
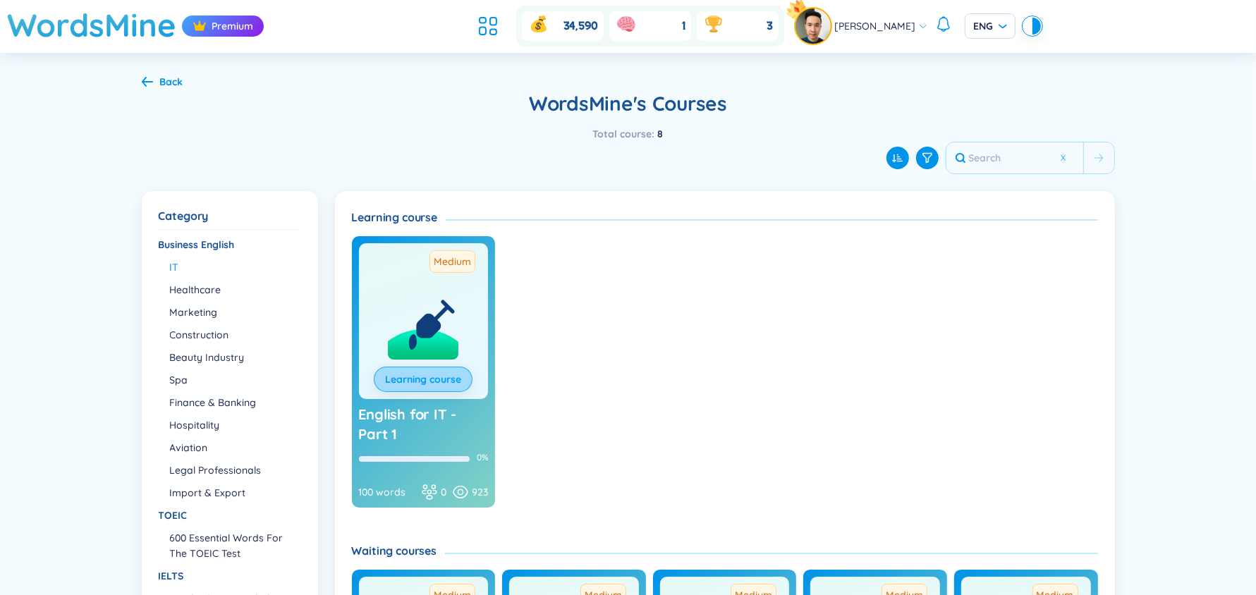
click at [432, 381] on link "Learning course" at bounding box center [423, 380] width 76 height 16
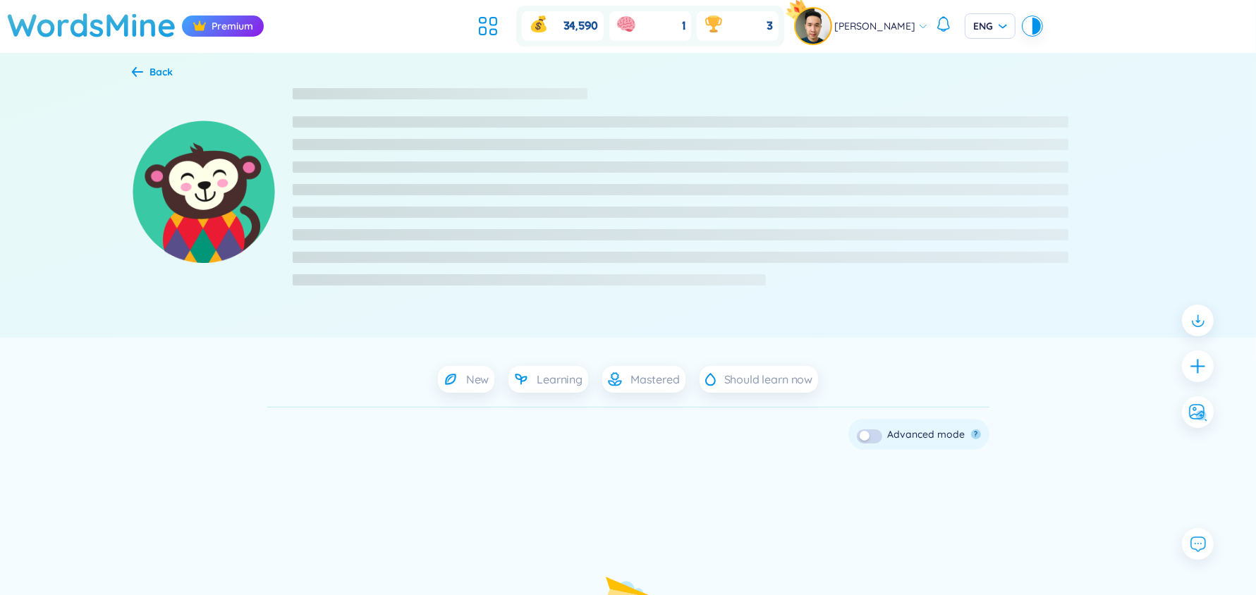
scroll to position [197, 0]
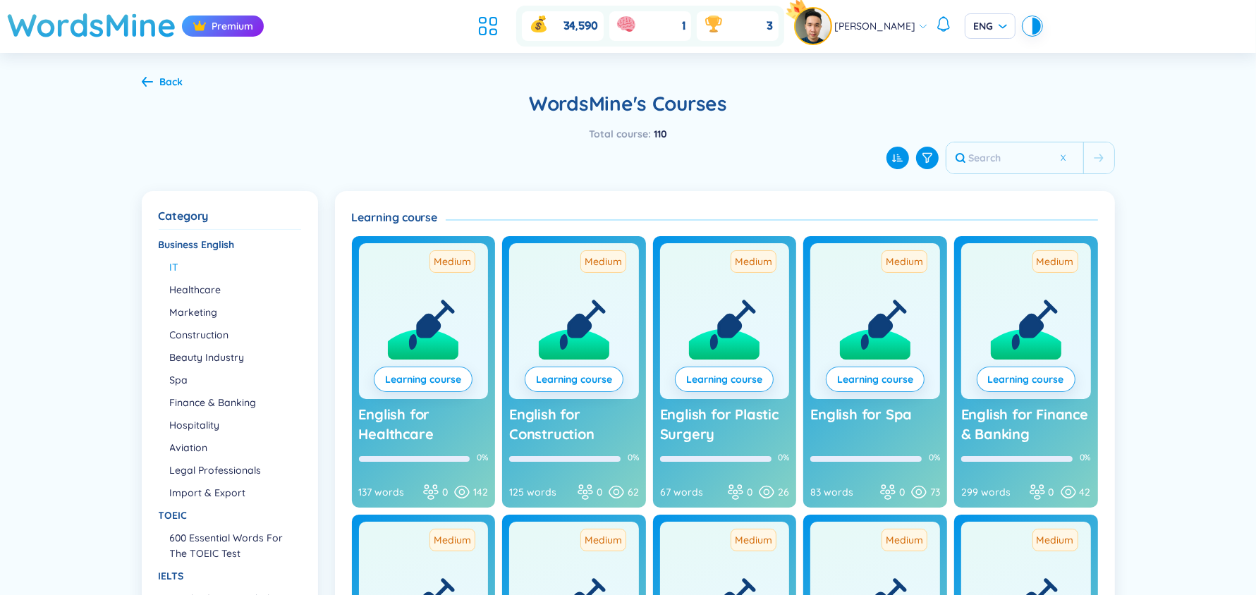
click at [183, 261] on li "IT" at bounding box center [235, 267] width 130 height 16
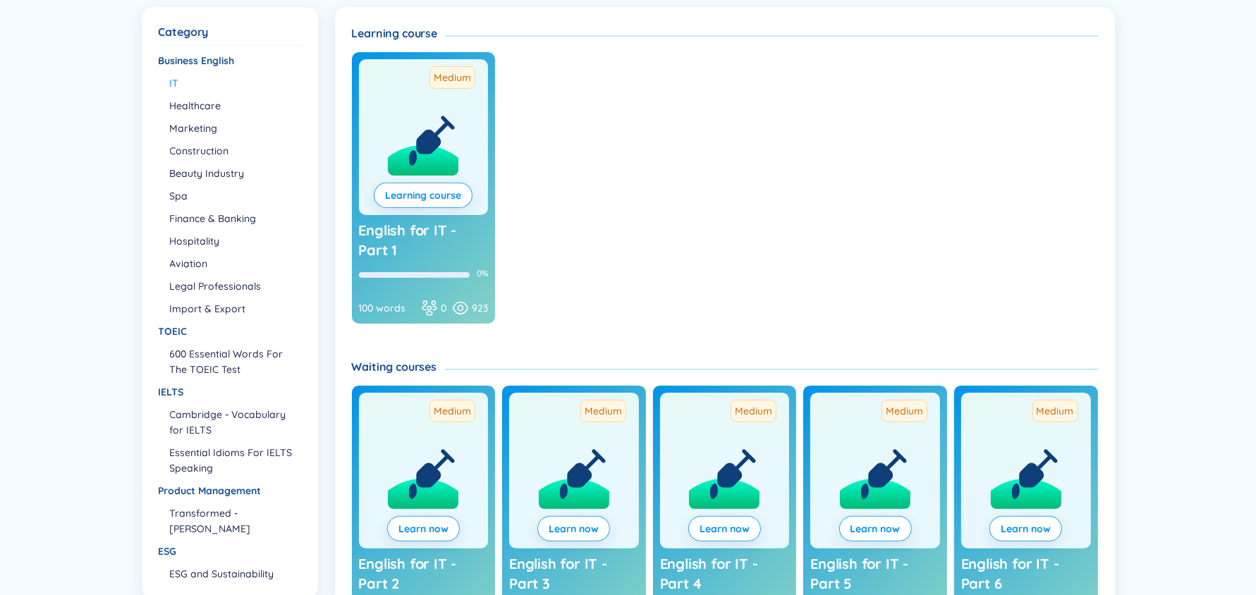
scroll to position [150, 0]
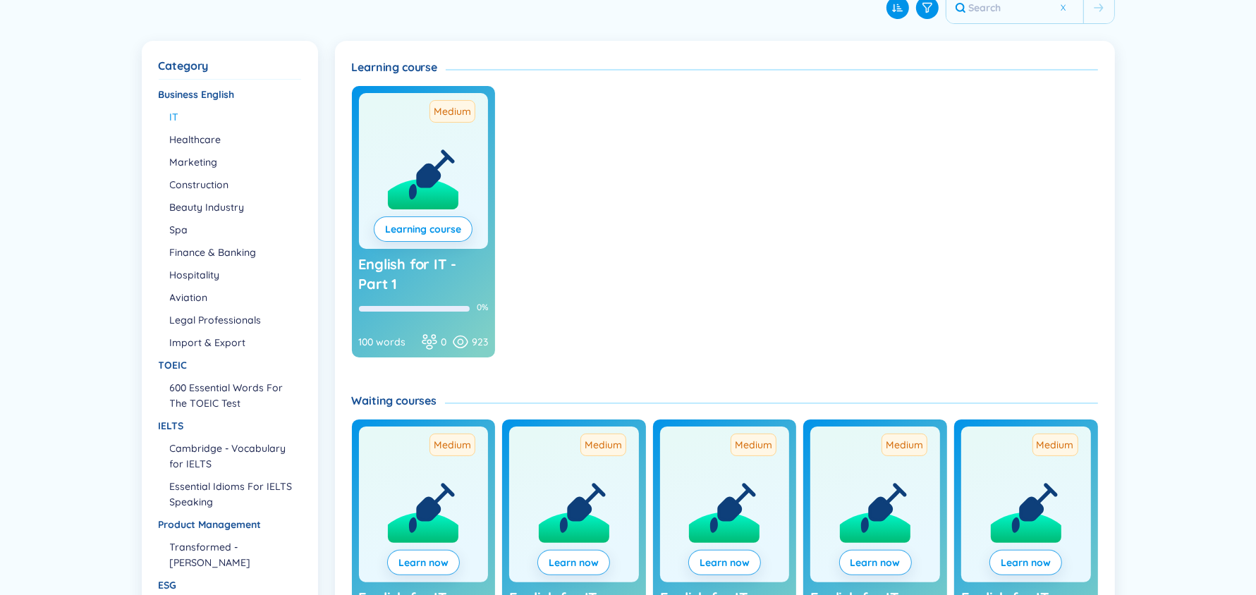
click at [424, 240] on div "Medium Learning course" at bounding box center [424, 171] width 130 height 156
click at [419, 223] on link "Learning course" at bounding box center [423, 229] width 76 height 16
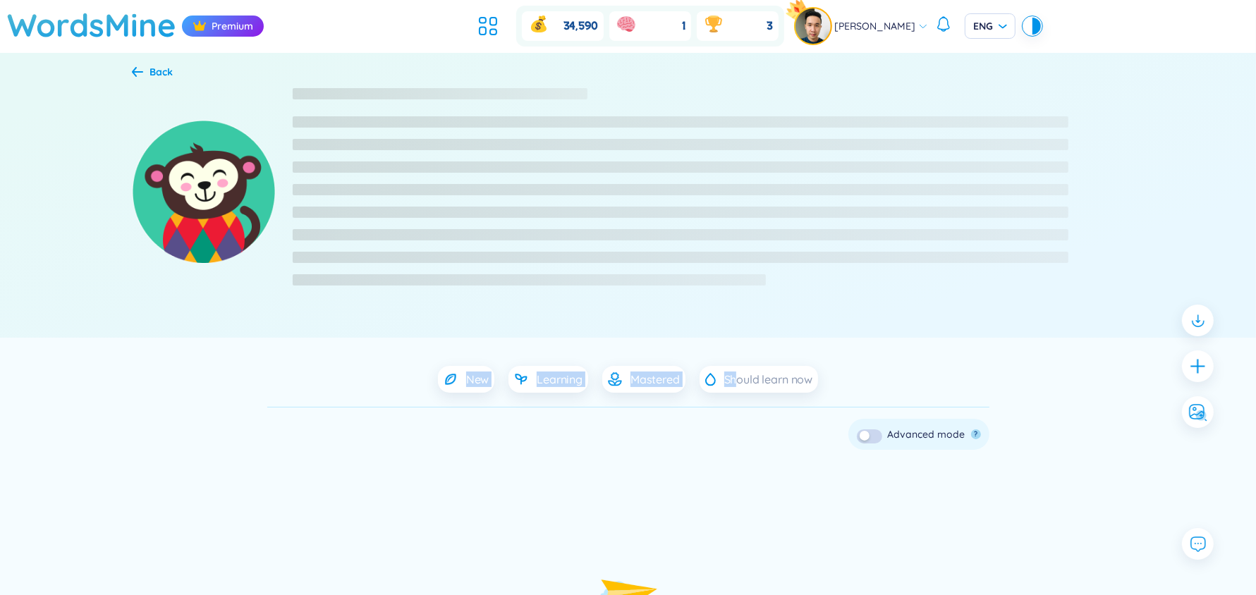
drag, startPoint x: 419, startPoint y: 223, endPoint x: 755, endPoint y: 405, distance: 382.7
click at [755, 405] on div "Back New Learning Mastered Should learn now Check all Delete Skip ? Advanced mo…" at bounding box center [628, 395] width 1256 height 684
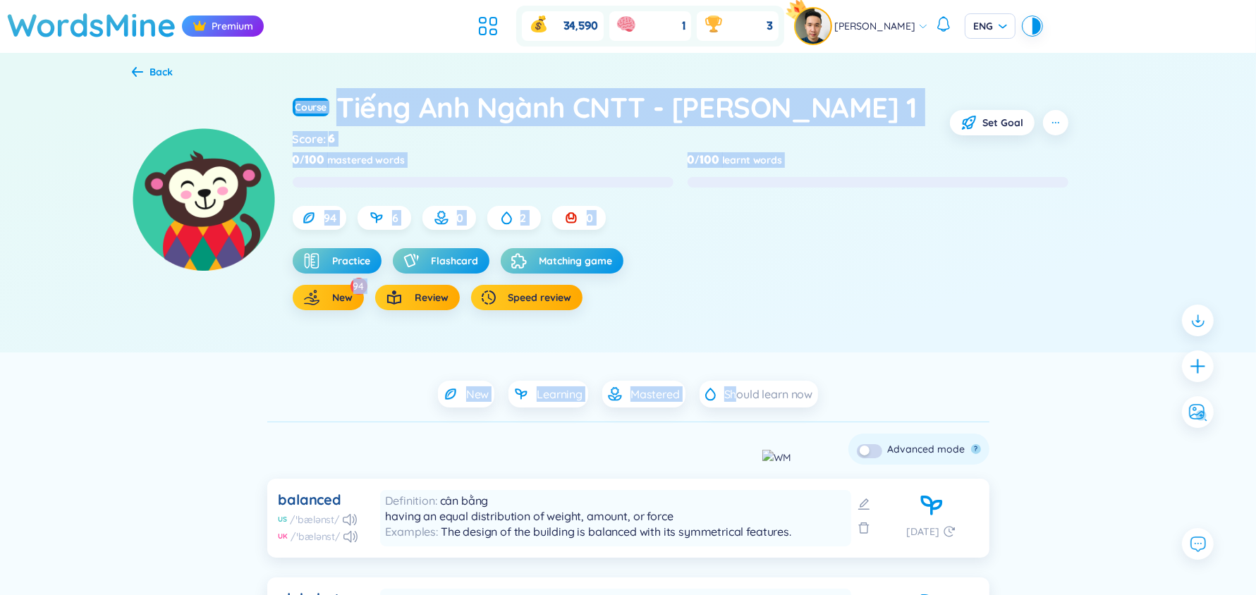
click at [994, 383] on div "New Learning Mastered Should learn now" at bounding box center [628, 394] width 993 height 27
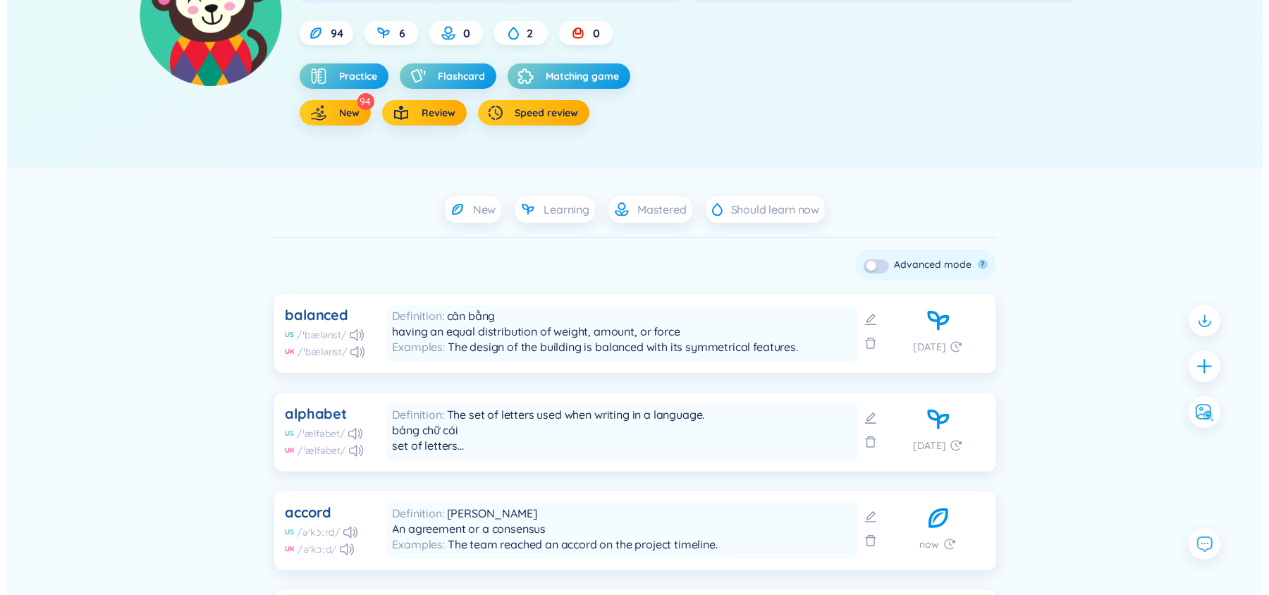
scroll to position [184, 0]
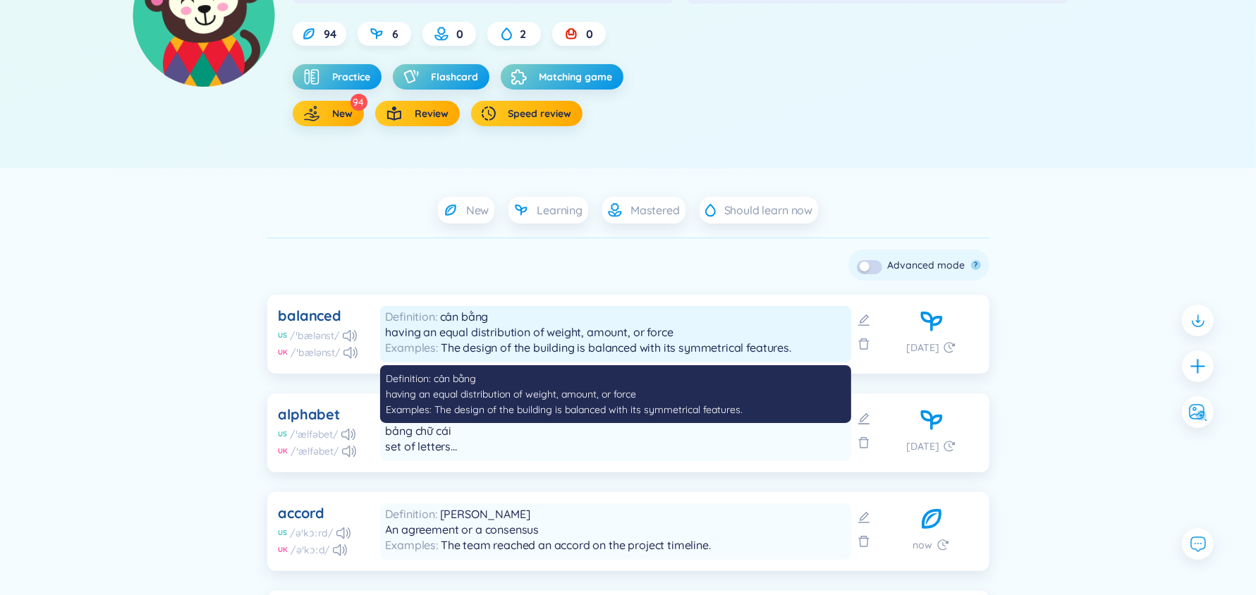
click at [437, 317] on span "Definition" at bounding box center [413, 317] width 54 height 14
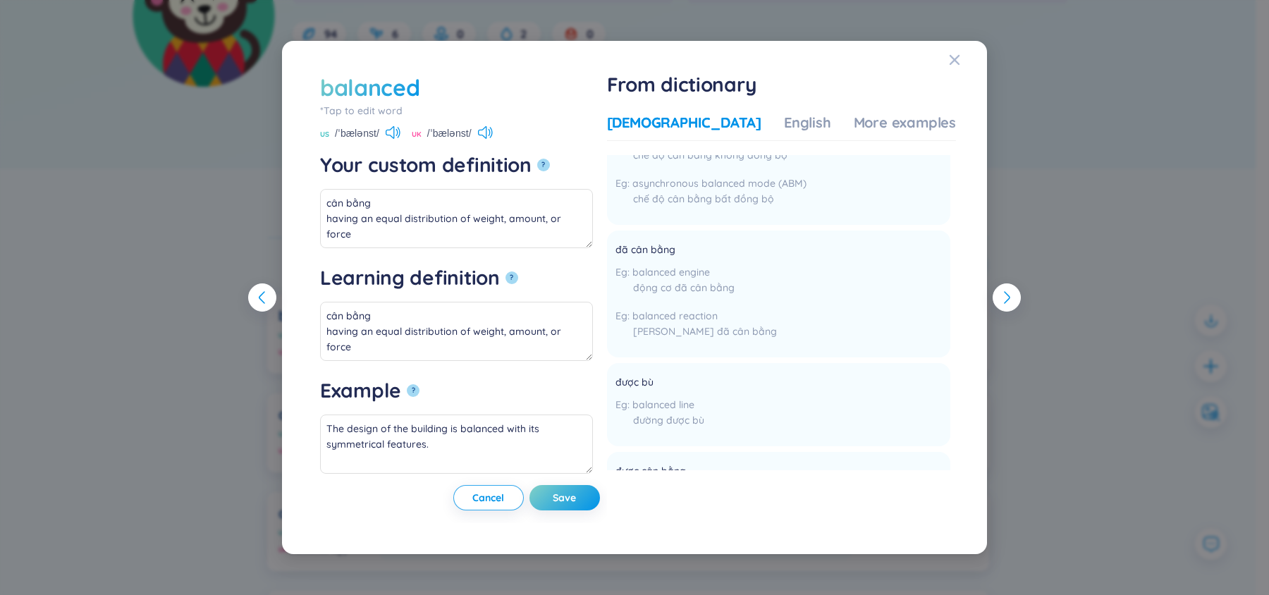
scroll to position [422, 0]
click at [865, 116] on div "More examples" at bounding box center [905, 123] width 102 height 20
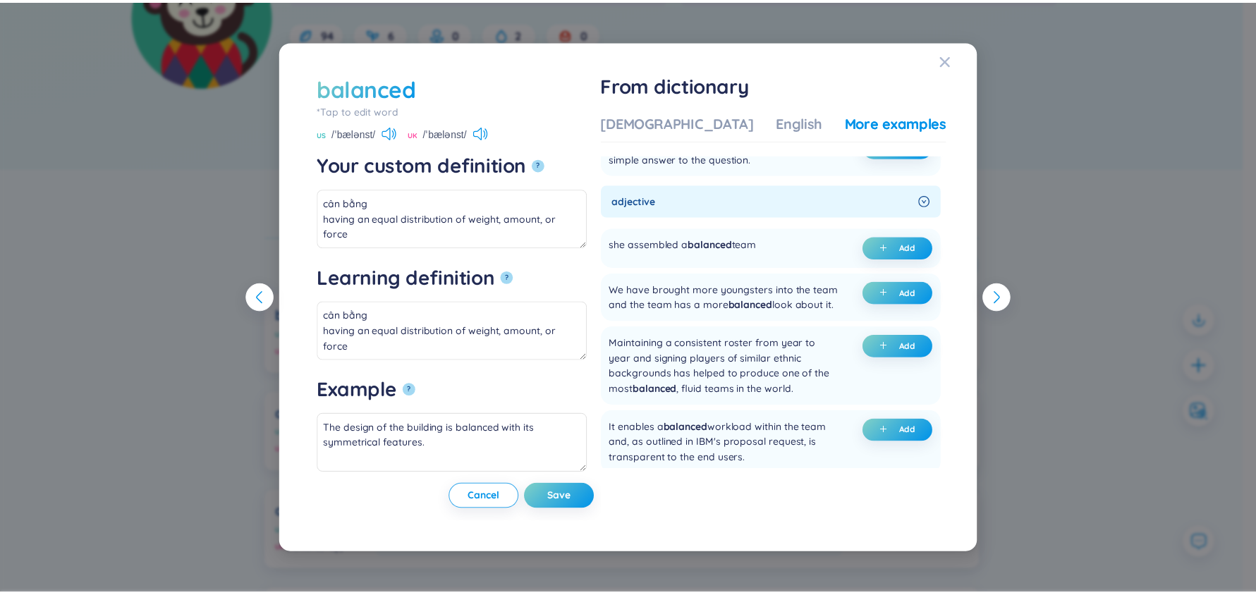
scroll to position [508, 0]
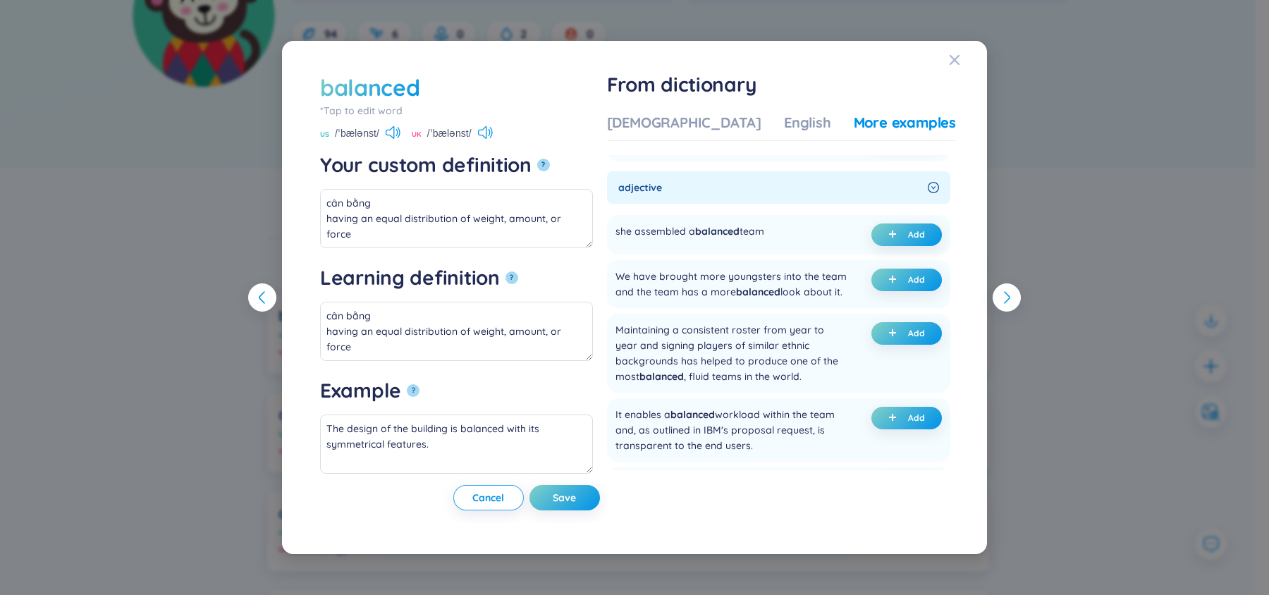
click at [1109, 163] on div "balanced *Tap to edit word balanced US /ˈbælənst/ UK /ˈbælənst/ Your custom def…" at bounding box center [634, 297] width 1269 height 595
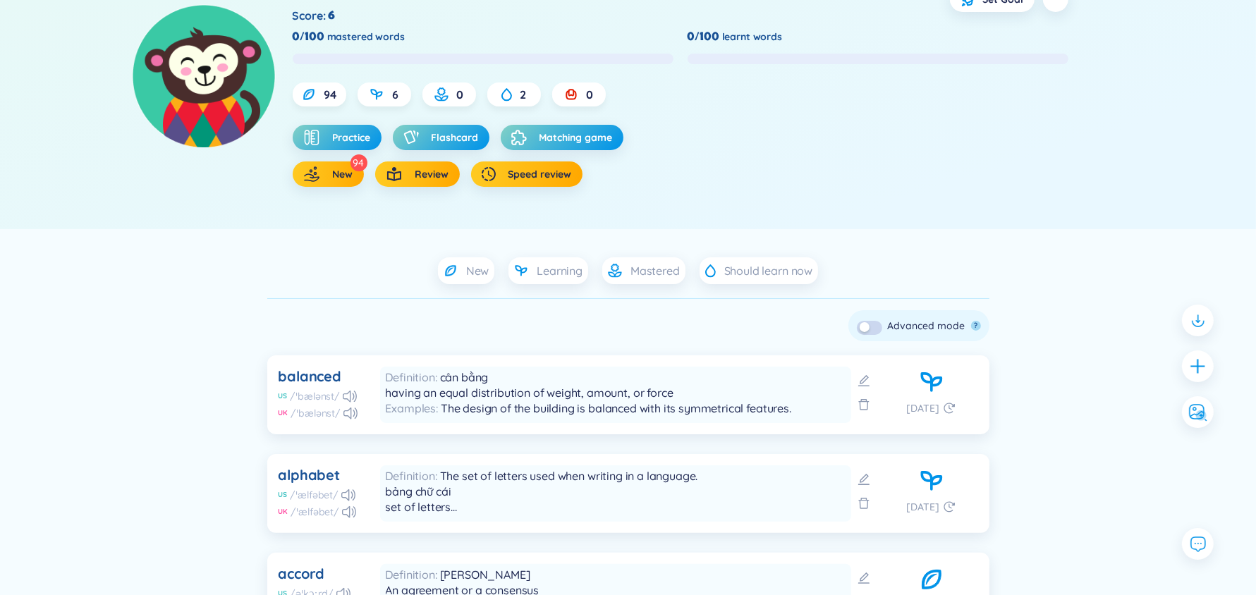
scroll to position [51, 0]
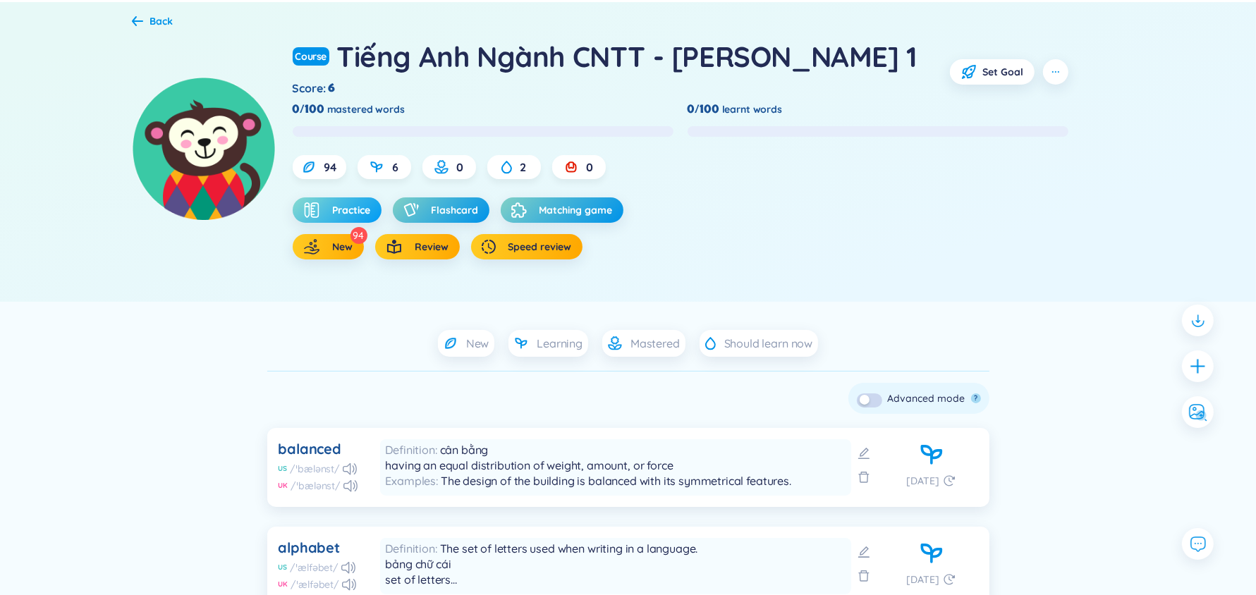
click at [316, 215] on icon "button" at bounding box center [311, 210] width 17 height 17
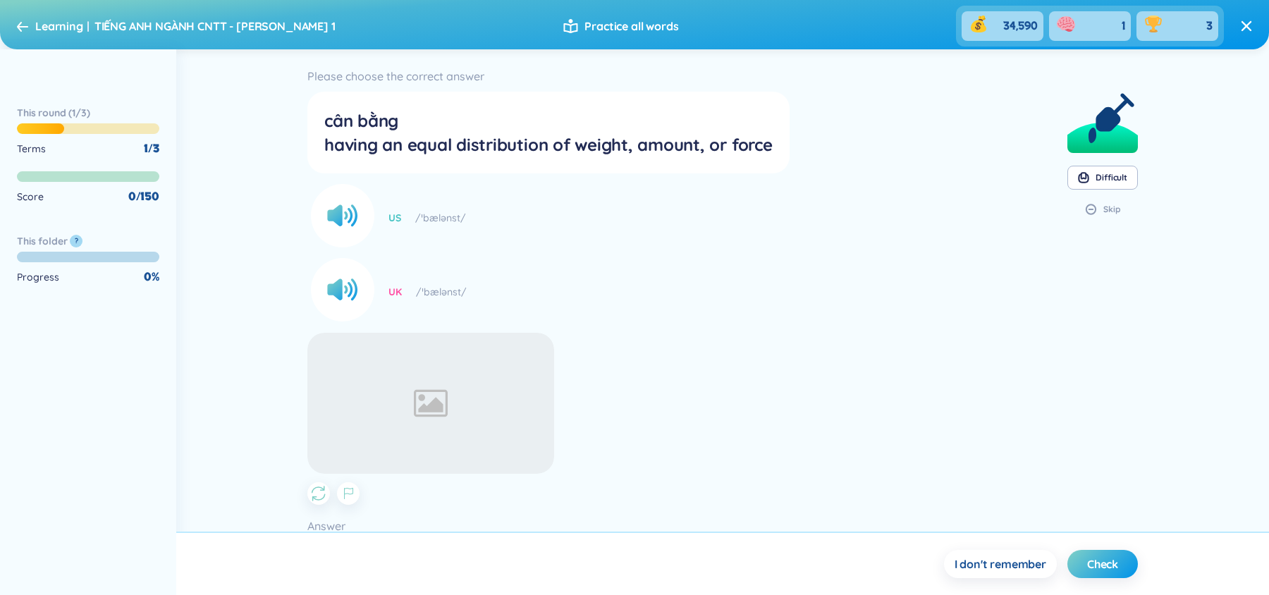
scroll to position [183, 0]
